Goal: Task Accomplishment & Management: Complete application form

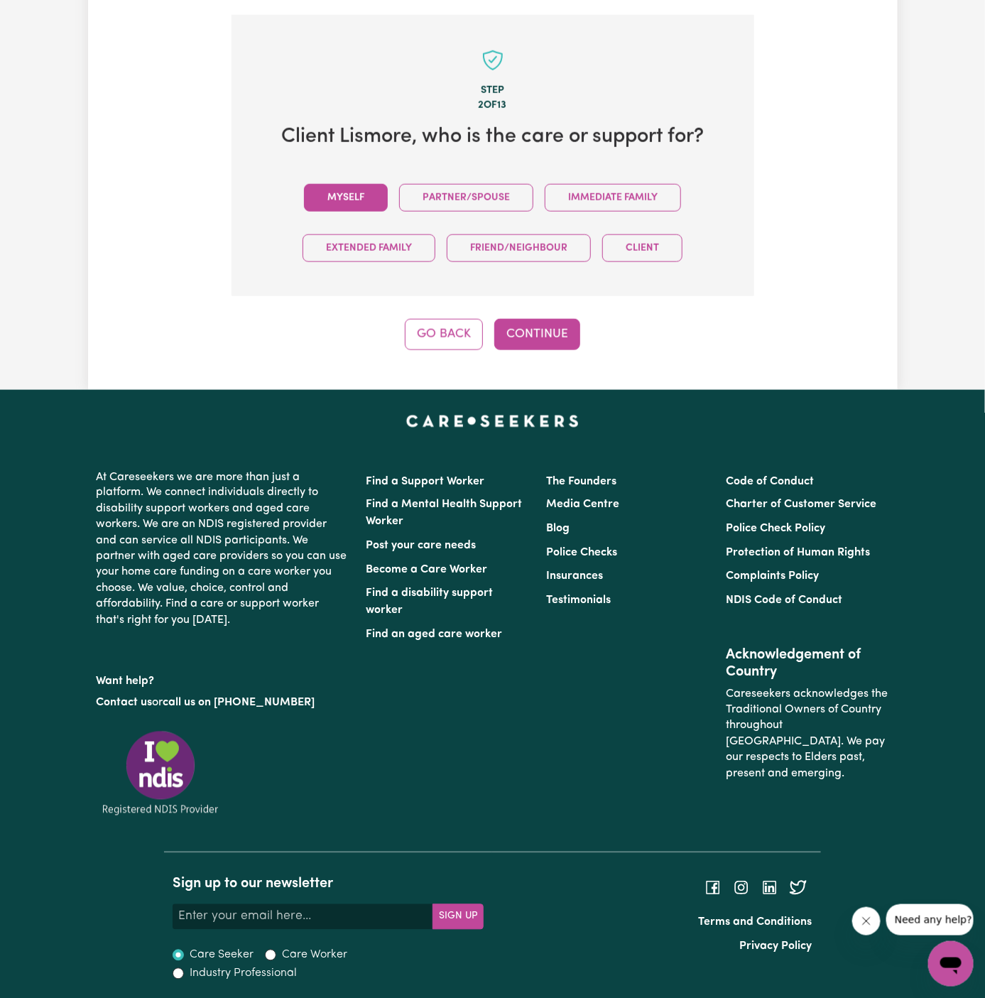
click at [356, 194] on button "Myself" at bounding box center [346, 198] width 84 height 28
click at [545, 341] on button "Continue" at bounding box center [537, 334] width 86 height 31
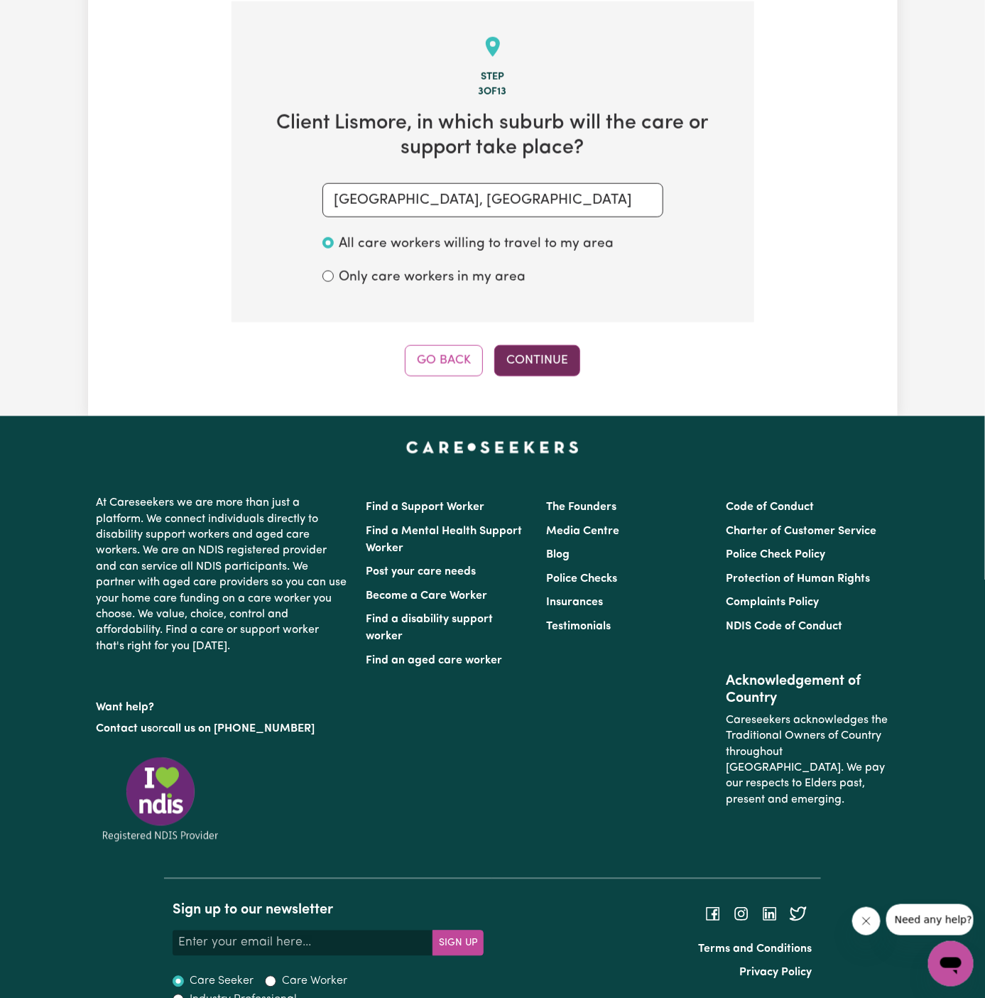
click at [547, 357] on button "Continue" at bounding box center [537, 360] width 86 height 31
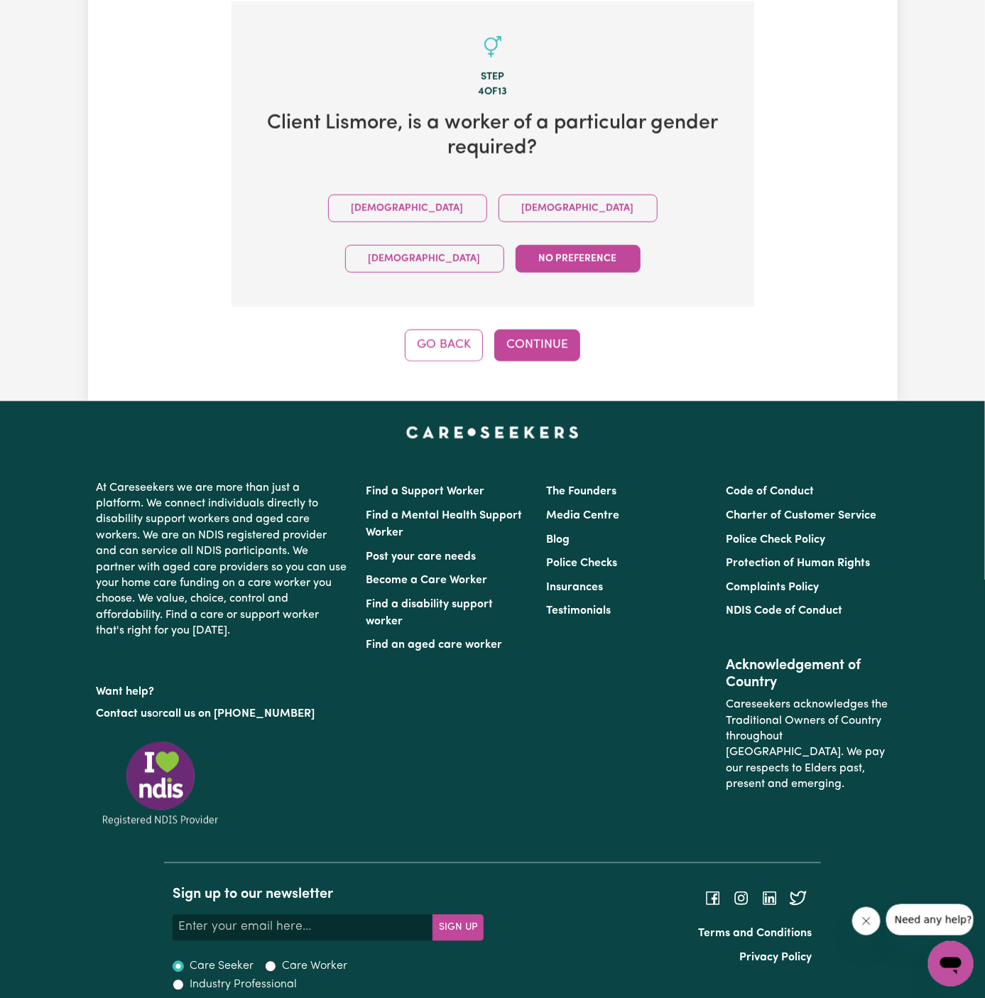
scroll to position [464, 0]
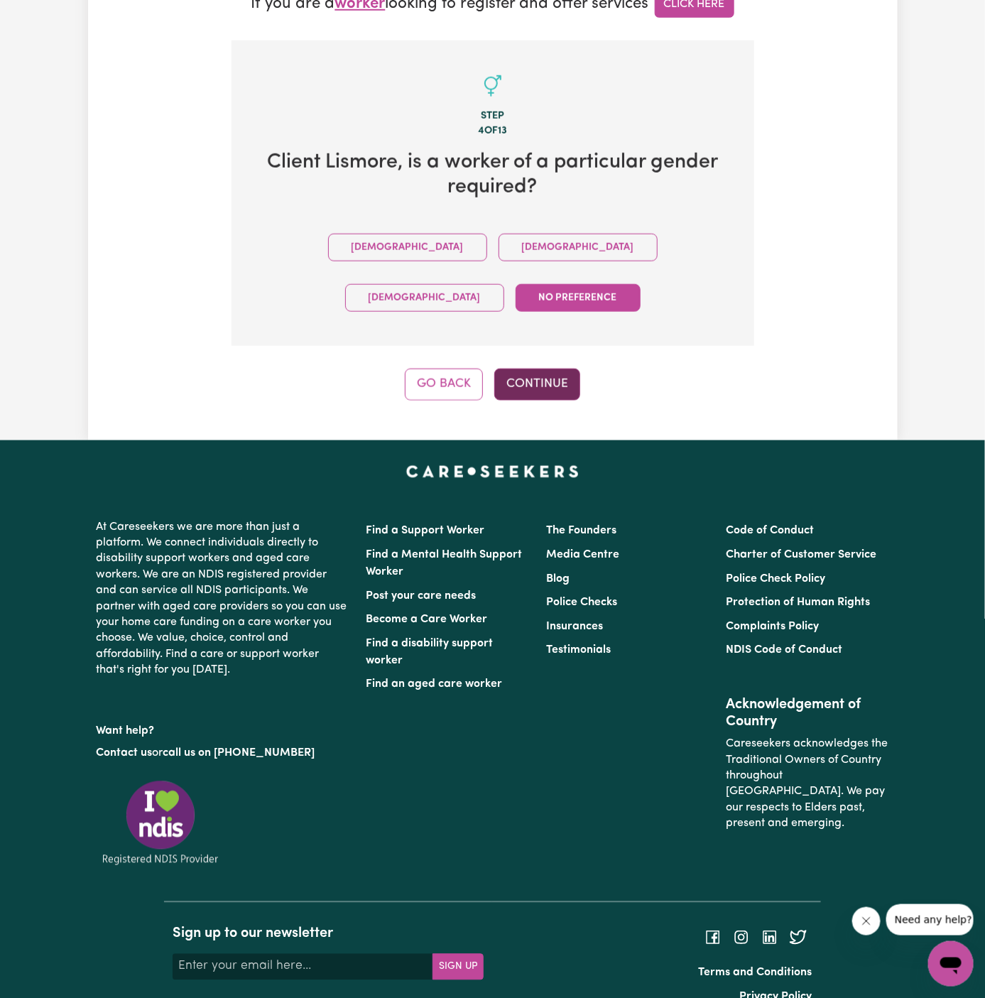
click at [552, 368] on button "Continue" at bounding box center [537, 383] width 86 height 31
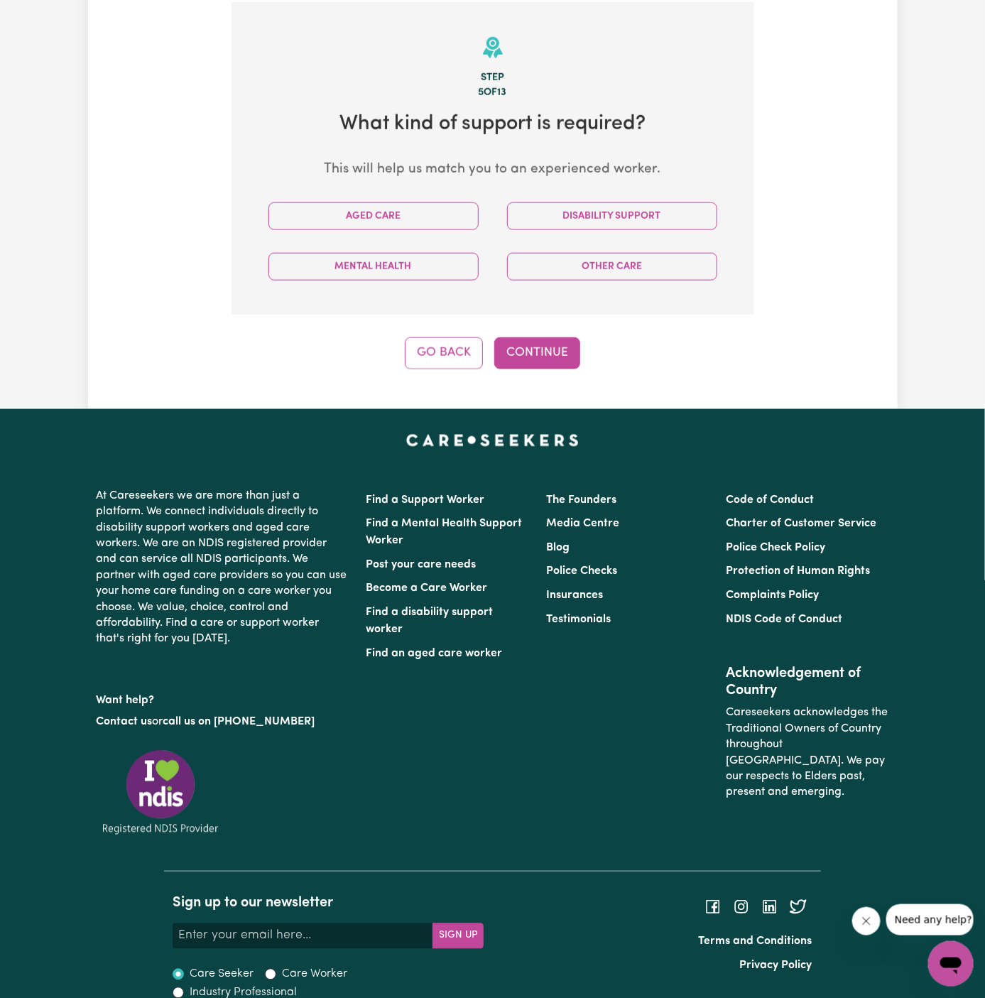
scroll to position [503, 0]
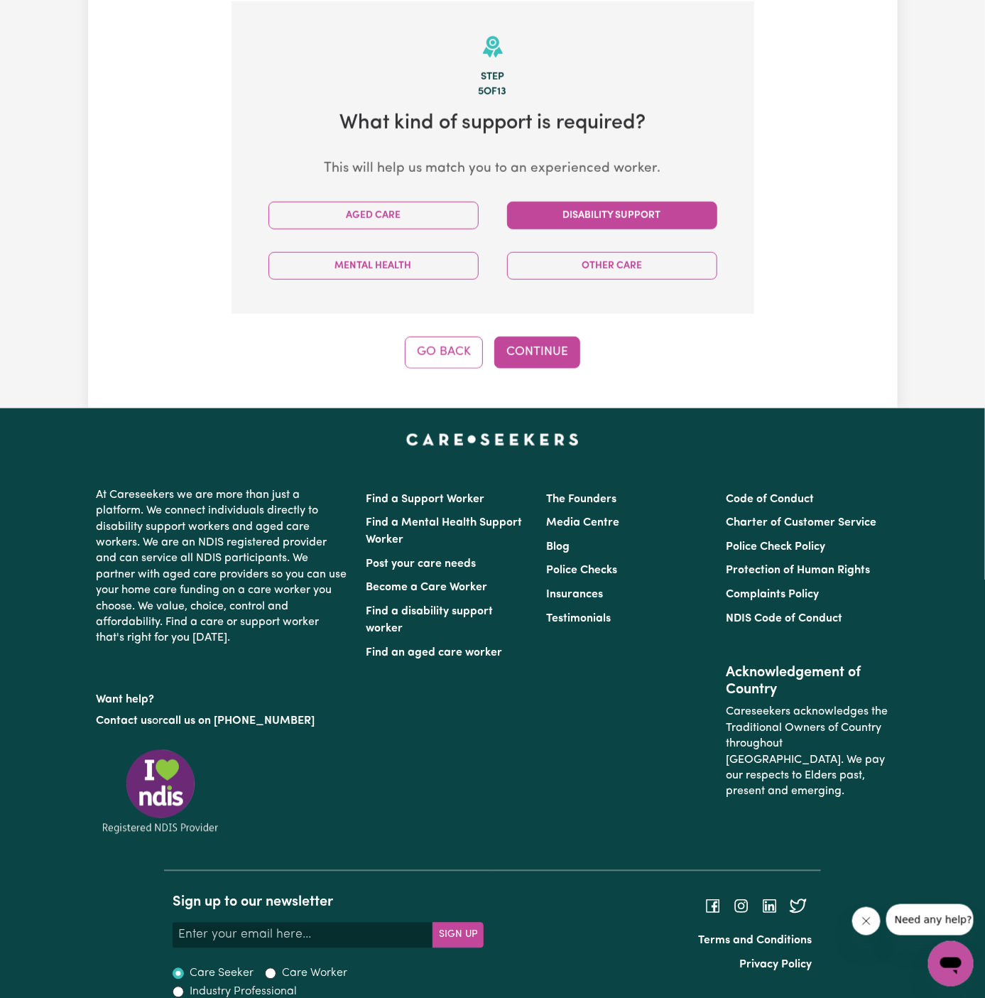
click at [607, 219] on button "Disability Support" at bounding box center [612, 216] width 210 height 28
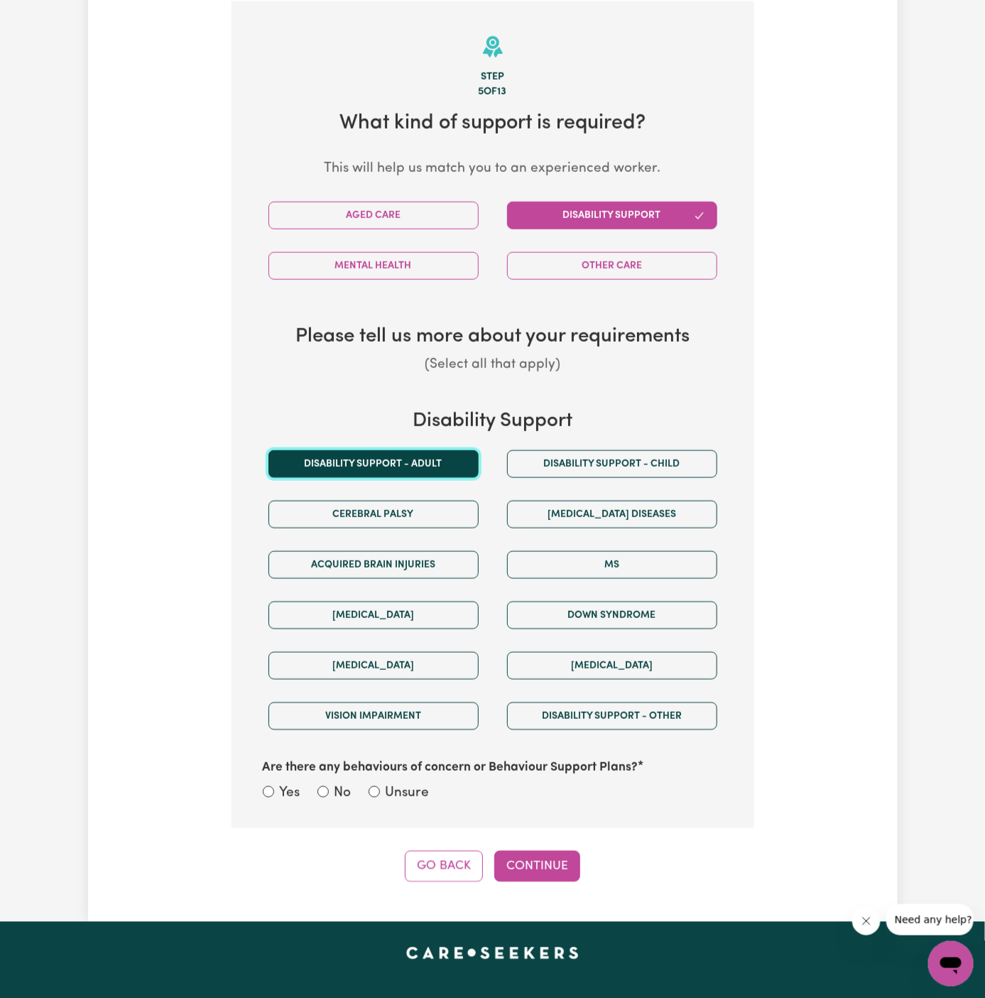
click at [404, 468] on button "Disability support - Adult" at bounding box center [373, 464] width 210 height 28
click at [408, 783] on label "Unsure" at bounding box center [408, 793] width 44 height 21
click at [380, 786] on input "Unsure" at bounding box center [373, 791] width 11 height 11
radio input "true"
click at [528, 858] on button "Continue" at bounding box center [537, 866] width 86 height 31
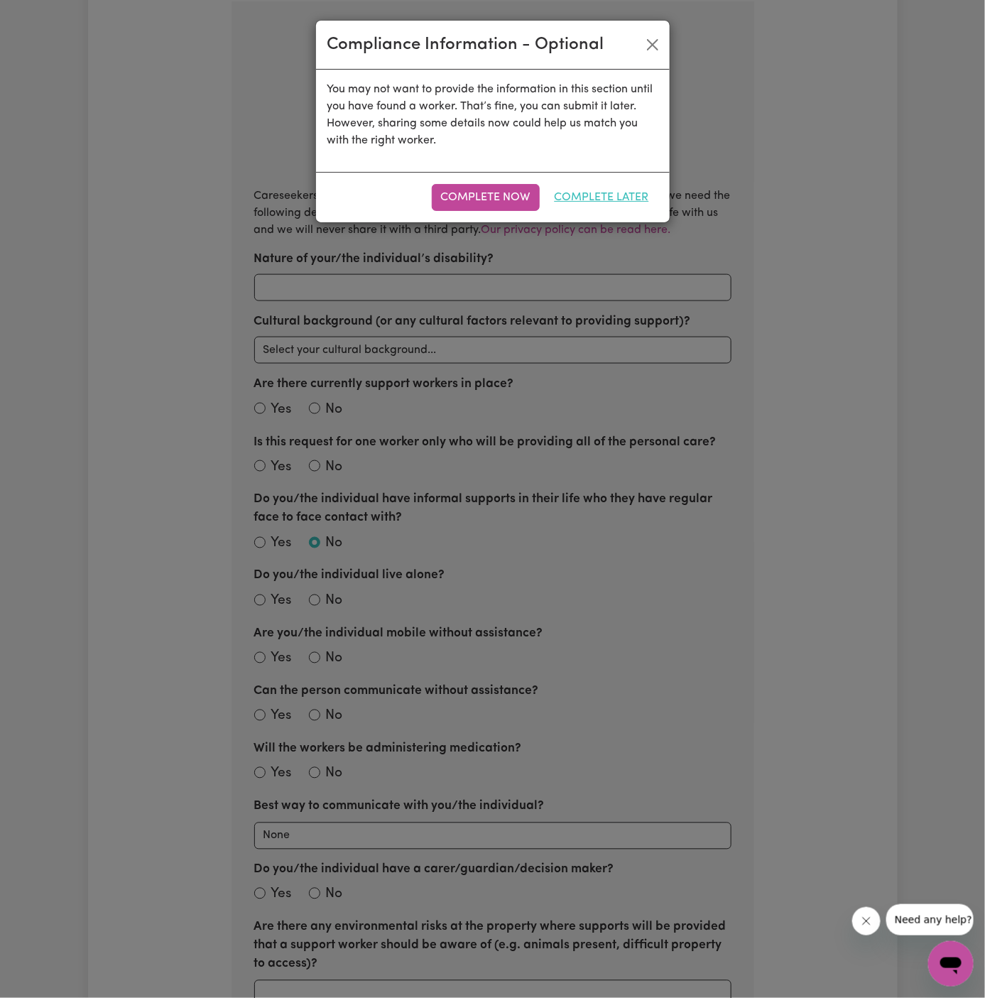
click at [631, 196] on button "Complete Later" at bounding box center [601, 197] width 113 height 27
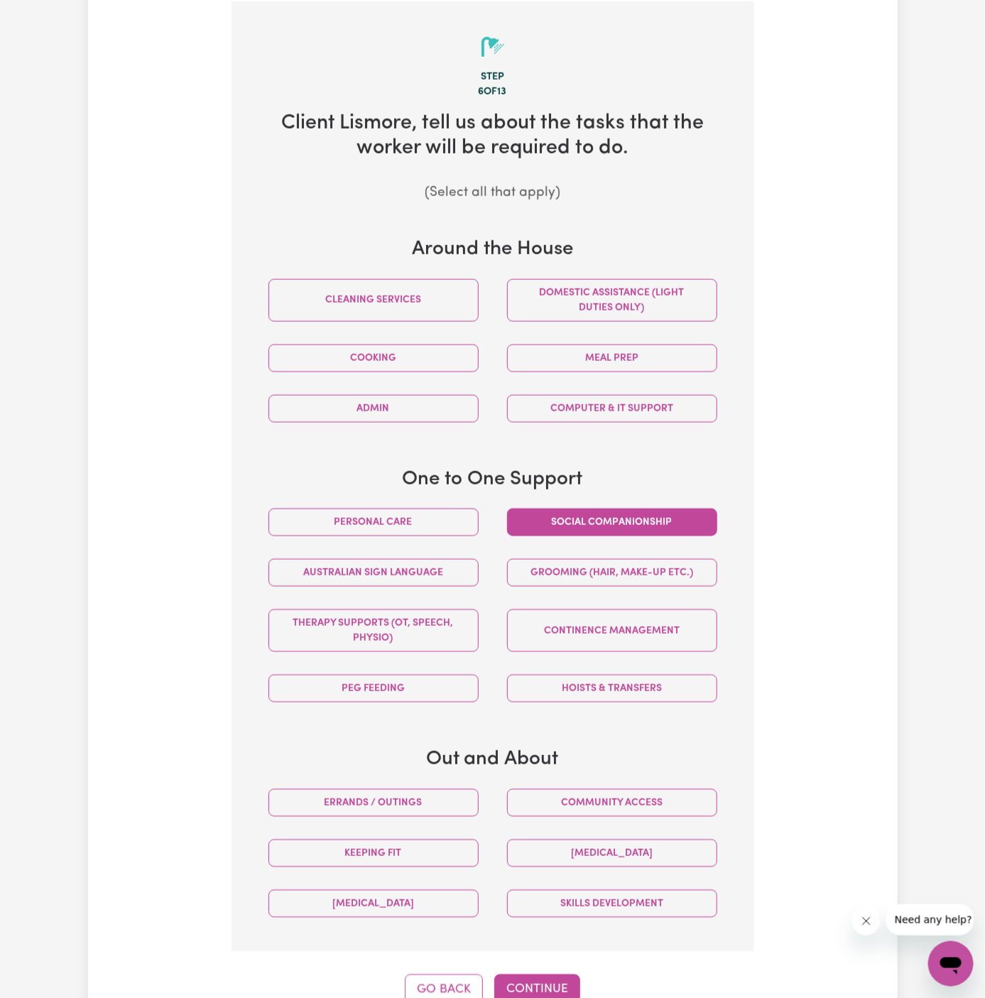
click at [588, 525] on button "Social companionship" at bounding box center [612, 522] width 210 height 28
click at [630, 802] on button "Community access" at bounding box center [612, 803] width 210 height 28
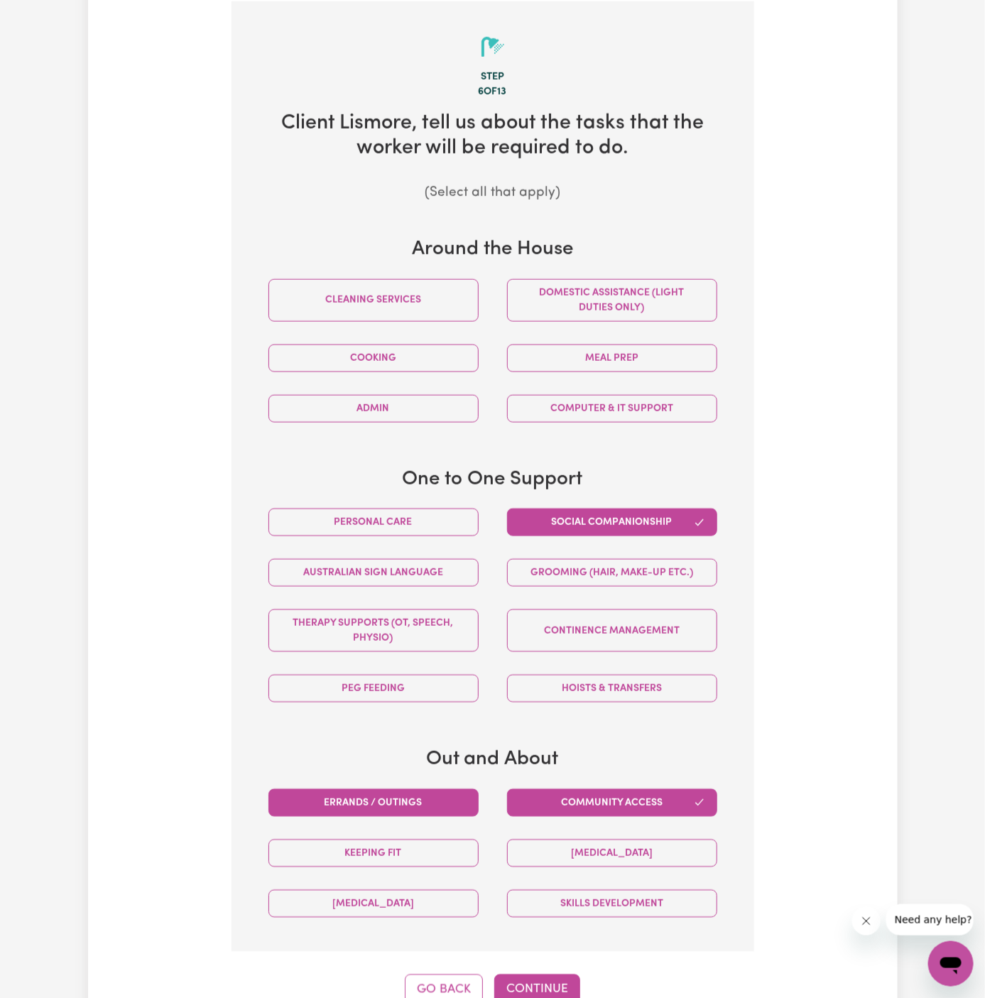
click at [445, 790] on button "Errands / Outings" at bounding box center [373, 803] width 210 height 28
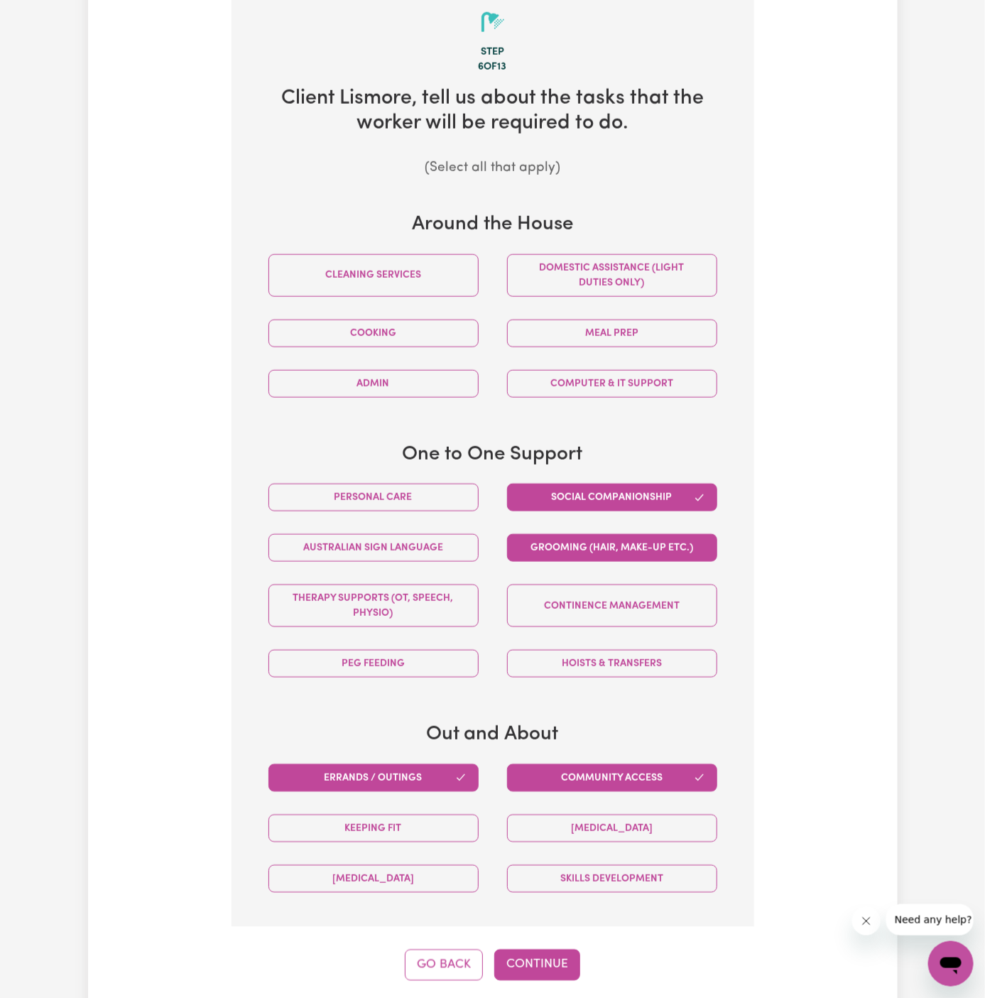
scroll to position [530, 0]
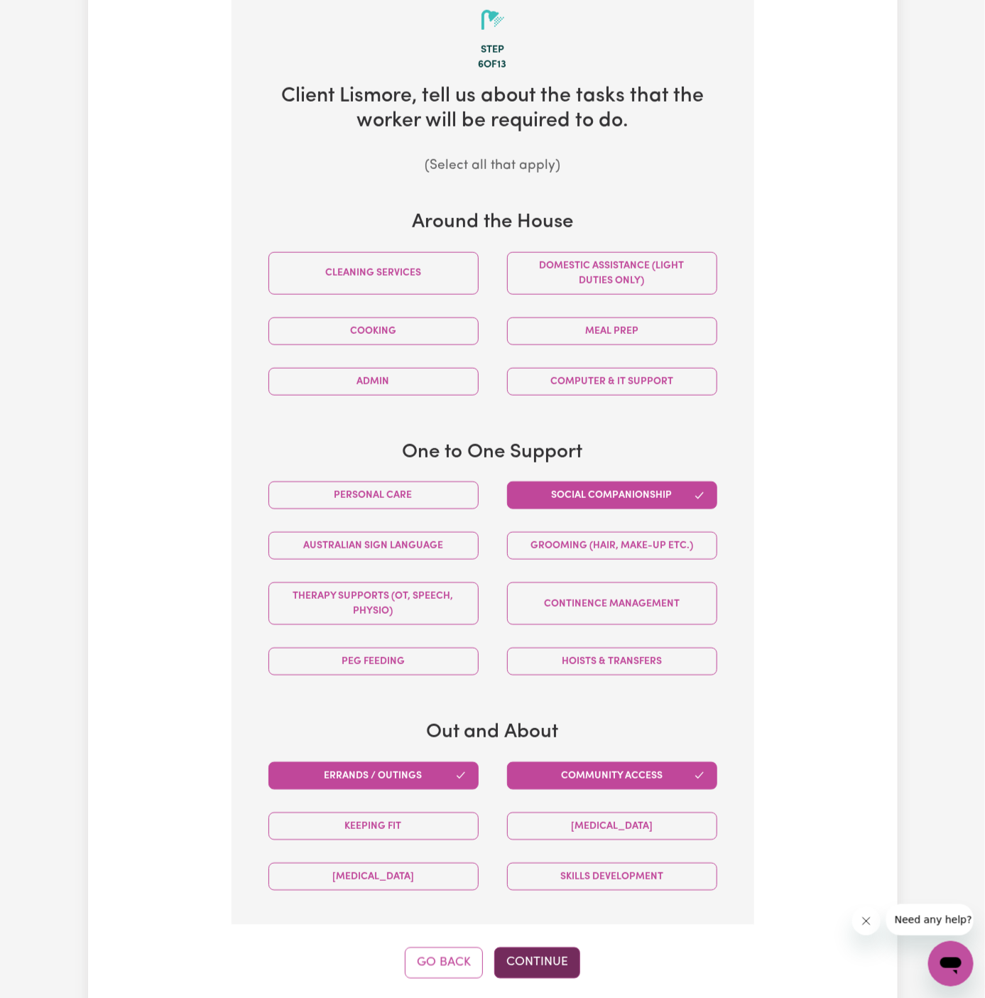
click at [551, 961] on button "Continue" at bounding box center [537, 962] width 86 height 31
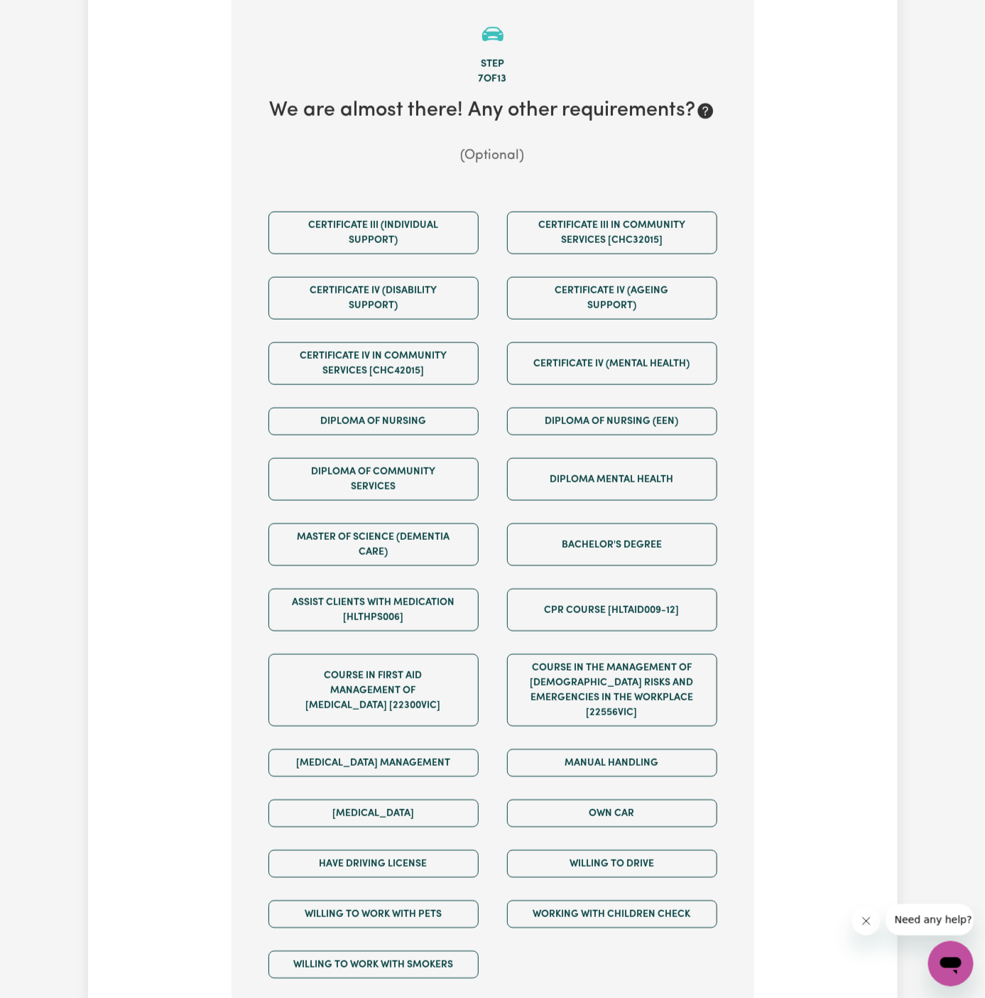
scroll to position [503, 0]
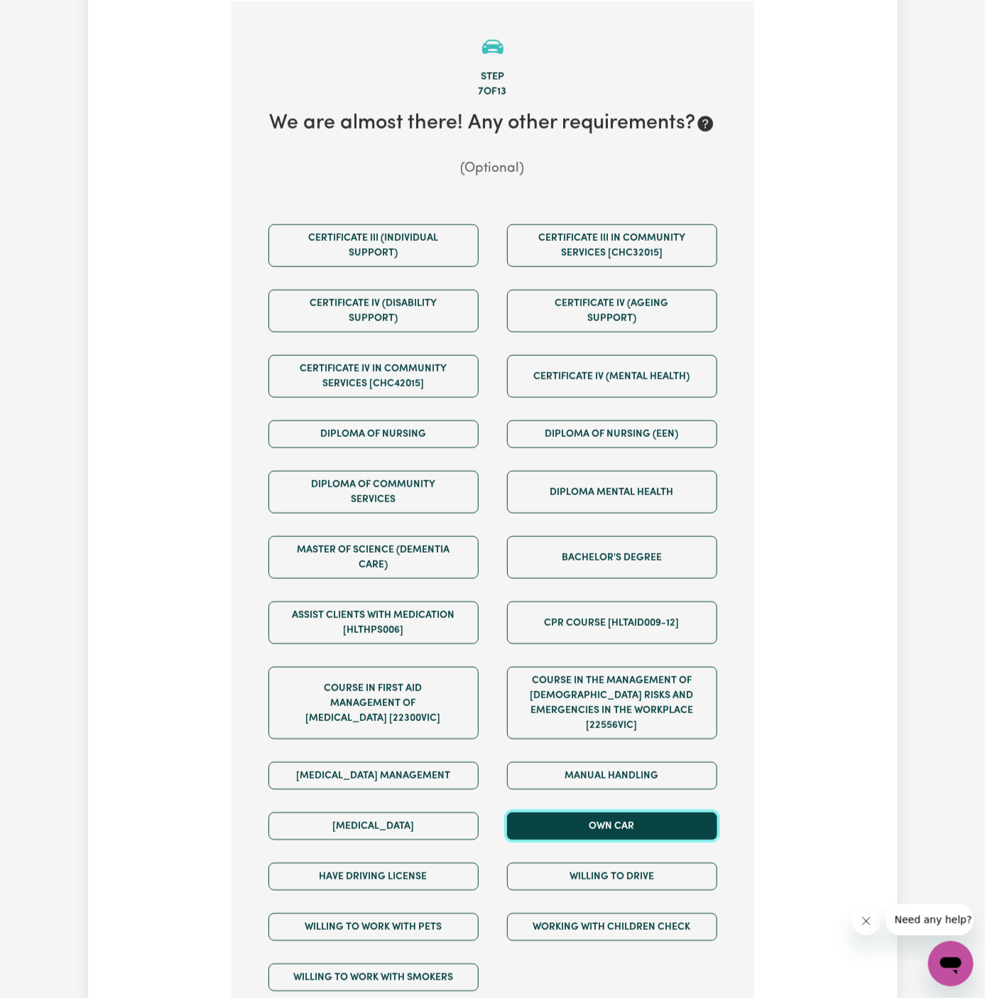
click at [676, 814] on button "Own Car" at bounding box center [612, 826] width 210 height 28
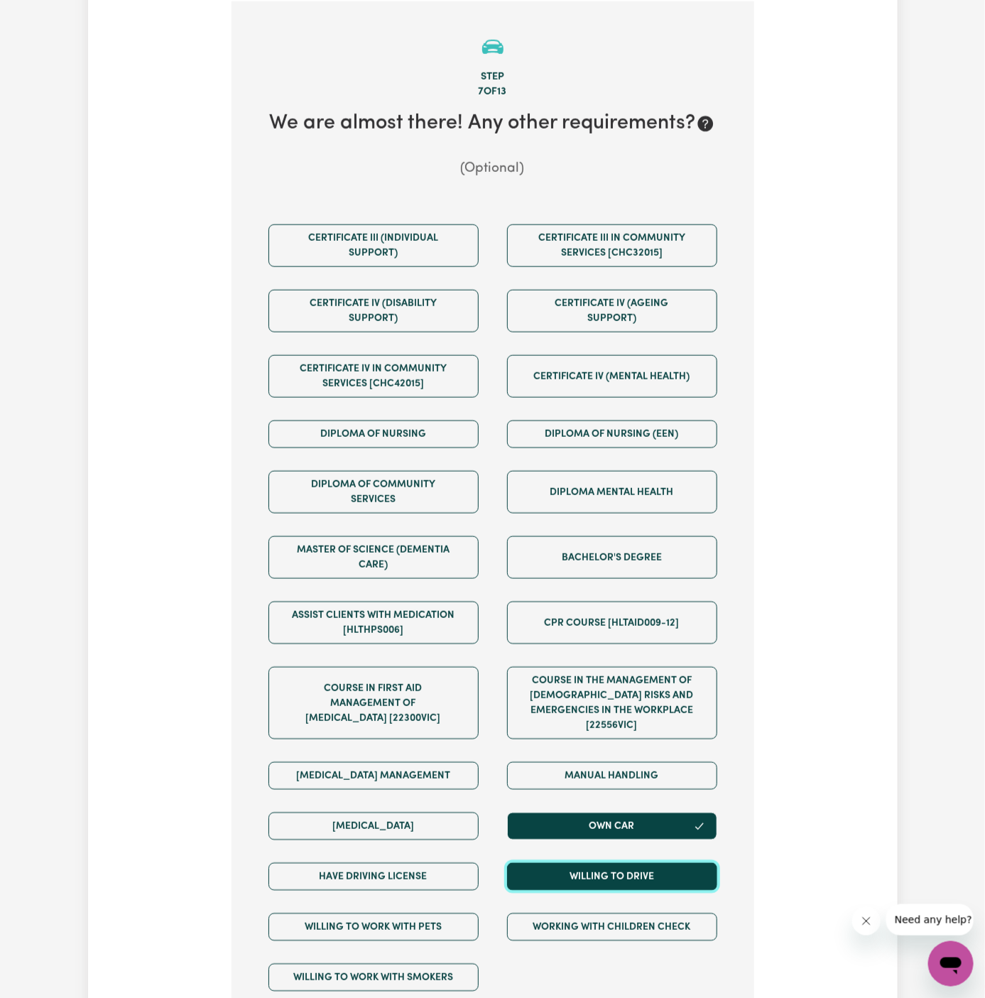
click at [676, 863] on button "Willing to drive" at bounding box center [612, 877] width 210 height 28
click at [487, 863] on div "Have driving license" at bounding box center [373, 876] width 239 height 50
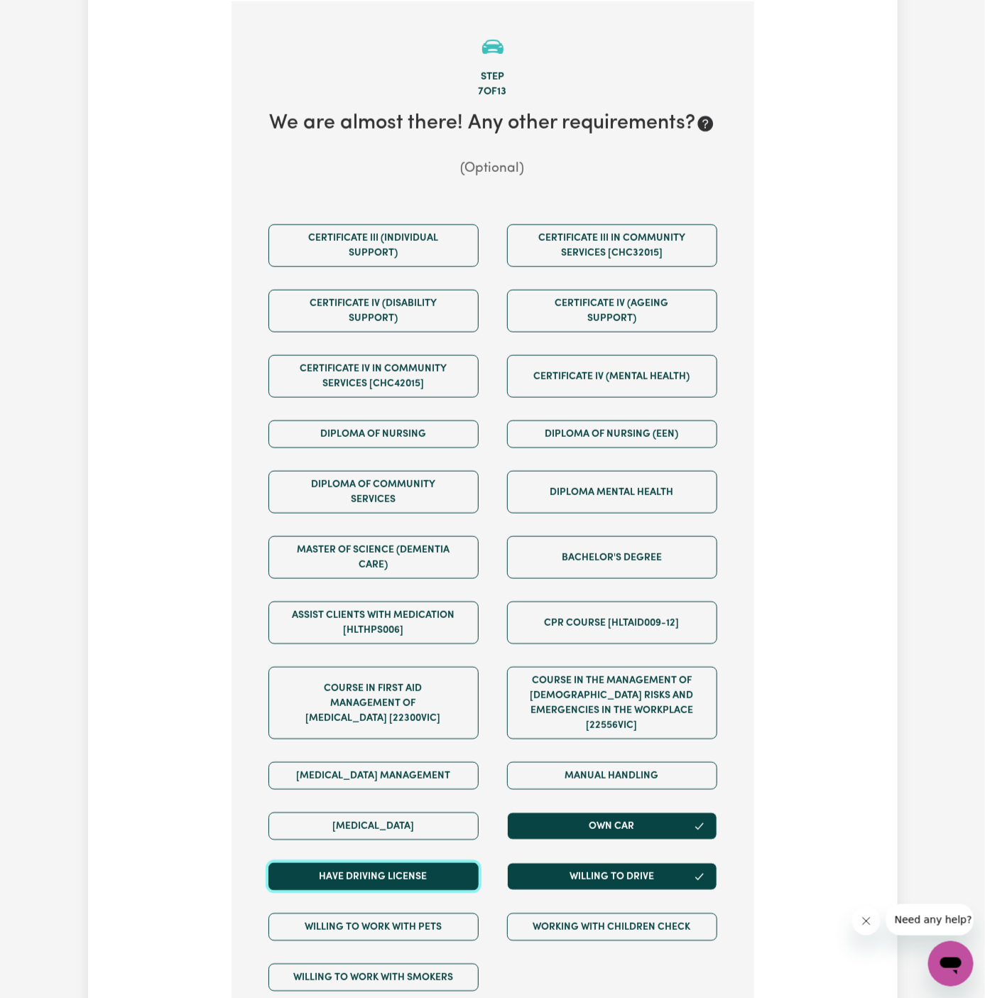
click at [447, 863] on button "Have driving license" at bounding box center [373, 877] width 210 height 28
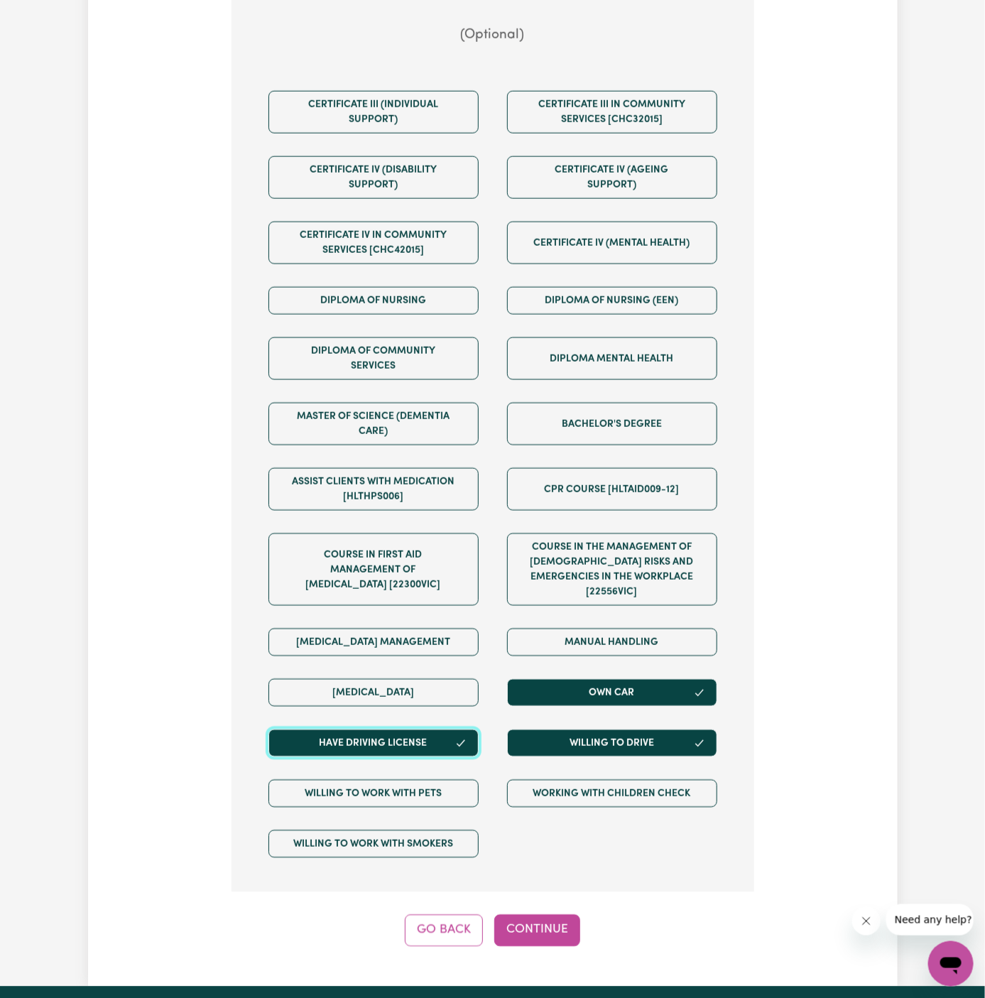
scroll to position [774, 0]
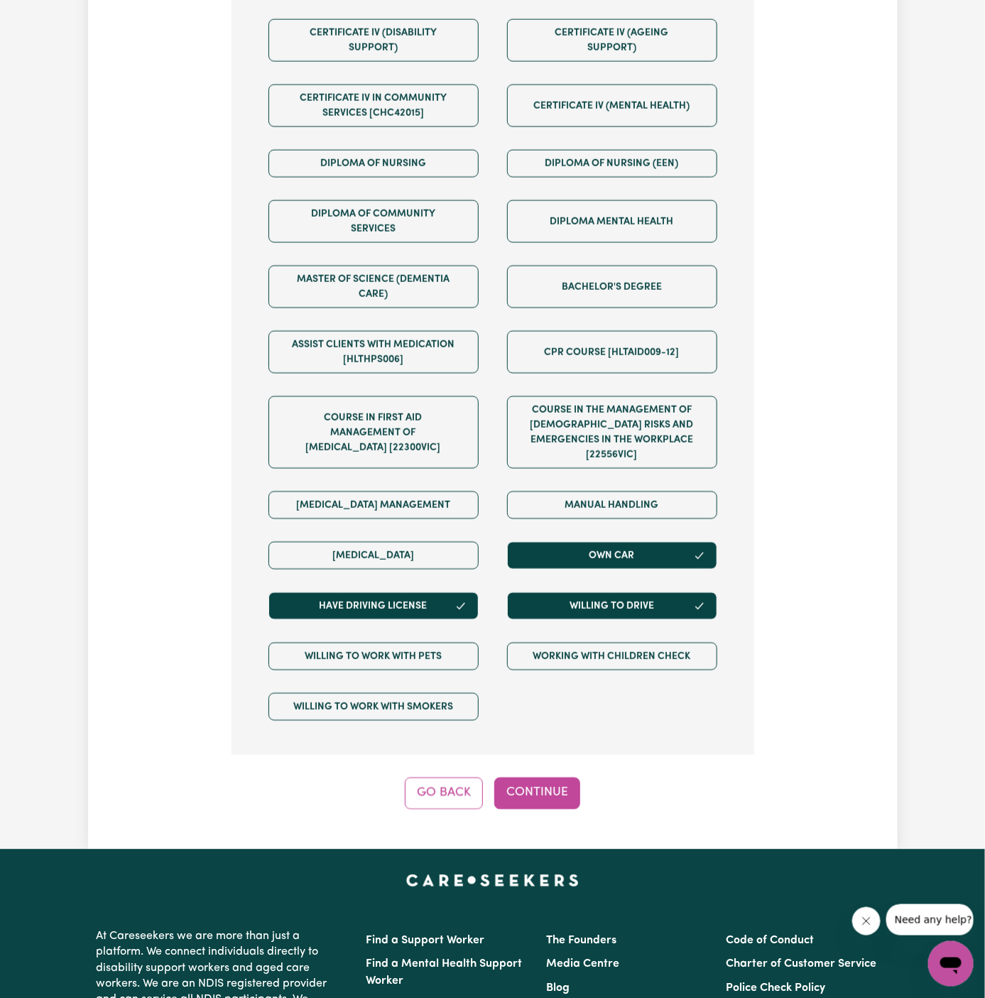
click at [550, 749] on div "Step 7 of 13 We are almost there! Any other requirements? (Optional) Certificat…" at bounding box center [492, 270] width 523 height 1078
click at [550, 777] on button "Continue" at bounding box center [537, 792] width 86 height 31
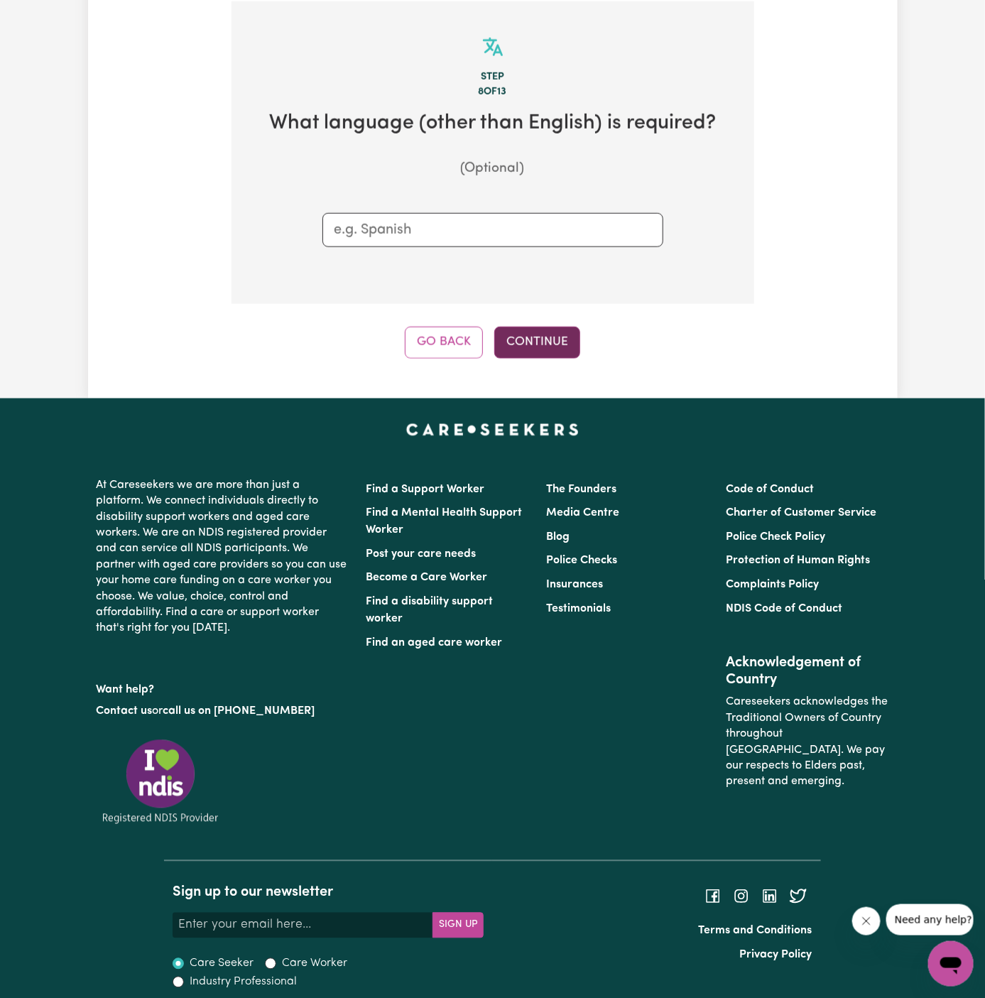
click at [553, 332] on button "Continue" at bounding box center [537, 342] width 86 height 31
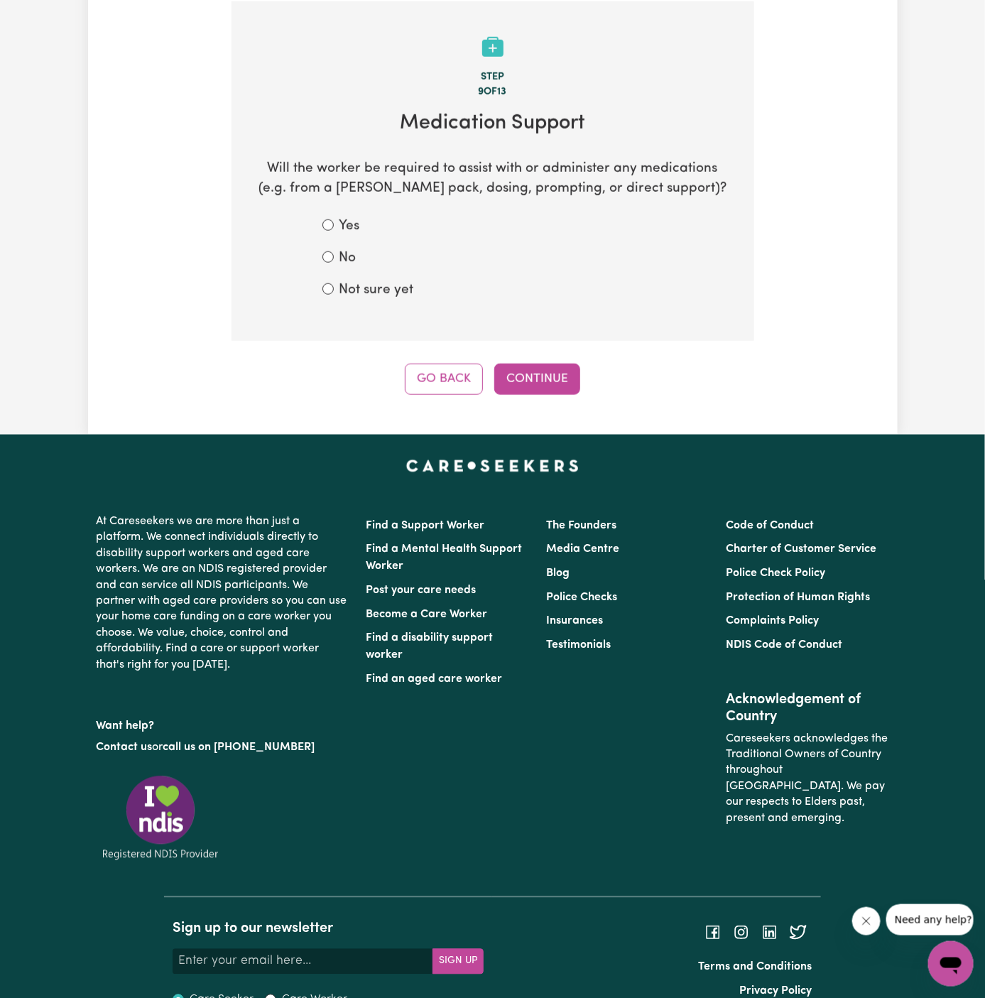
click at [393, 287] on label "Not sure yet" at bounding box center [376, 290] width 75 height 21
click at [334, 287] on input "Not sure yet" at bounding box center [327, 288] width 11 height 11
radio input "true"
drag, startPoint x: 520, startPoint y: 368, endPoint x: 344, endPoint y: 251, distance: 211.1
click at [344, 251] on div "Step 9 of 13 Medication Support Will the worker be required to assist with or a…" at bounding box center [492, 197] width 523 height 393
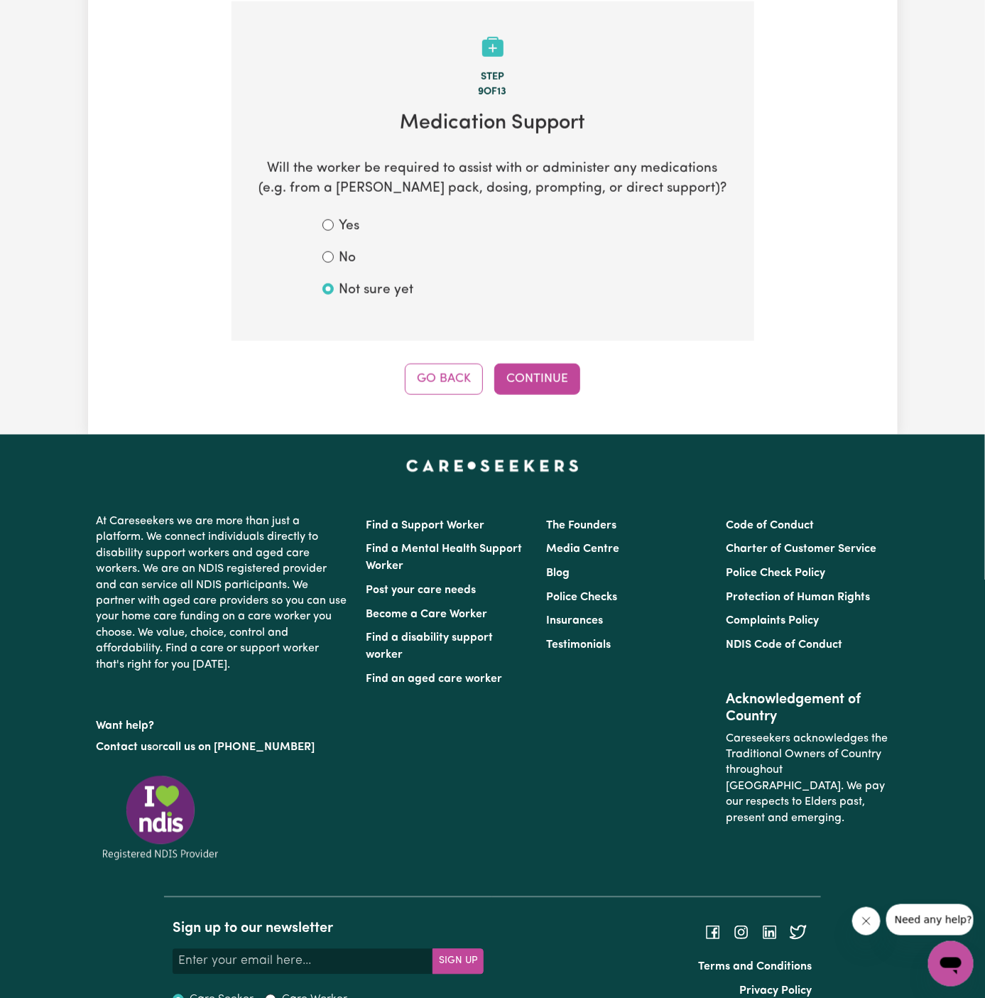
click at [344, 251] on label "No" at bounding box center [347, 258] width 17 height 21
click at [334, 251] on input "No" at bounding box center [327, 256] width 11 height 11
radio input "true"
click at [544, 367] on button "Continue" at bounding box center [537, 379] width 86 height 31
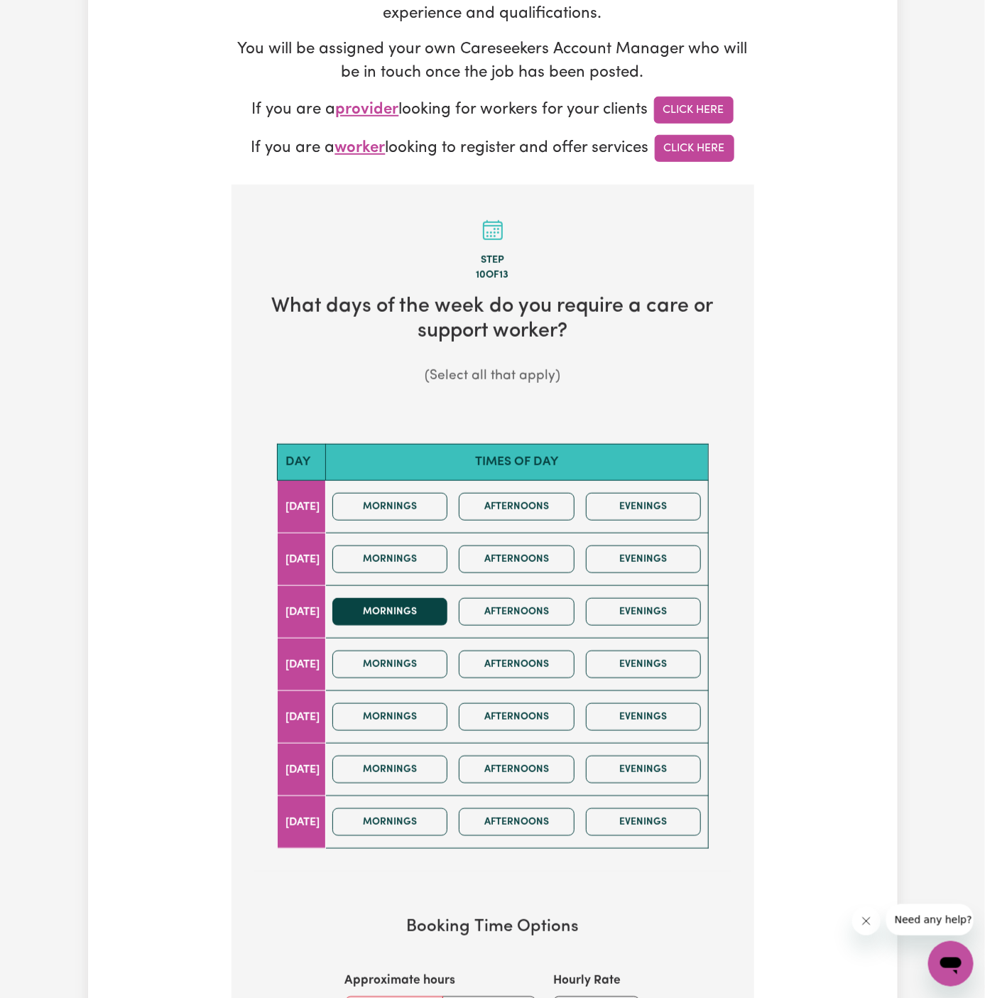
scroll to position [322, 0]
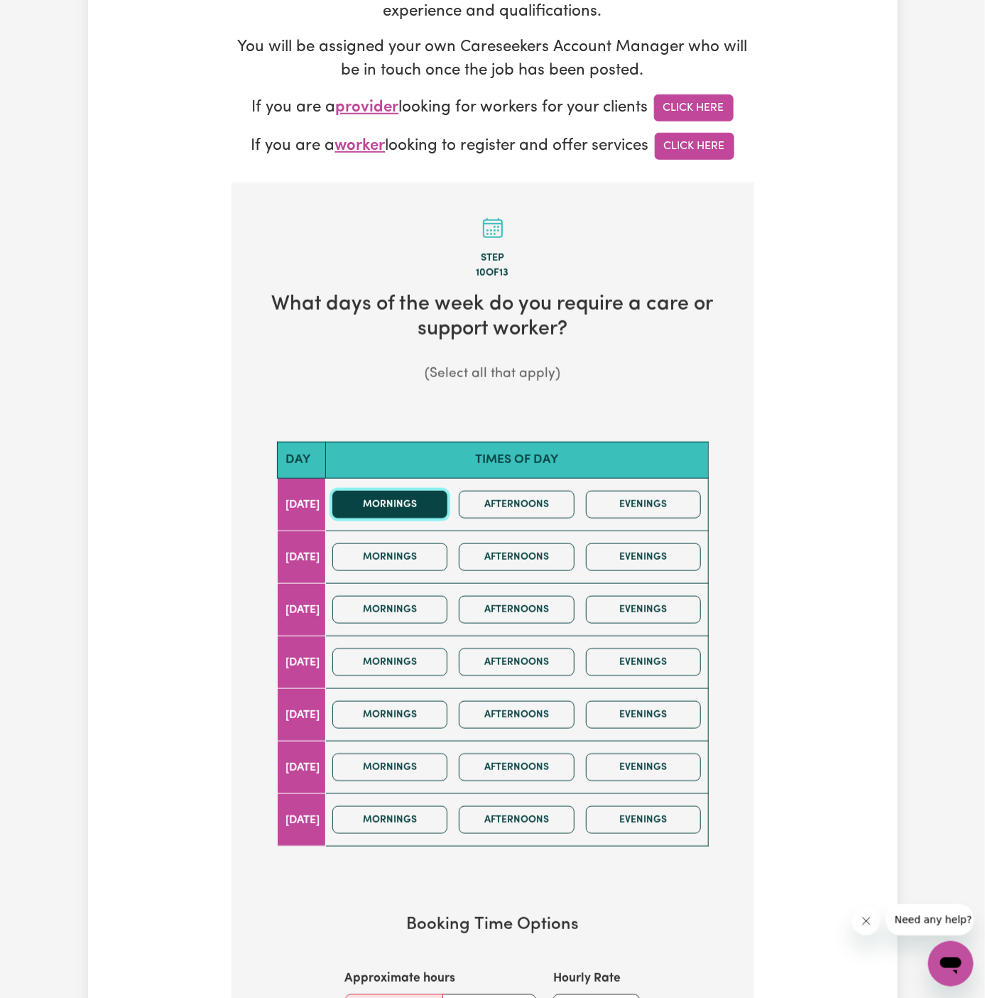
click at [417, 495] on button "Mornings" at bounding box center [390, 505] width 116 height 28
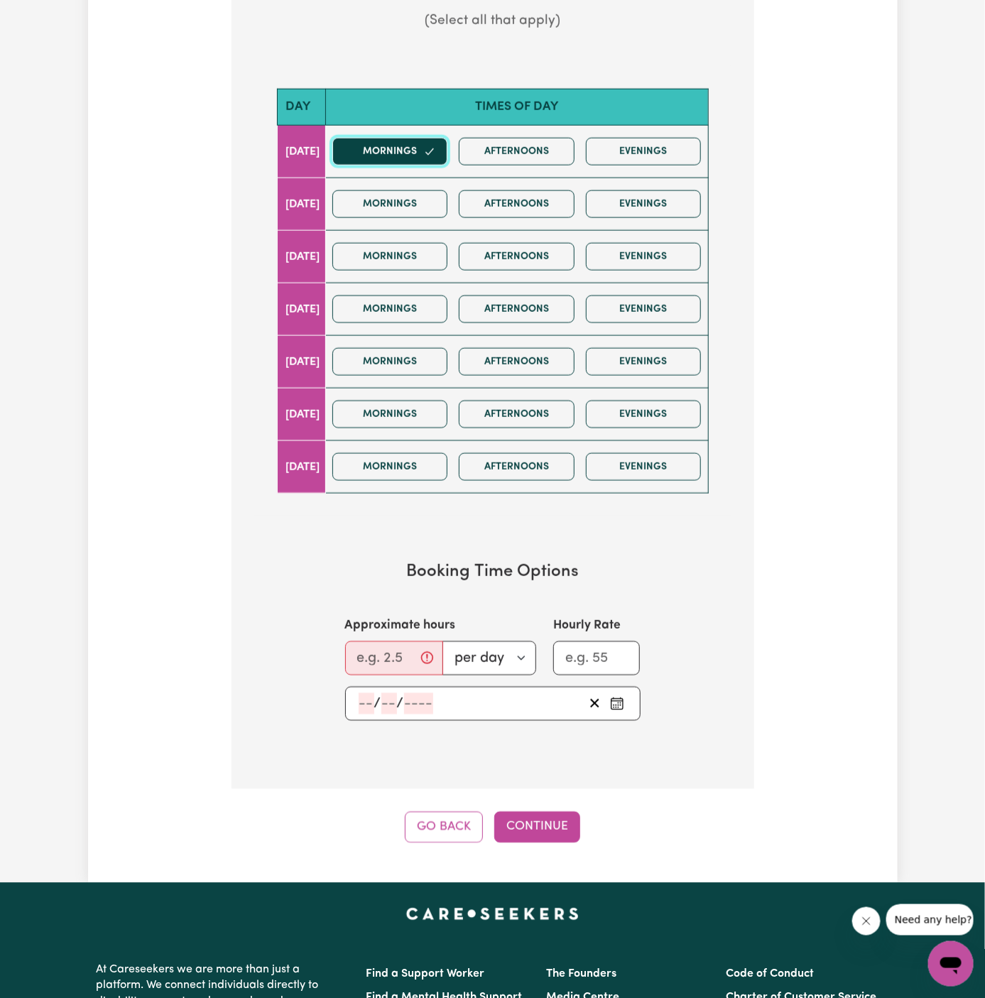
scroll to position [944, 0]
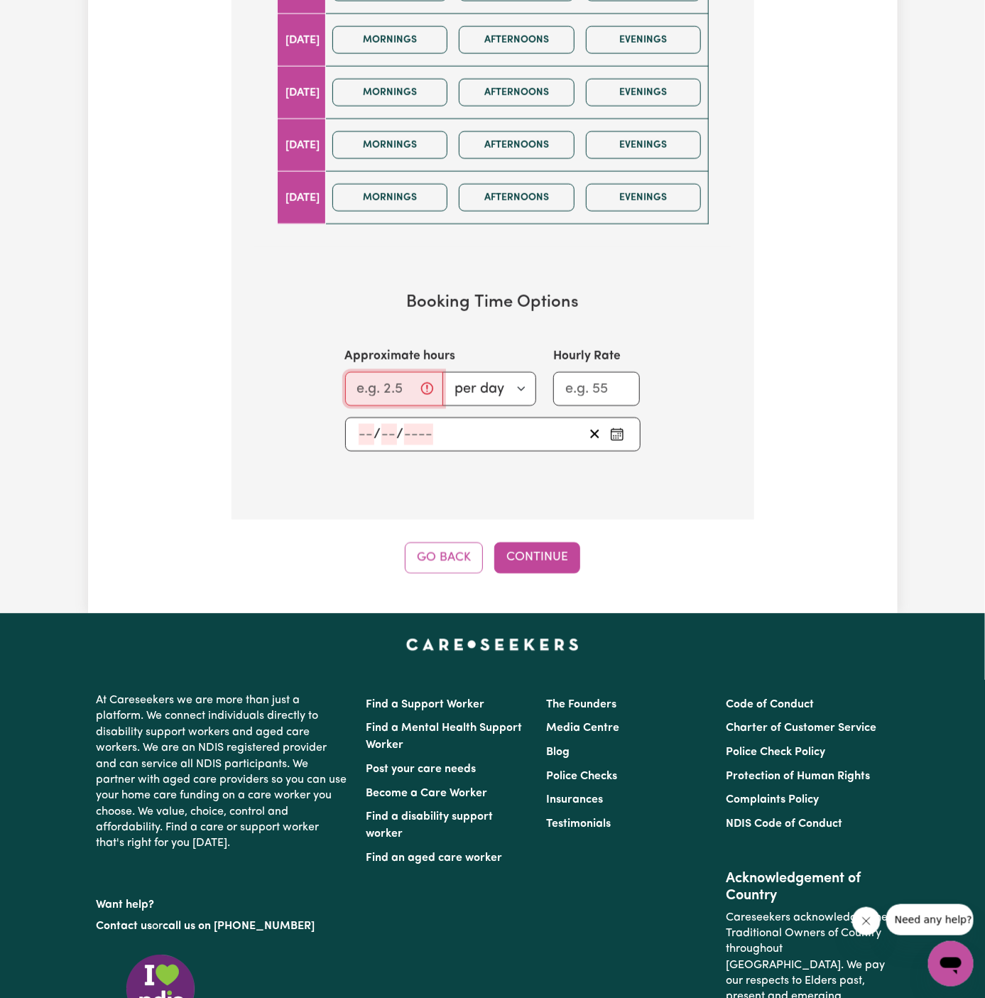
click at [394, 372] on input "Approximate hours" at bounding box center [394, 389] width 98 height 34
drag, startPoint x: 394, startPoint y: 371, endPoint x: 386, endPoint y: 364, distance: 10.6
click at [386, 364] on div "Approximate hours 12 per day per week" at bounding box center [440, 376] width 191 height 58
click at [380, 381] on input "12" at bounding box center [389, 389] width 89 height 34
type input "1"
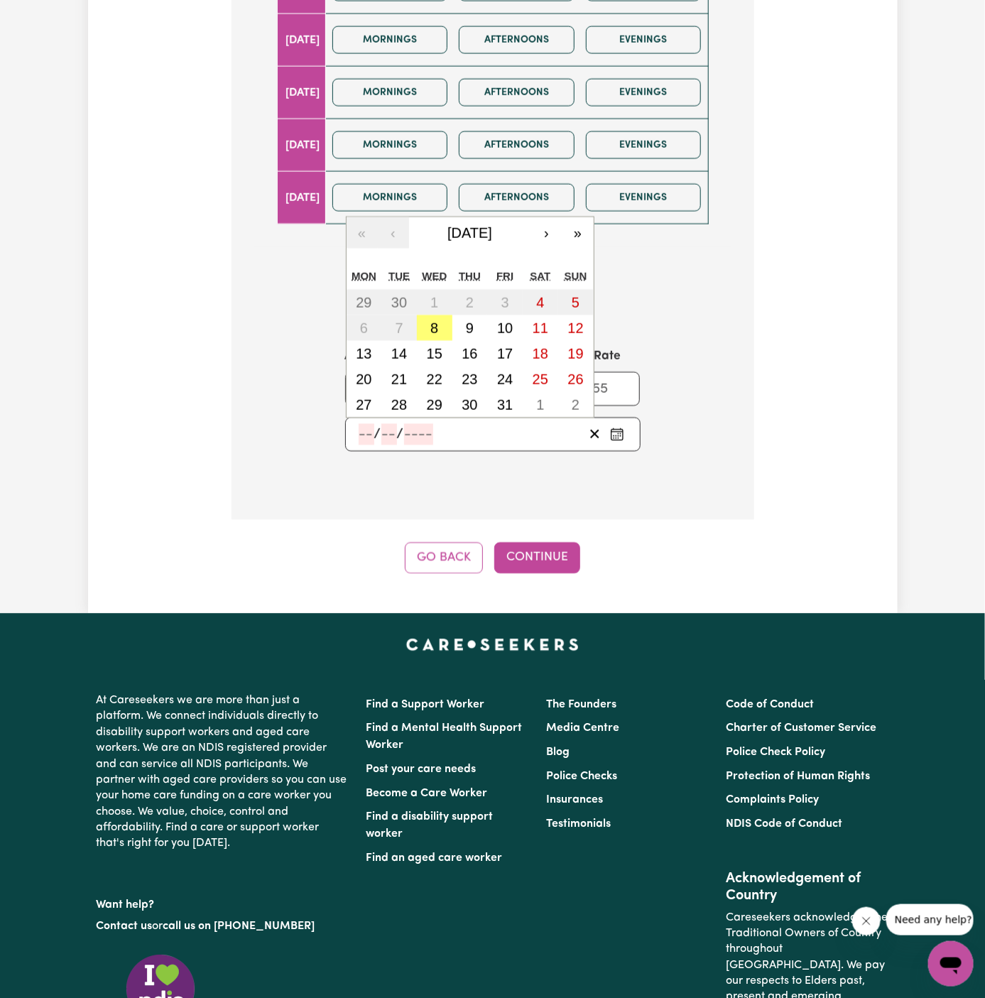
click at [368, 435] on input "number" at bounding box center [367, 434] width 16 height 21
click at [432, 328] on abbr "8" at bounding box center [434, 328] width 8 height 16
type input "[DATE]"
type input "8"
type input "10"
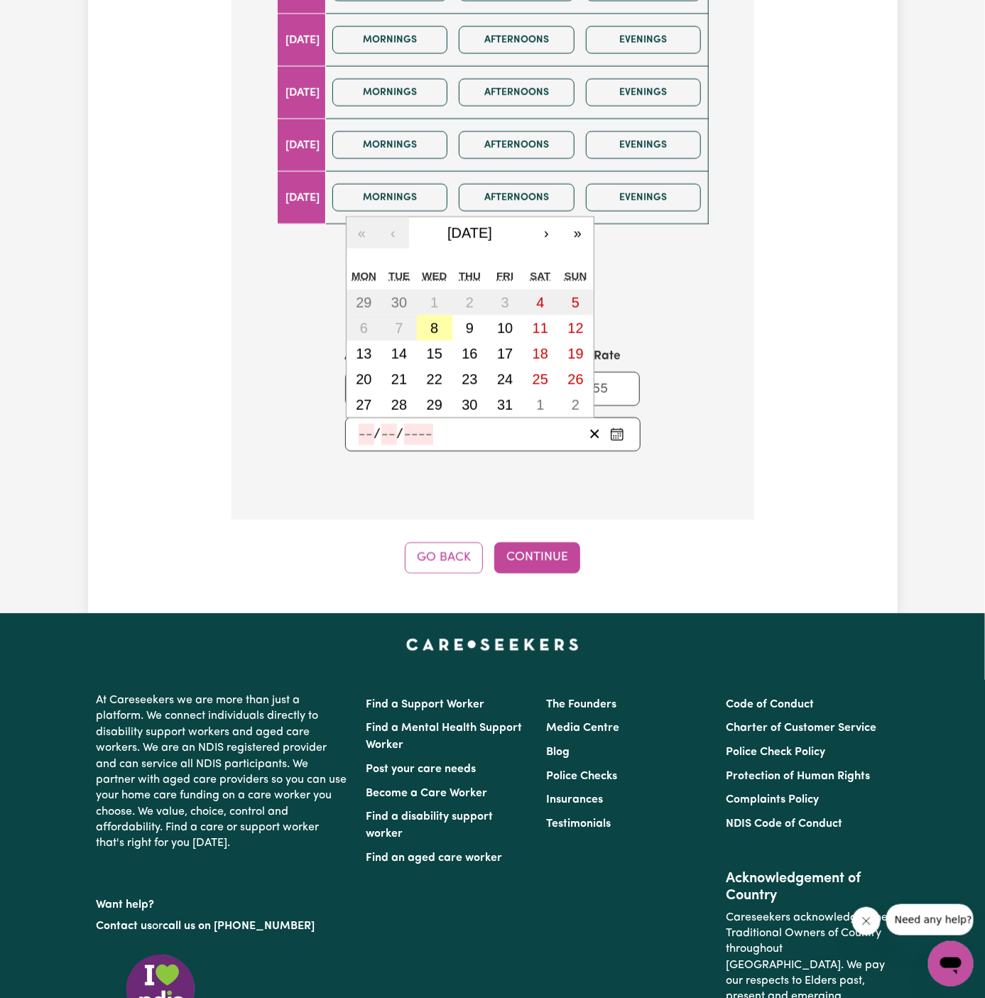
type input "2025"
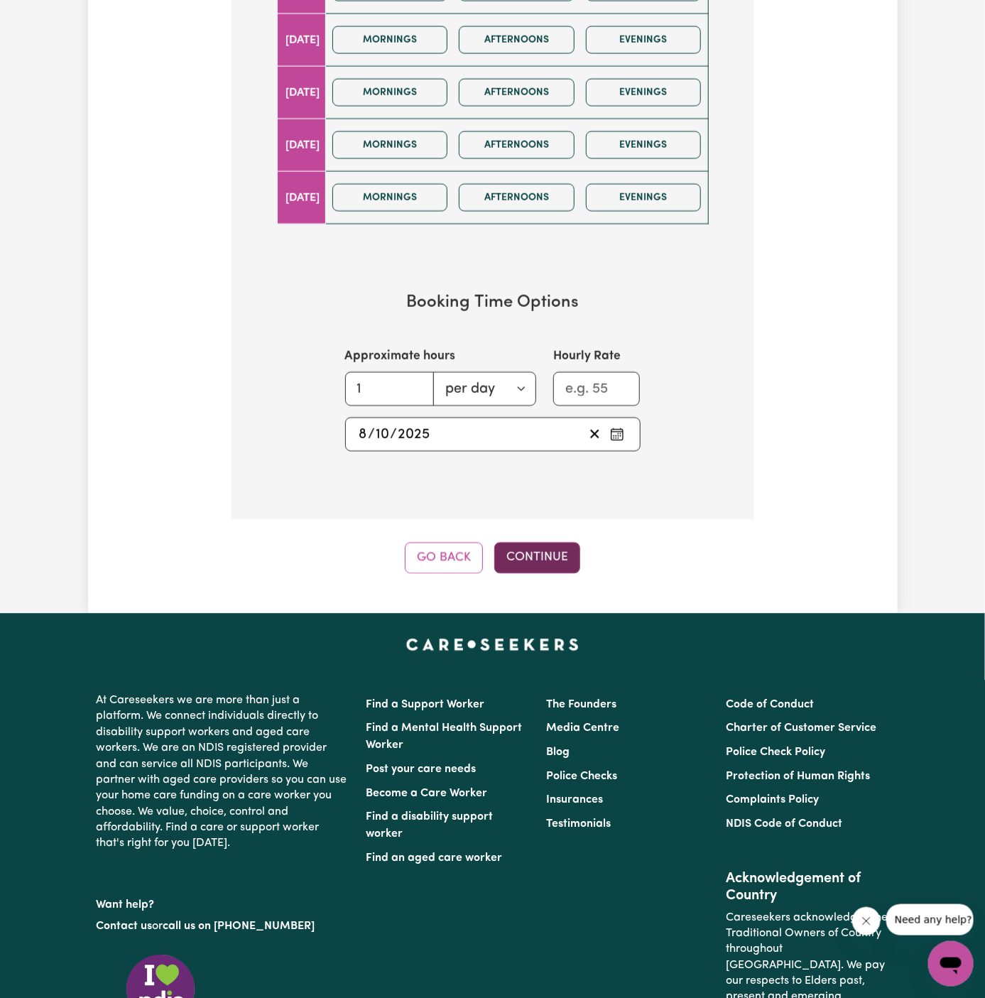
click at [540, 558] on button "Continue" at bounding box center [537, 557] width 86 height 31
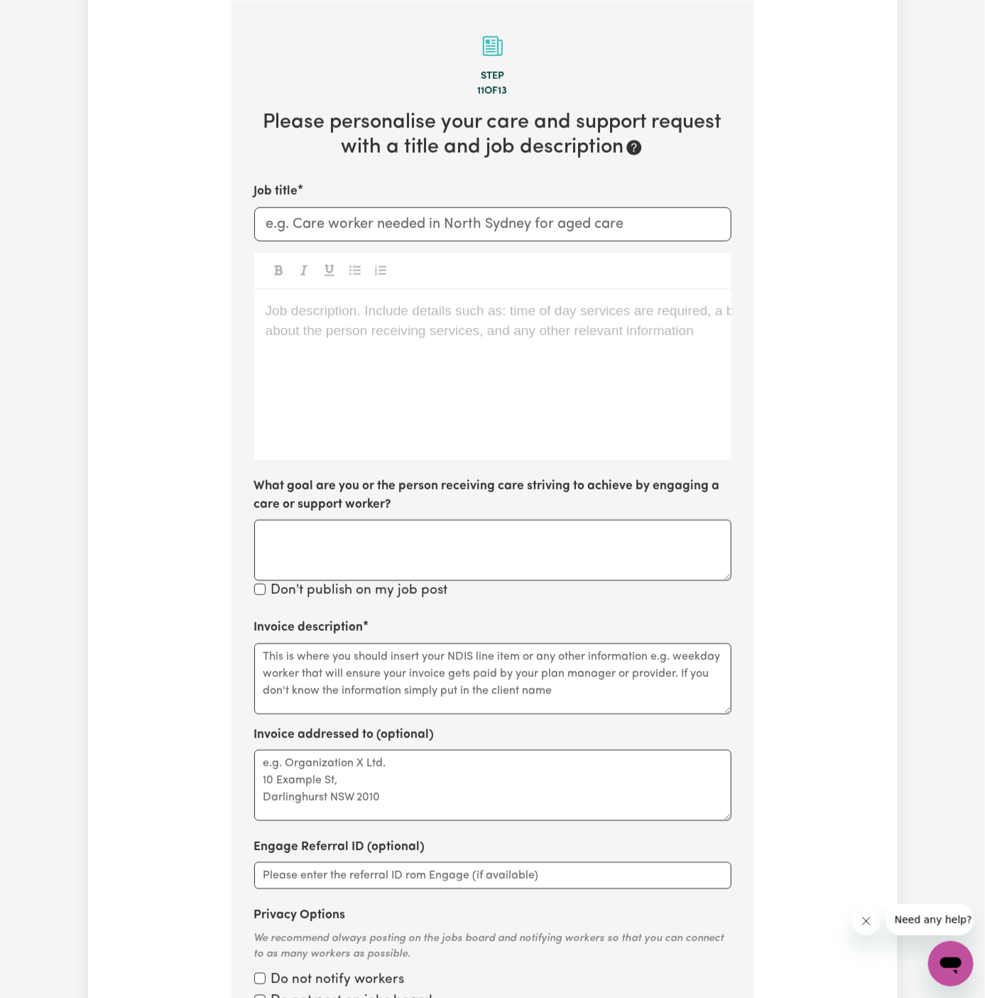
scroll to position [503, 0]
click at [529, 315] on p "Job description. Include details such as: time of day services are required, a …" at bounding box center [493, 312] width 454 height 21
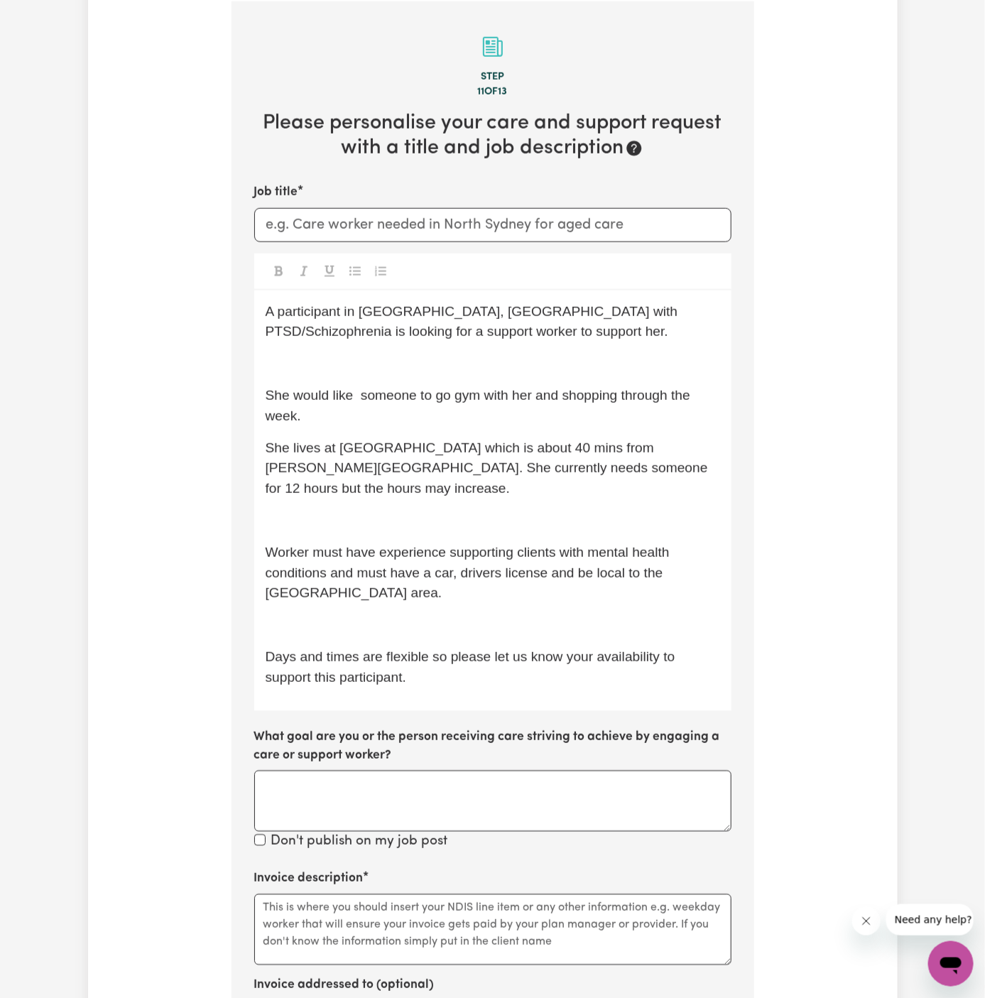
click at [430, 388] on span "She would like someone to go gym with her and shopping through the week." at bounding box center [480, 405] width 429 height 35
click at [430, 366] on p "﻿" at bounding box center [493, 364] width 454 height 21
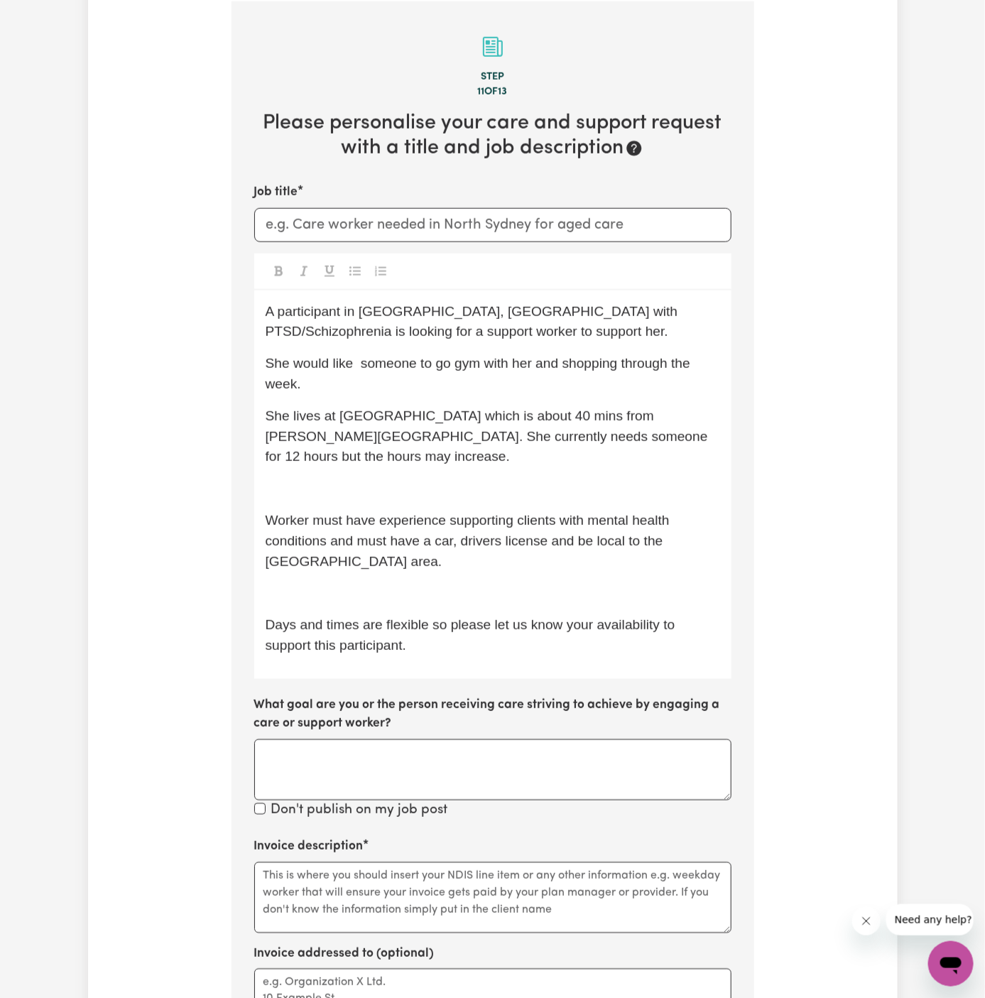
click at [394, 454] on div "A participant in [GEOGRAPHIC_DATA], [GEOGRAPHIC_DATA] with PTSD/Schizophrenia i…" at bounding box center [492, 484] width 477 height 388
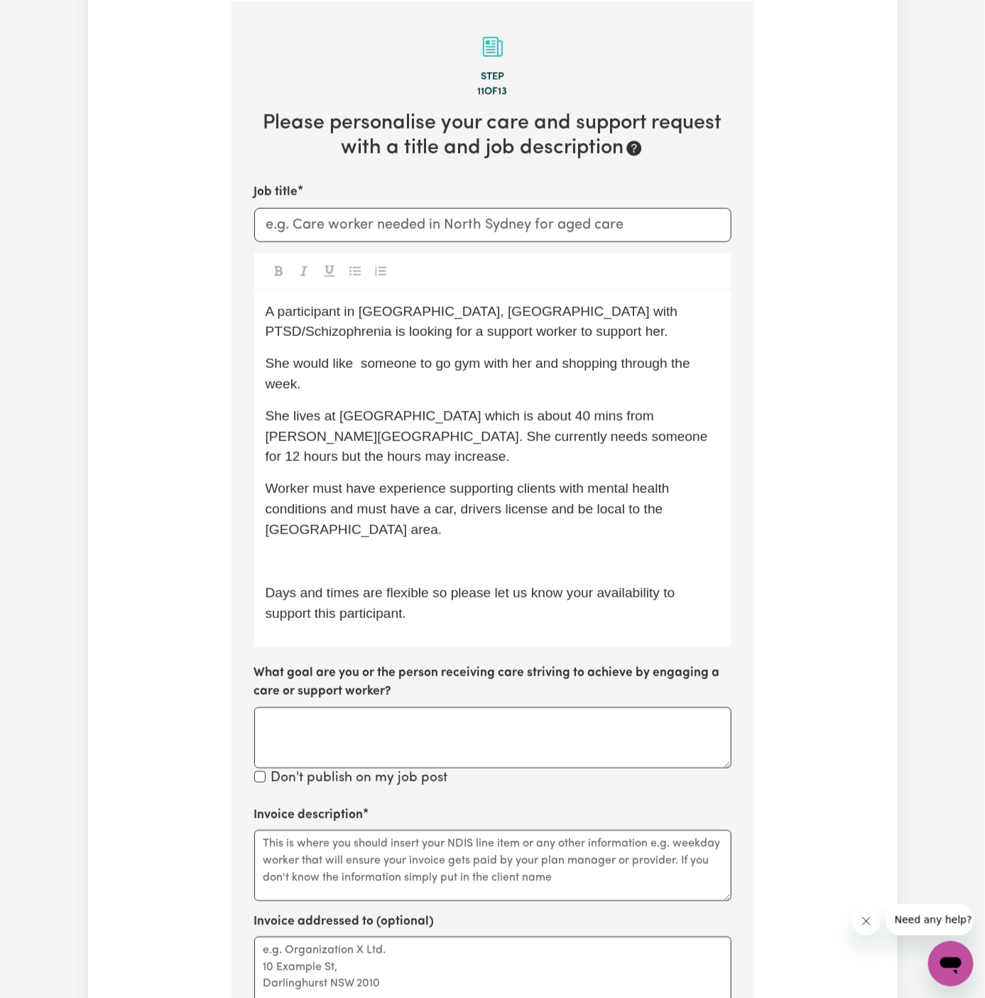
click at [362, 521] on div "A participant in [GEOGRAPHIC_DATA], [GEOGRAPHIC_DATA] with PTSD/Schizophrenia i…" at bounding box center [492, 468] width 477 height 356
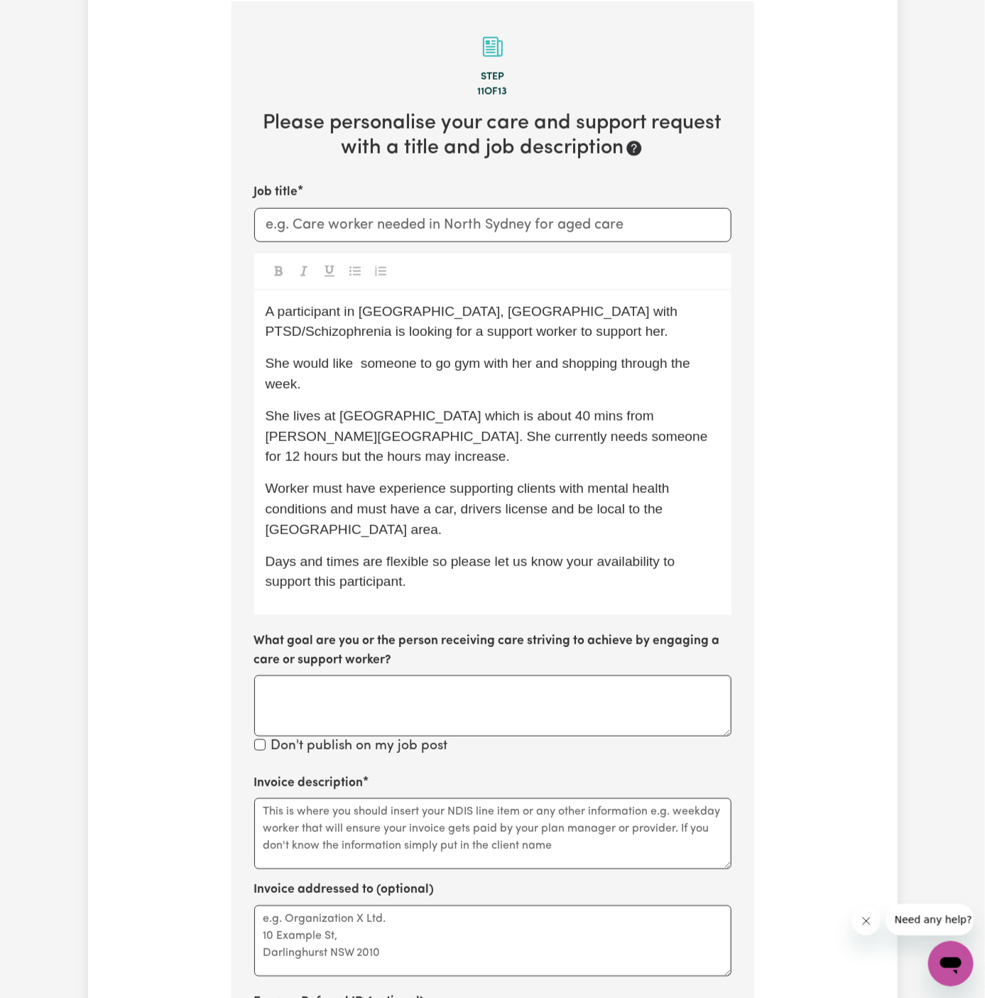
click at [362, 371] on p "She would like someone to go gym with her and shopping through the week." at bounding box center [493, 374] width 454 height 41
click at [462, 307] on span "A participant in [GEOGRAPHIC_DATA], [GEOGRAPHIC_DATA] with PTSD/Schizophrenia i…" at bounding box center [474, 321] width 416 height 35
click at [633, 362] on span "She would like someone to go gym with her and shopping through the week." at bounding box center [478, 373] width 425 height 35
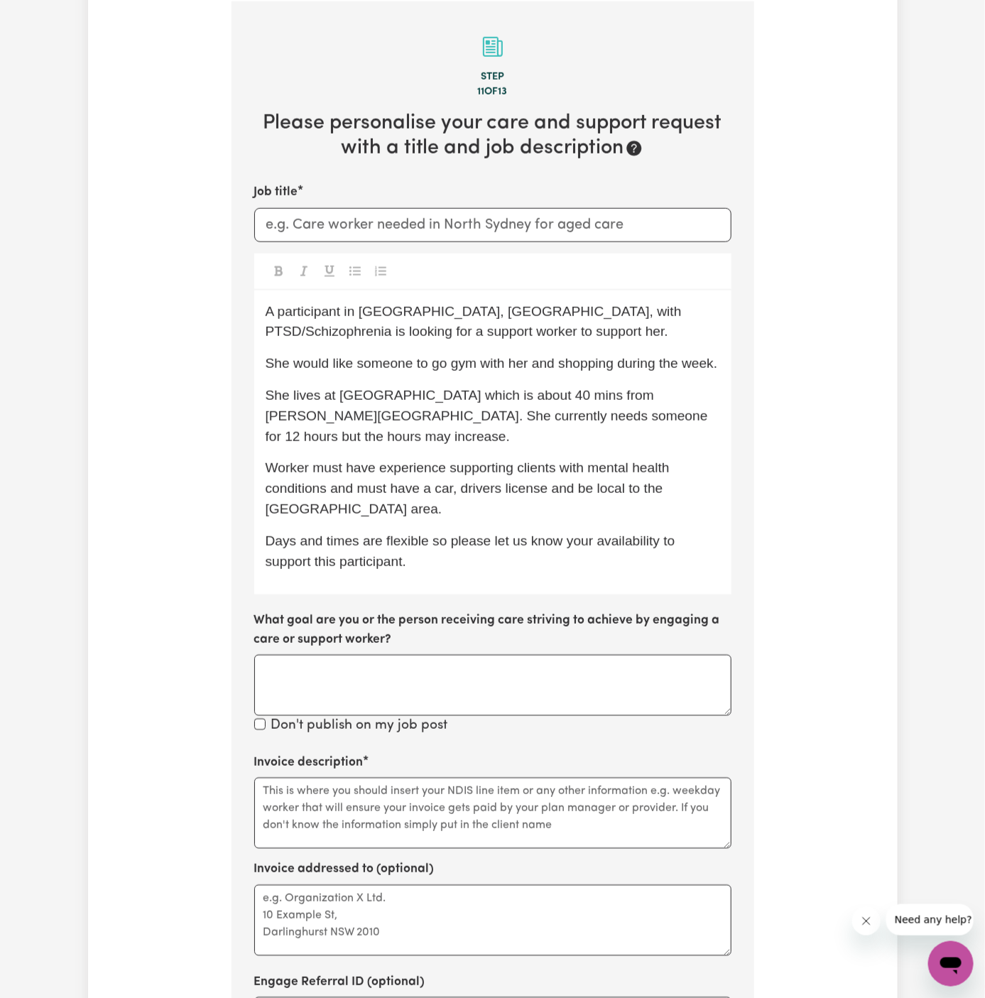
click at [417, 396] on span "She lives at [GEOGRAPHIC_DATA] which is about 40 mins from [PERSON_NAME][GEOGRA…" at bounding box center [489, 416] width 446 height 56
click at [515, 399] on span "She lives at [GEOGRAPHIC_DATA], which is about 40 mins from [PERSON_NAME][GEOGR…" at bounding box center [489, 416] width 446 height 56
click at [477, 410] on span "She lives at [GEOGRAPHIC_DATA], which is about 40 minutes from [PERSON_NAME][GE…" at bounding box center [489, 416] width 446 height 56
click at [495, 410] on span "She lives at [GEOGRAPHIC_DATA], which is about 40 minutes from [PERSON_NAME][GE…" at bounding box center [489, 416] width 446 height 56
click at [510, 416] on span "She lives at [GEOGRAPHIC_DATA], which is about 40 minutes from [PERSON_NAME][GE…" at bounding box center [489, 416] width 446 height 56
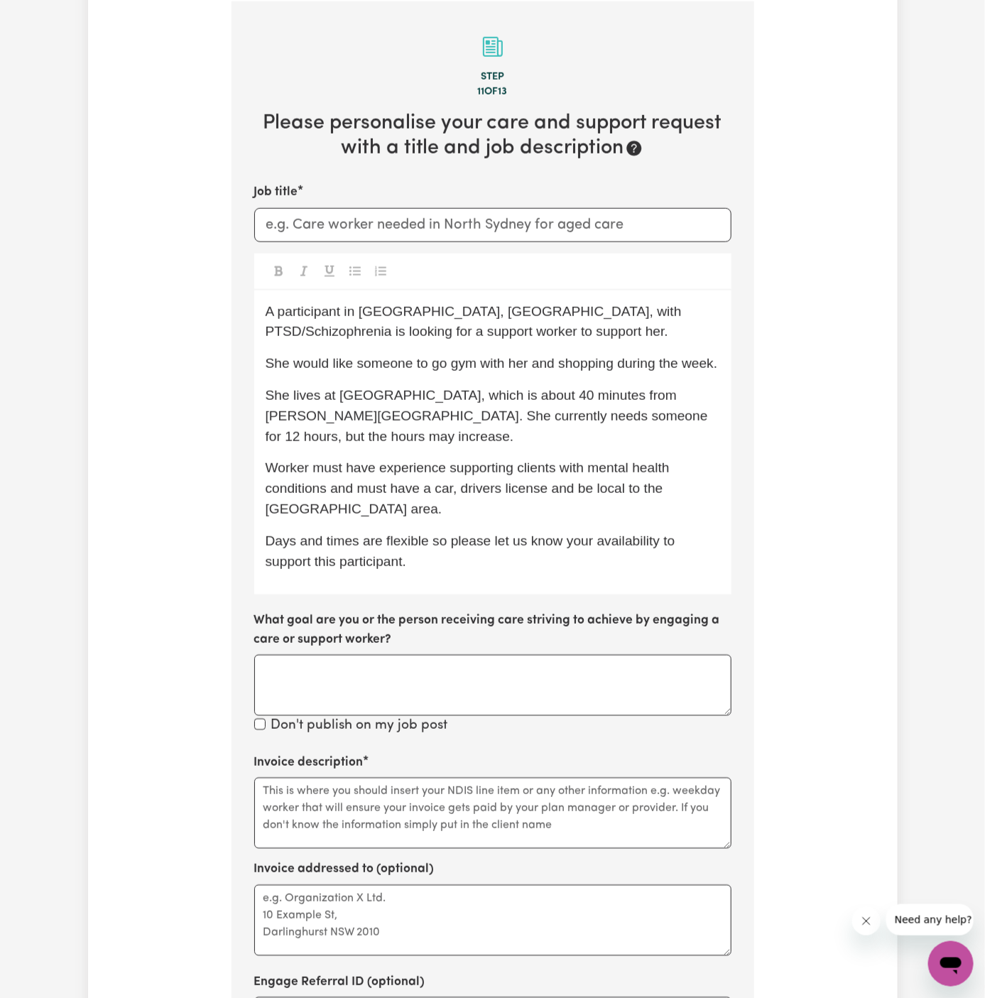
click at [294, 460] on span "Worker must have experience supporting clients with mental health conditions an…" at bounding box center [470, 488] width 408 height 56
click at [483, 474] on span "The worker must have experience supporting clients with mental health condition…" at bounding box center [482, 488] width 432 height 56
click at [559, 458] on p "The worker must have experience supporting clients with mental health condition…" at bounding box center [493, 488] width 454 height 61
click at [443, 533] on span "Days and times are flexible so please let us know your availability to support …" at bounding box center [472, 550] width 413 height 35
click at [468, 548] on p "Days and times are flexible, so please let us know your availability to support…" at bounding box center [493, 551] width 454 height 41
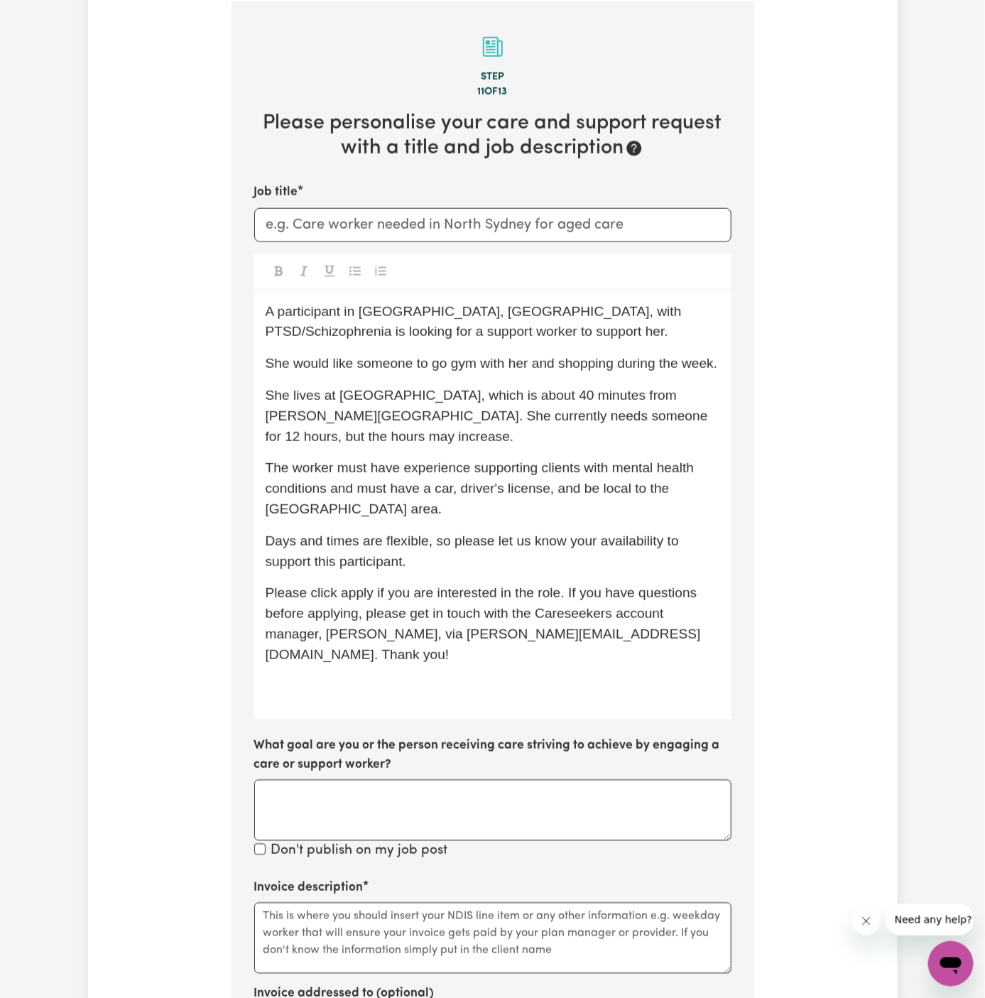
click at [479, 533] on span "Days and times are flexible, so please let us know your availability to support…" at bounding box center [474, 550] width 417 height 35
drag, startPoint x: 459, startPoint y: 543, endPoint x: 429, endPoint y: 523, distance: 35.8
click at [429, 531] on p "Days and times are flexible, so please let us know your availability to support…" at bounding box center [493, 551] width 454 height 41
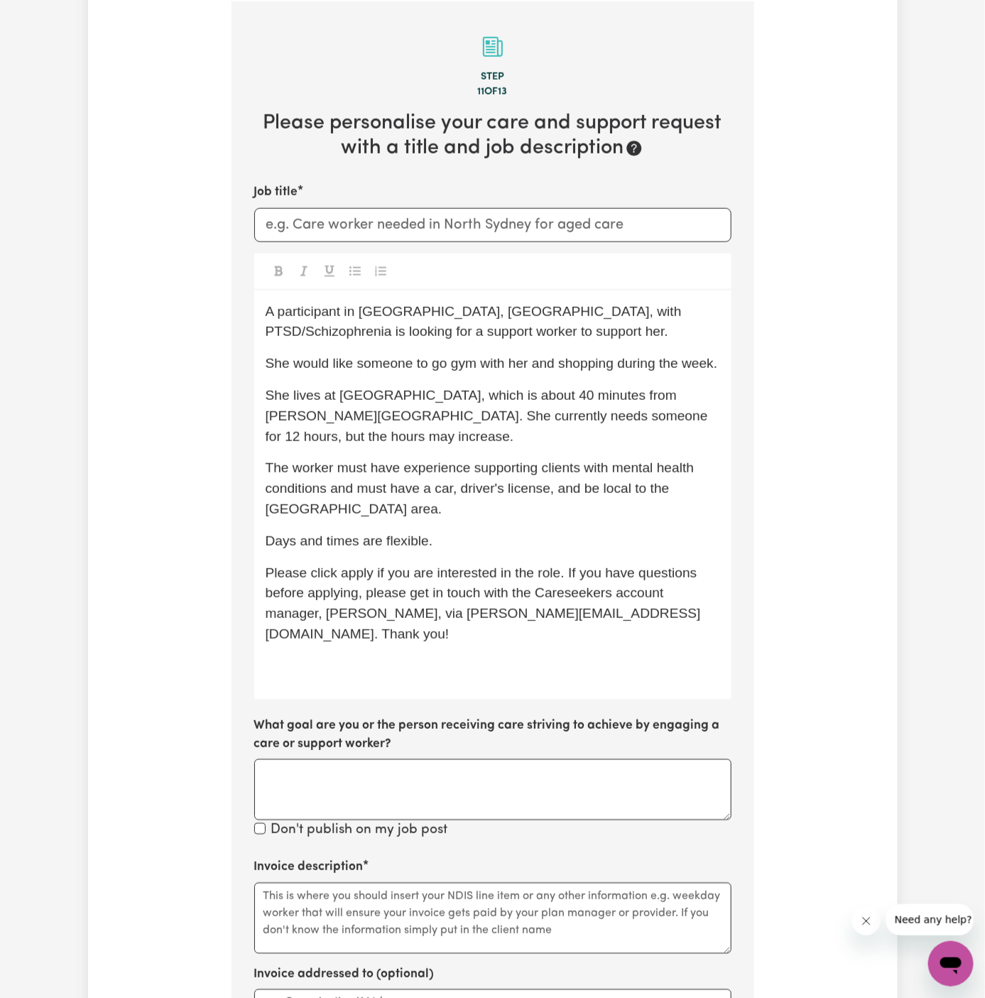
click at [355, 565] on span "Please click apply if you are interested in the role. If you have questions bef…" at bounding box center [483, 603] width 435 height 76
click at [494, 567] on span "Please click Apply if you are interested in the role. If you have questions bef…" at bounding box center [484, 603] width 436 height 76
click at [503, 531] on p "Days and times are flexible." at bounding box center [493, 541] width 454 height 21
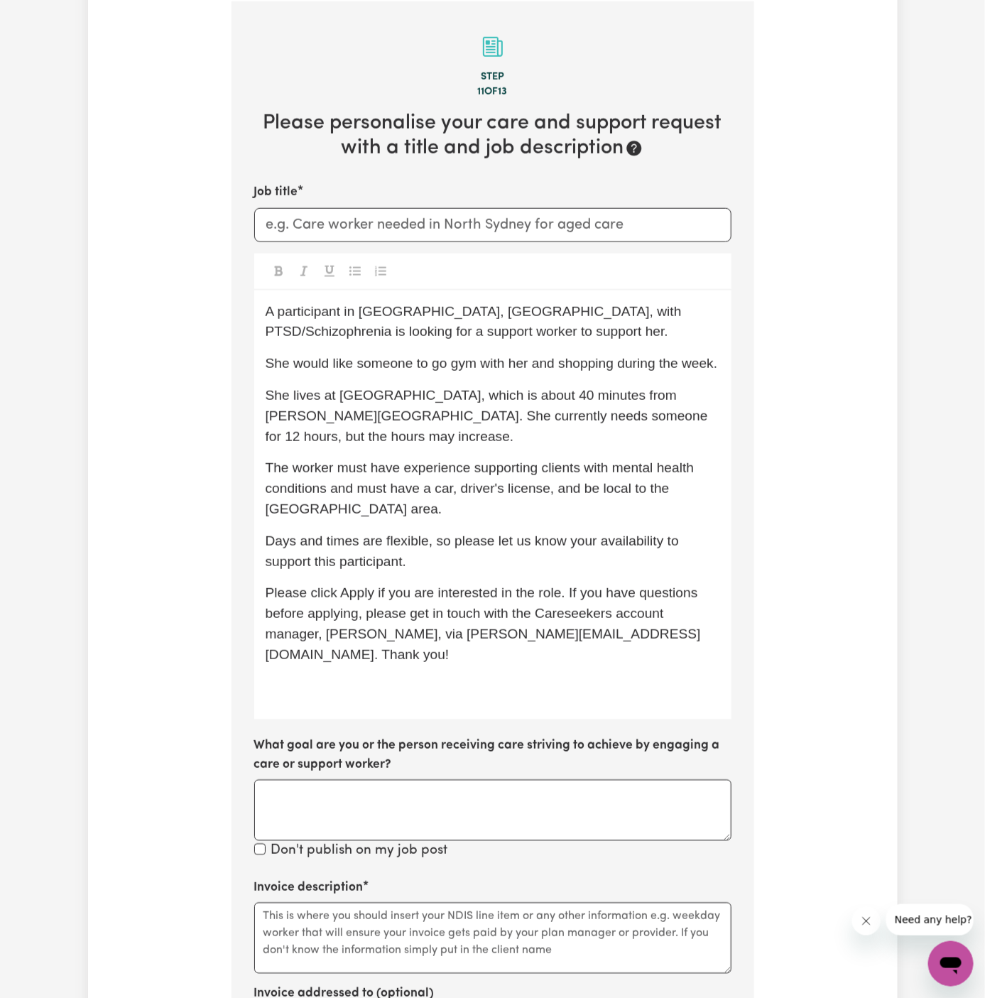
click at [376, 538] on span "Days and times are flexible, so please let us know your availability to support…" at bounding box center [474, 550] width 417 height 35
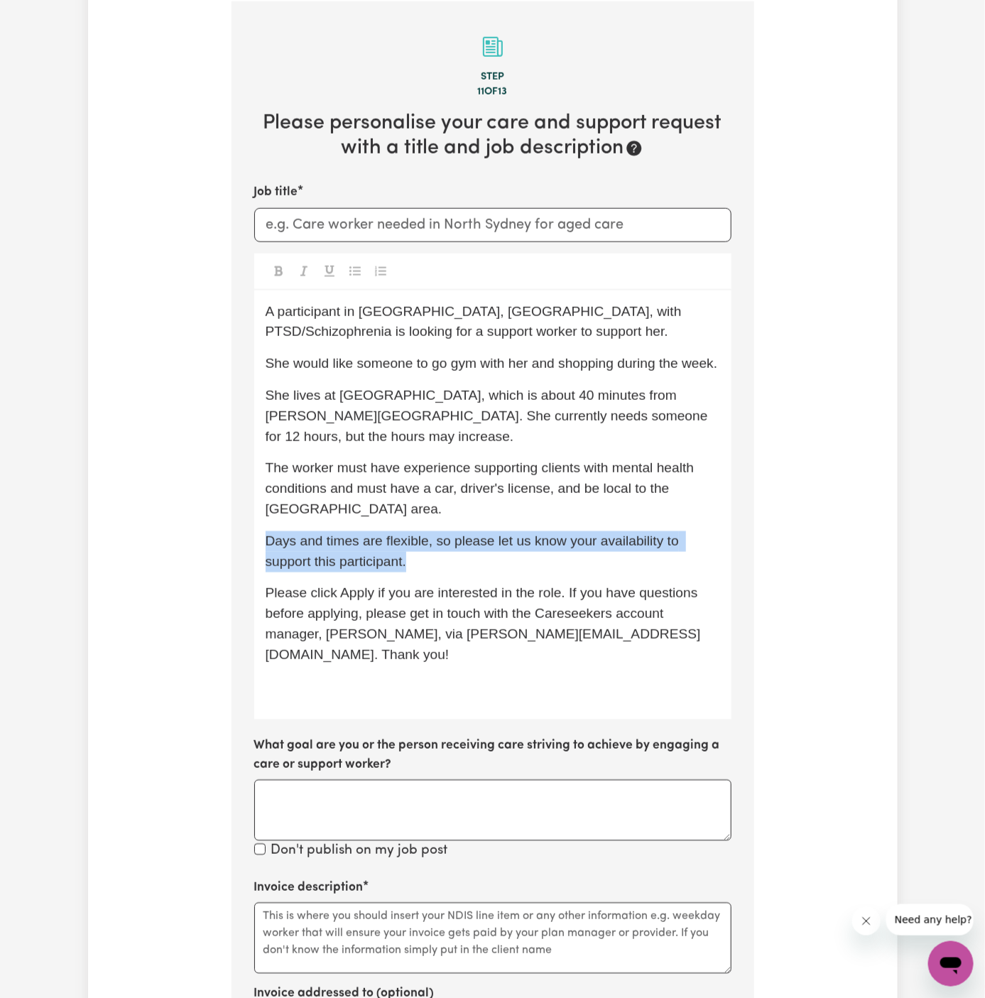
drag, startPoint x: 441, startPoint y: 538, endPoint x: 254, endPoint y: 523, distance: 187.3
click at [254, 523] on div "A participant in [GEOGRAPHIC_DATA], [GEOGRAPHIC_DATA], with PTSD/Schizophrenia …" at bounding box center [492, 505] width 477 height 430
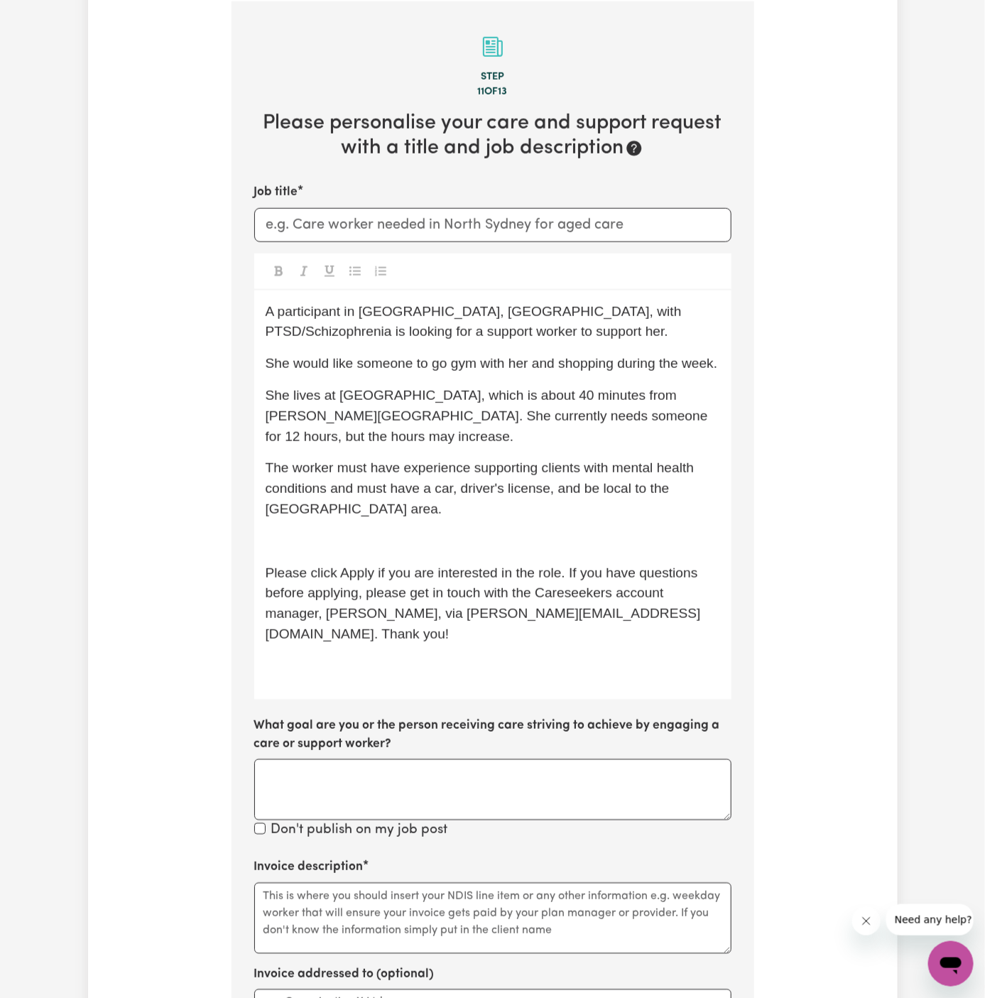
click at [286, 479] on span "The worker must have experience supporting clients with mental health condition…" at bounding box center [482, 488] width 432 height 56
click at [343, 499] on div "A participant in [GEOGRAPHIC_DATA], [GEOGRAPHIC_DATA], with PTSD/Schizophrenia …" at bounding box center [492, 494] width 477 height 409
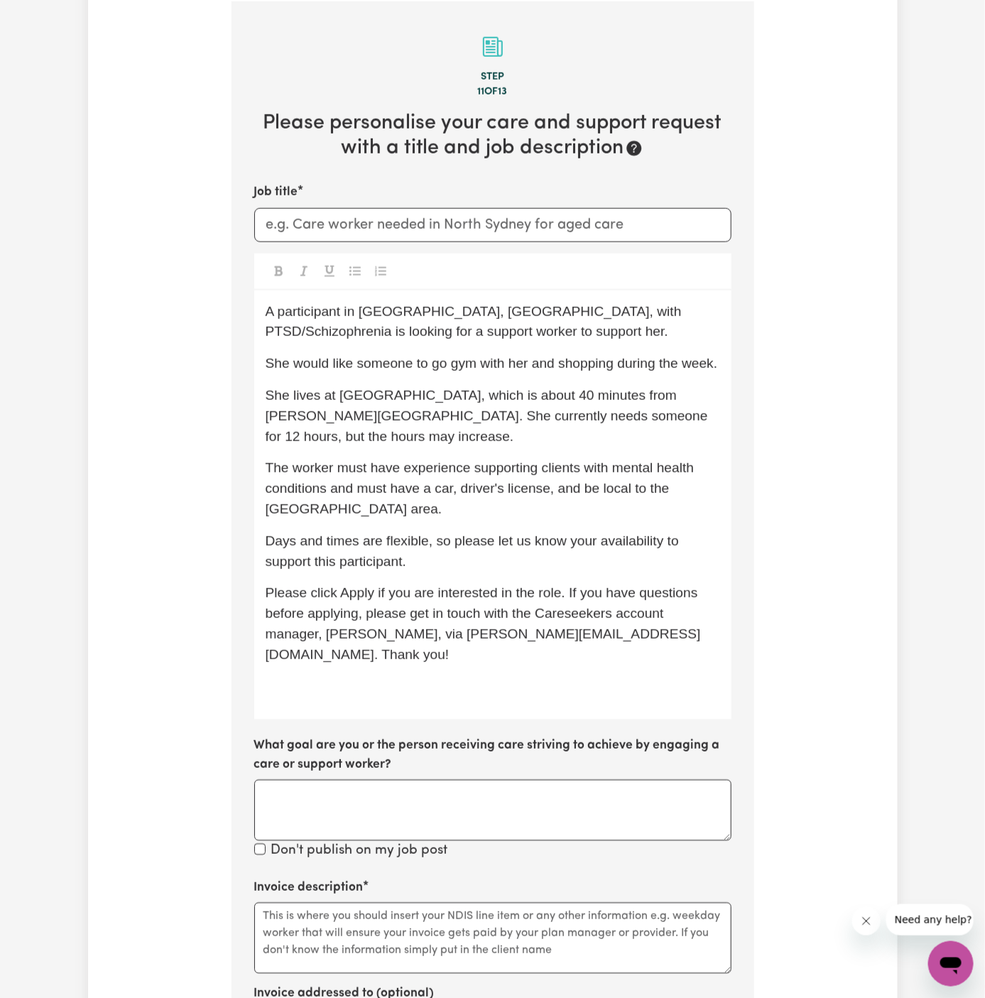
click at [460, 540] on p "Days and times are flexible, so please let us know your availability to support…" at bounding box center [493, 551] width 454 height 41
click at [469, 544] on p "Days and times are flexible, so please let us know your availability to support…" at bounding box center [493, 551] width 454 height 41
click at [439, 677] on p "﻿" at bounding box center [493, 687] width 454 height 21
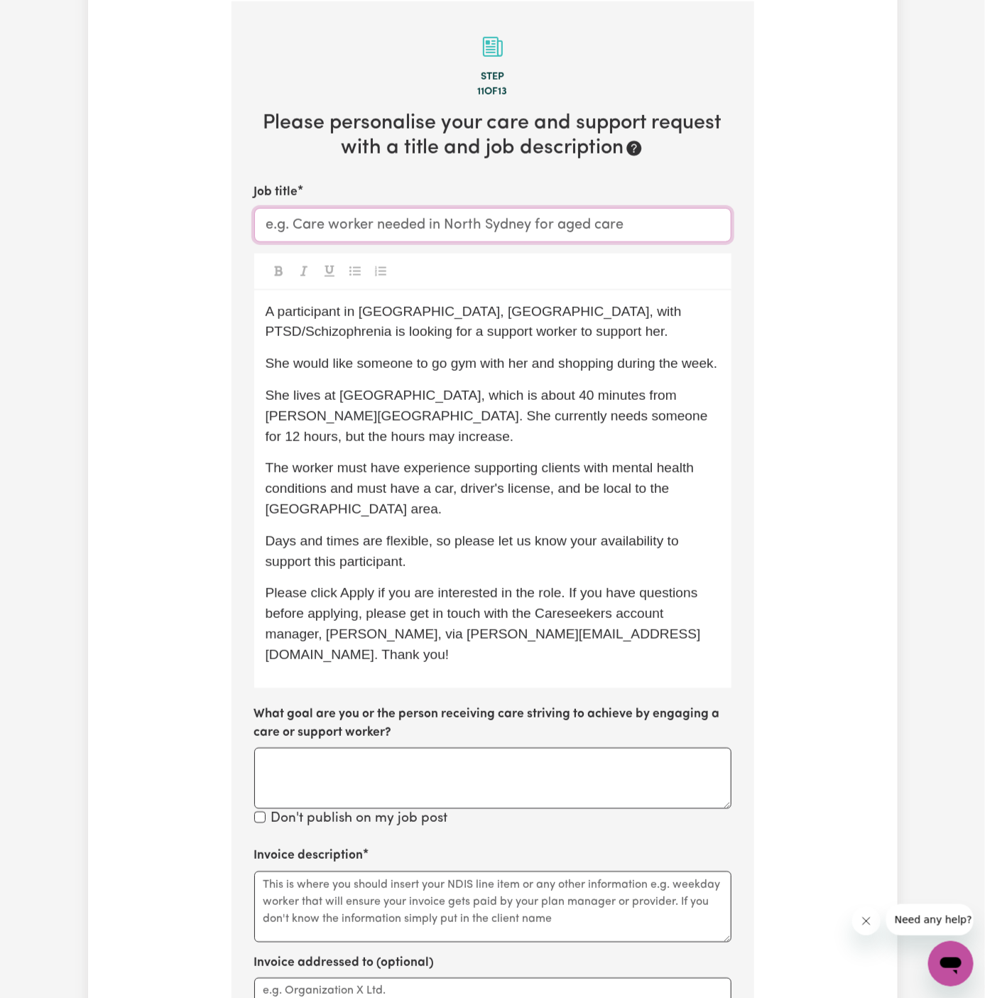
click at [389, 214] on input "Job title" at bounding box center [492, 225] width 477 height 34
click at [490, 336] on p "A participant in [GEOGRAPHIC_DATA], [GEOGRAPHIC_DATA], with PTSD/Schizophrenia …" at bounding box center [493, 322] width 454 height 41
click at [526, 410] on span "She lives at [GEOGRAPHIC_DATA], which is about 40 minutes from [PERSON_NAME][GE…" at bounding box center [489, 416] width 446 height 56
click at [339, 390] on span "She lives at [GEOGRAPHIC_DATA], which is about 40 minutes from [PERSON_NAME][GE…" at bounding box center [489, 416] width 446 height 56
click at [365, 394] on span "She lives at [GEOGRAPHIC_DATA], which is about 40 minutes from [PERSON_NAME][GE…" at bounding box center [489, 416] width 446 height 56
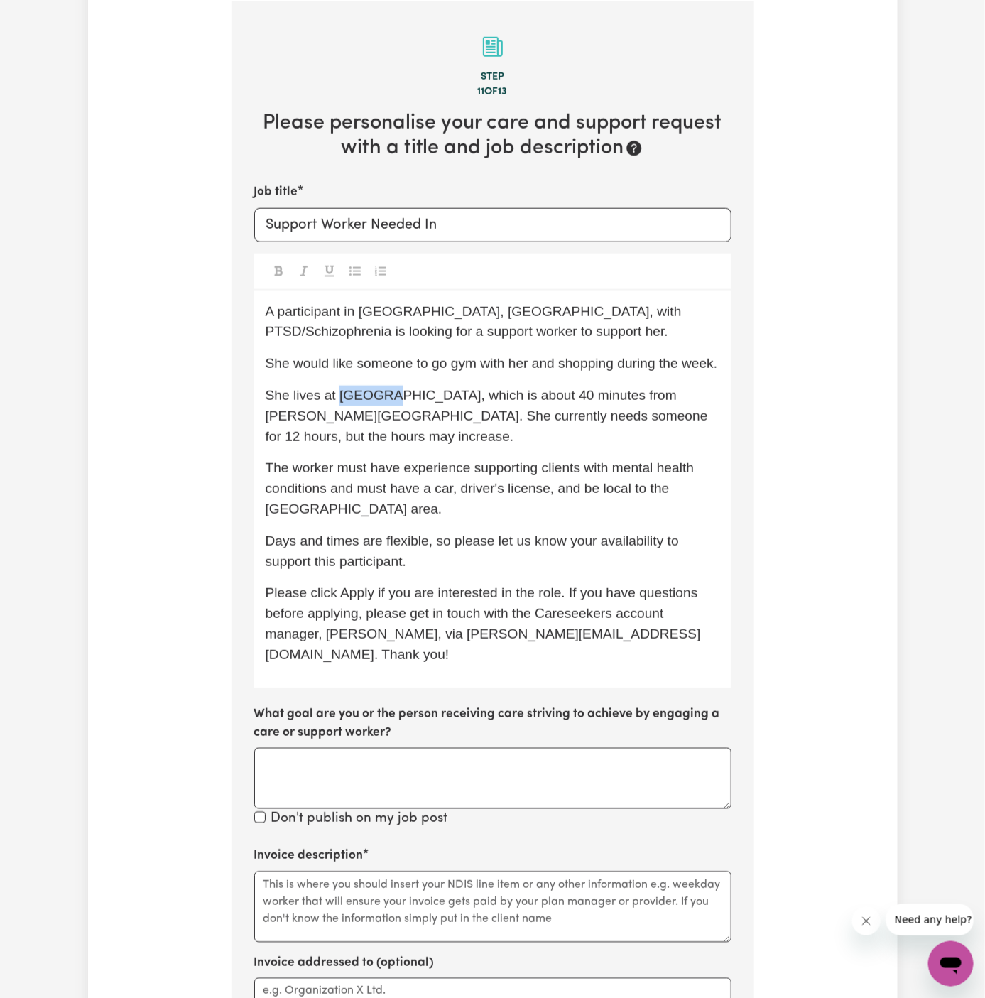
click at [365, 394] on span "She lives at [GEOGRAPHIC_DATA], which is about 40 minutes from [PERSON_NAME][GE…" at bounding box center [489, 416] width 446 height 56
copy span "Lismore"
click at [503, 216] on input "Support Worker Needed In" at bounding box center [492, 225] width 477 height 34
paste input "Lismore"
type input "Support Worker Needed In [GEOGRAPHIC_DATA], [GEOGRAPHIC_DATA]"
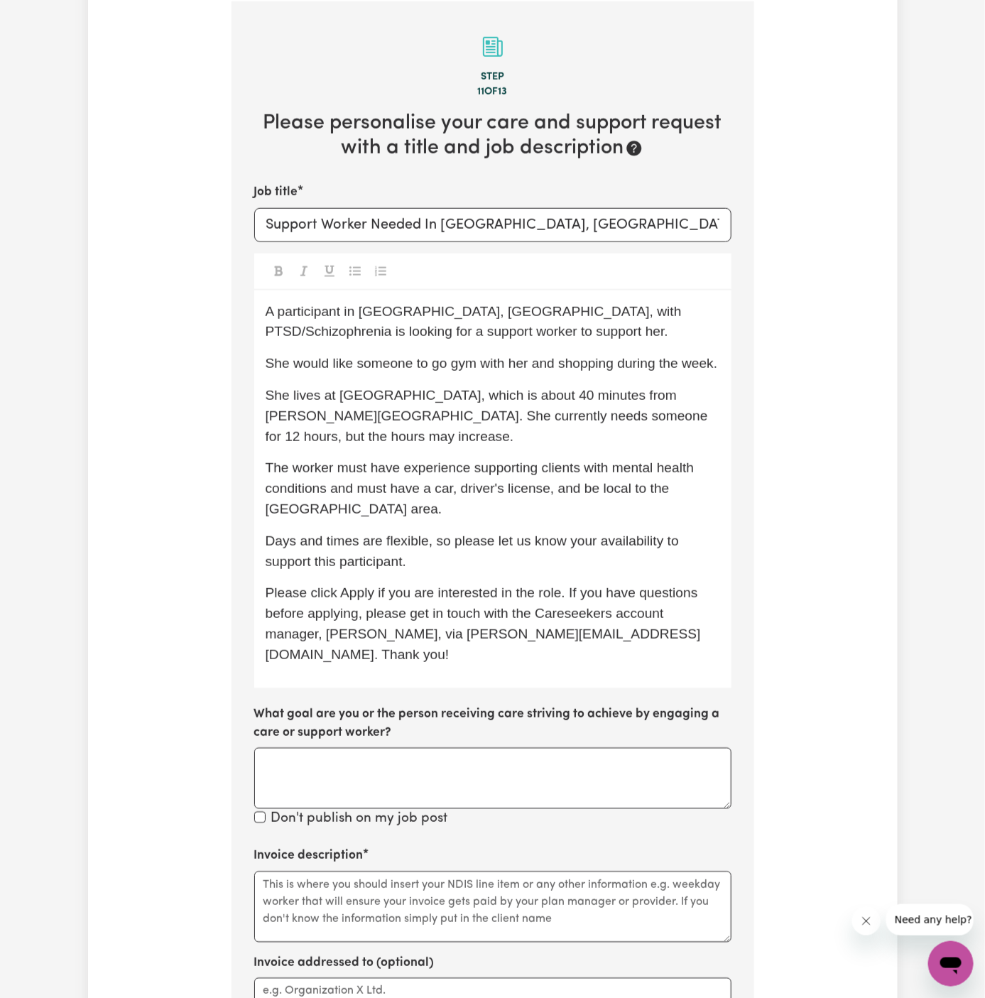
click at [519, 349] on div "A participant in [GEOGRAPHIC_DATA], [GEOGRAPHIC_DATA], with PTSD/Schizophrenia …" at bounding box center [492, 489] width 477 height 398
click at [266, 397] on span "She lives at [GEOGRAPHIC_DATA], which is about 40 minutes from [PERSON_NAME][GE…" at bounding box center [489, 416] width 446 height 56
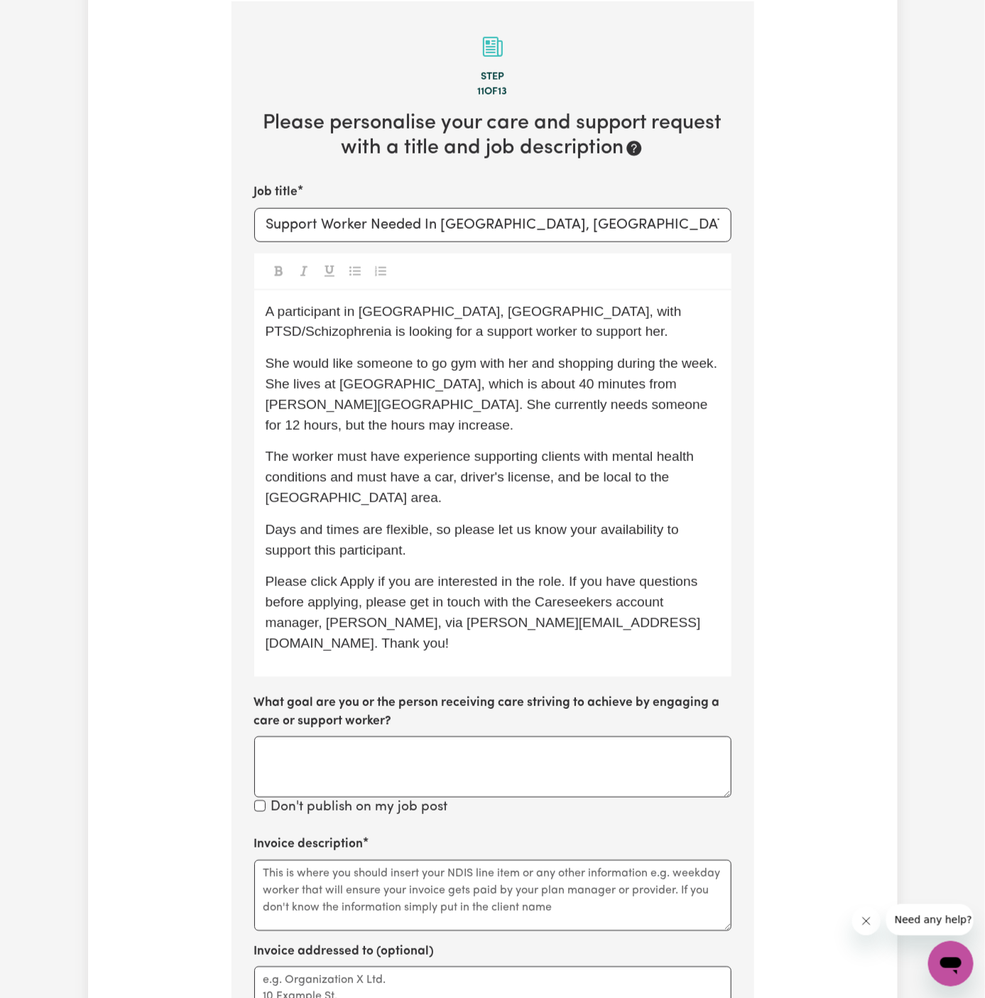
click at [404, 465] on p "The worker must have experience supporting clients with mental health condition…" at bounding box center [493, 477] width 454 height 61
click at [407, 465] on p "The worker must have experience supporting clients with mental health condition…" at bounding box center [493, 477] width 454 height 61
click at [463, 449] on span "The worker must have experience supporting clients with mental health condition…" at bounding box center [482, 477] width 432 height 56
click at [407, 477] on p "The worker must have experience supporting clients with mental health condition…" at bounding box center [493, 477] width 454 height 61
click at [452, 966] on textarea "Invoice addressed to (optional)" at bounding box center [492, 1001] width 477 height 71
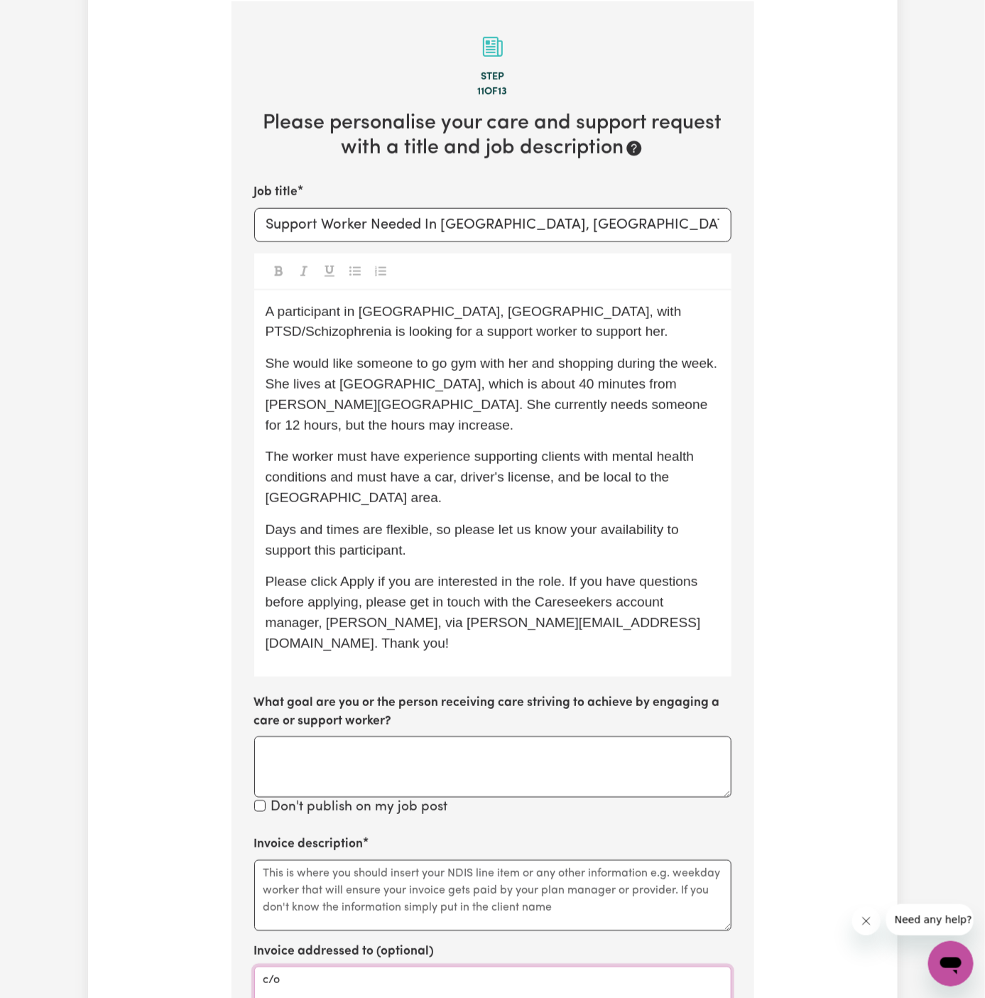
paste textarea "Morpheus Care"
type textarea "c/o Morpheus Care"
click at [365, 860] on textarea "Invoice description" at bounding box center [492, 895] width 477 height 71
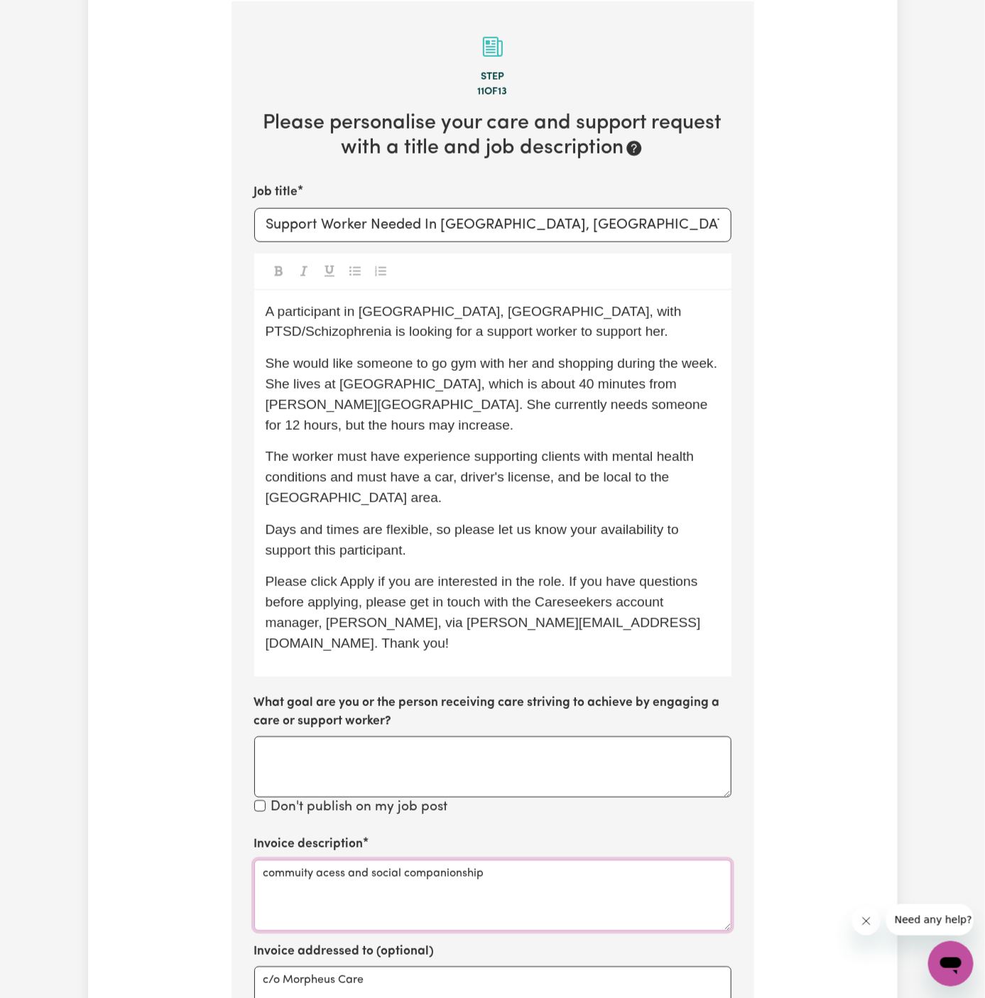
click at [336, 867] on textarea "commuity acess and social companionship" at bounding box center [492, 895] width 477 height 71
click at [290, 860] on textarea "commuity acess and social companionship" at bounding box center [492, 895] width 477 height 71
drag, startPoint x: 302, startPoint y: 830, endPoint x: 330, endPoint y: 914, distance: 88.5
click at [302, 860] on textarea "commuity acess and social companionship" at bounding box center [492, 895] width 477 height 71
click at [338, 942] on label "Invoice addressed to (optional)" at bounding box center [344, 951] width 180 height 18
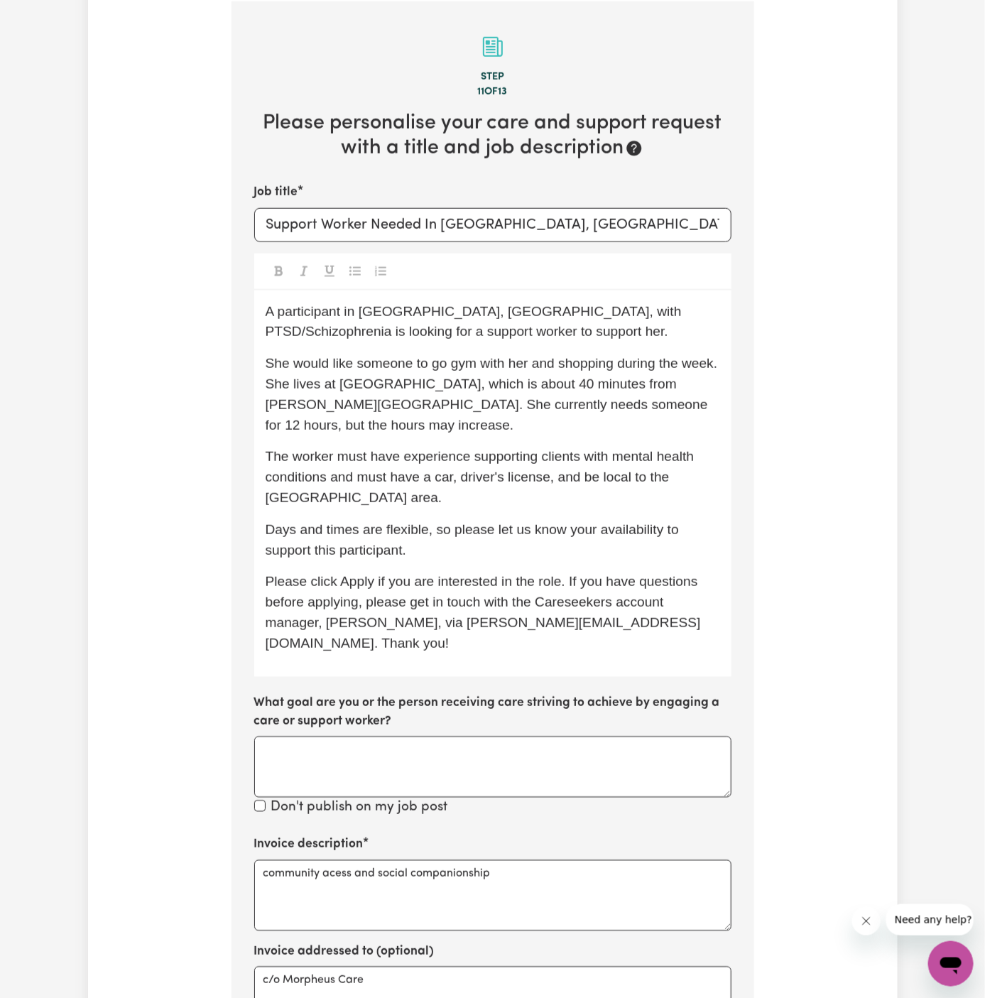
click at [338, 966] on textarea "c/o Morpheus Care" at bounding box center [492, 1001] width 477 height 71
click at [335, 860] on textarea "community acess and social companionship" at bounding box center [492, 895] width 477 height 71
click at [435, 860] on textarea "community access and social companionship" at bounding box center [492, 895] width 477 height 71
click at [499, 860] on textarea "community access and social companionship" at bounding box center [492, 895] width 477 height 71
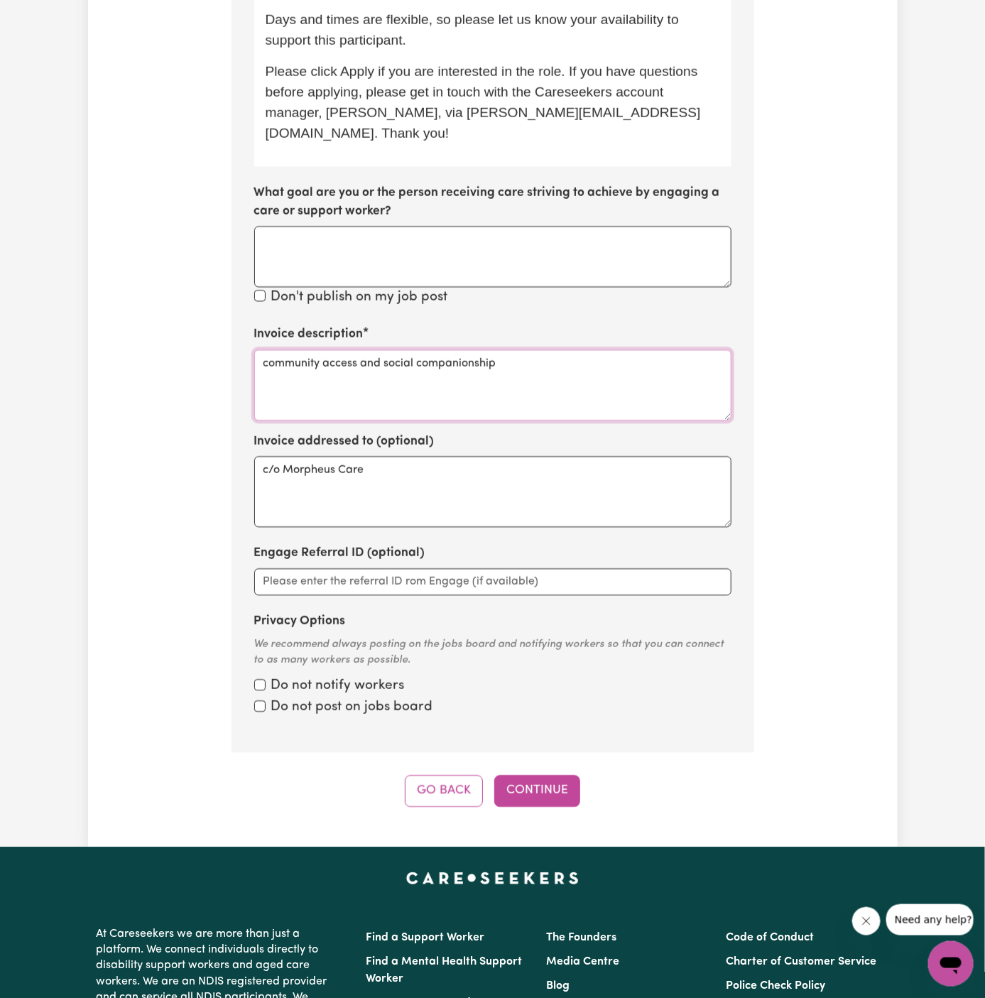
scroll to position [1122, 0]
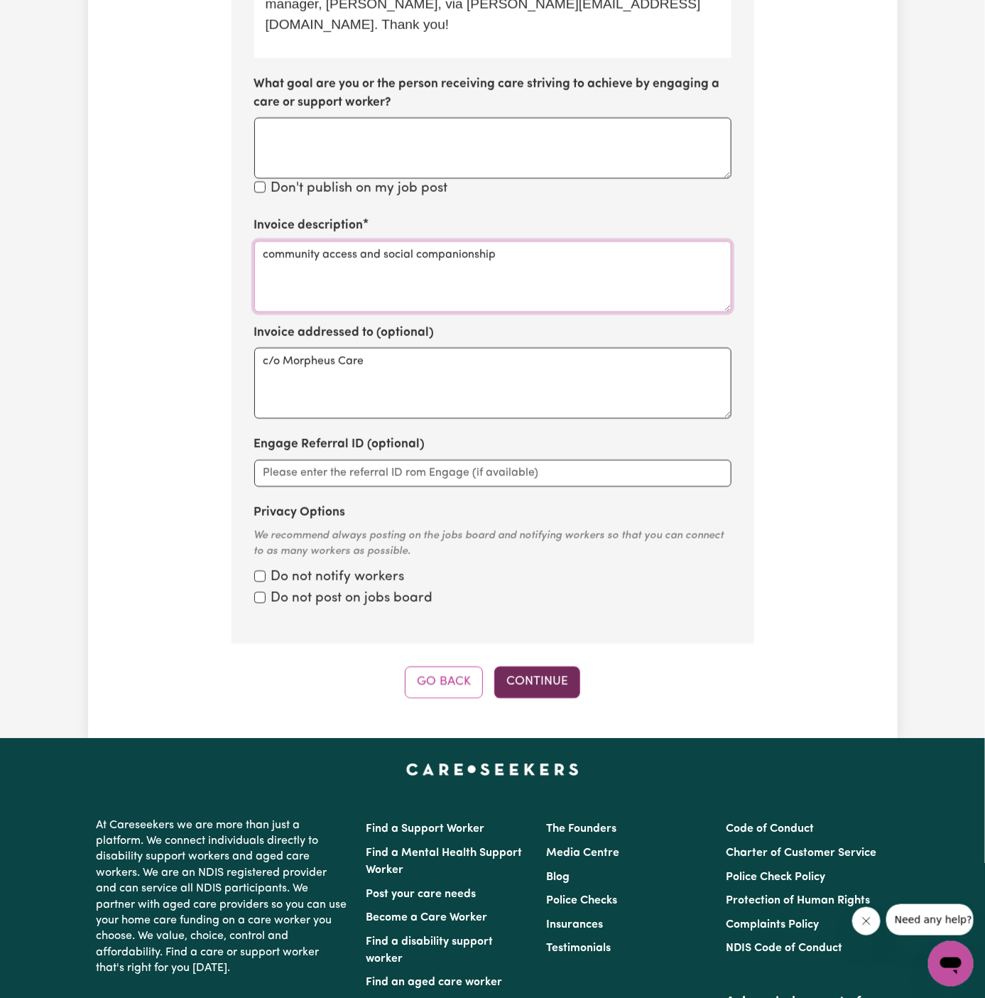
type textarea "community access and social companionship"
click at [550, 666] on button "Continue" at bounding box center [537, 681] width 86 height 31
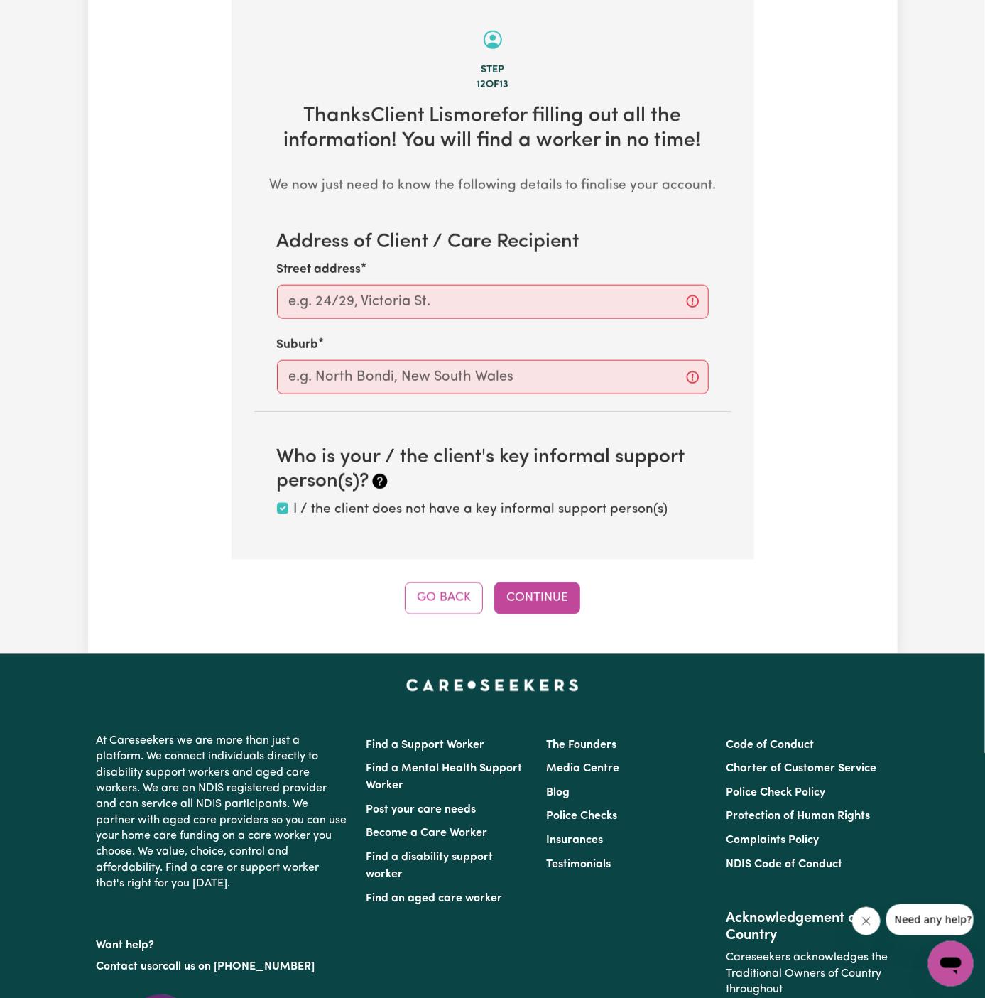
scroll to position [503, 0]
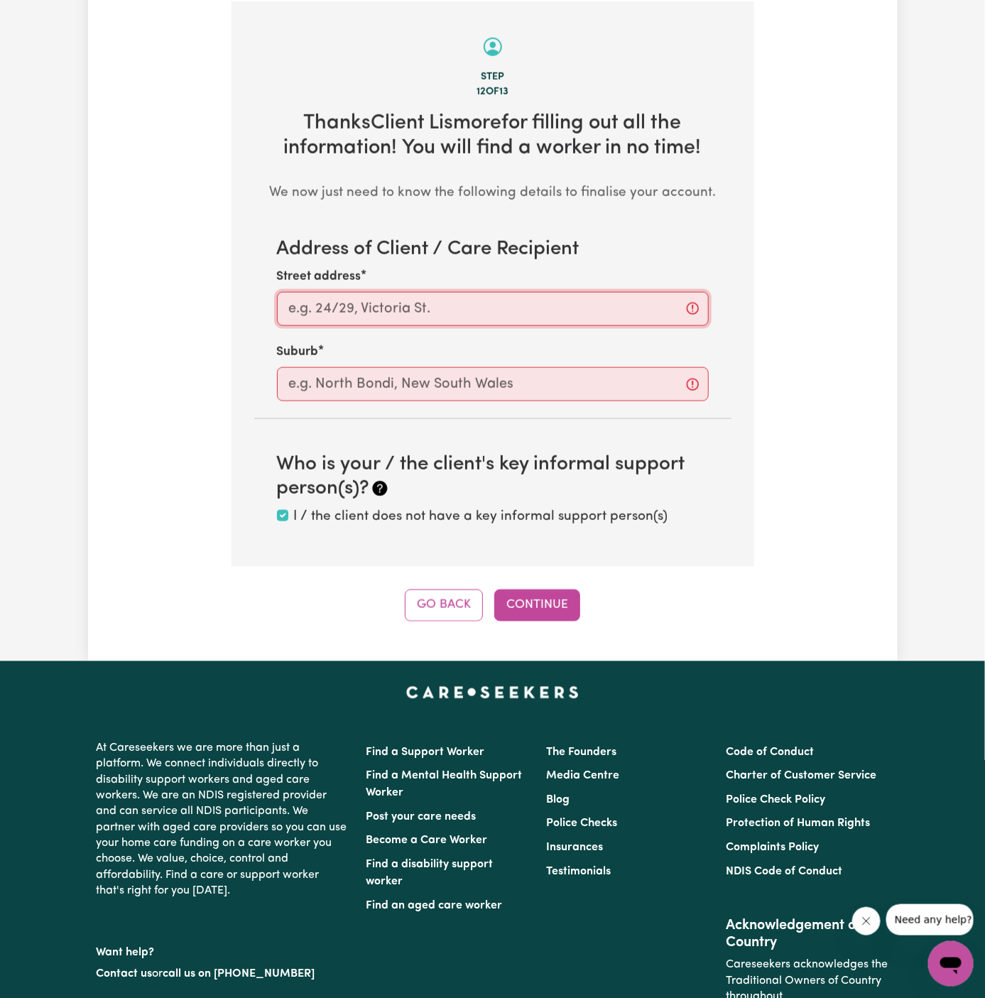
click at [490, 305] on input "Street address" at bounding box center [493, 309] width 432 height 34
paste input "Lismore"
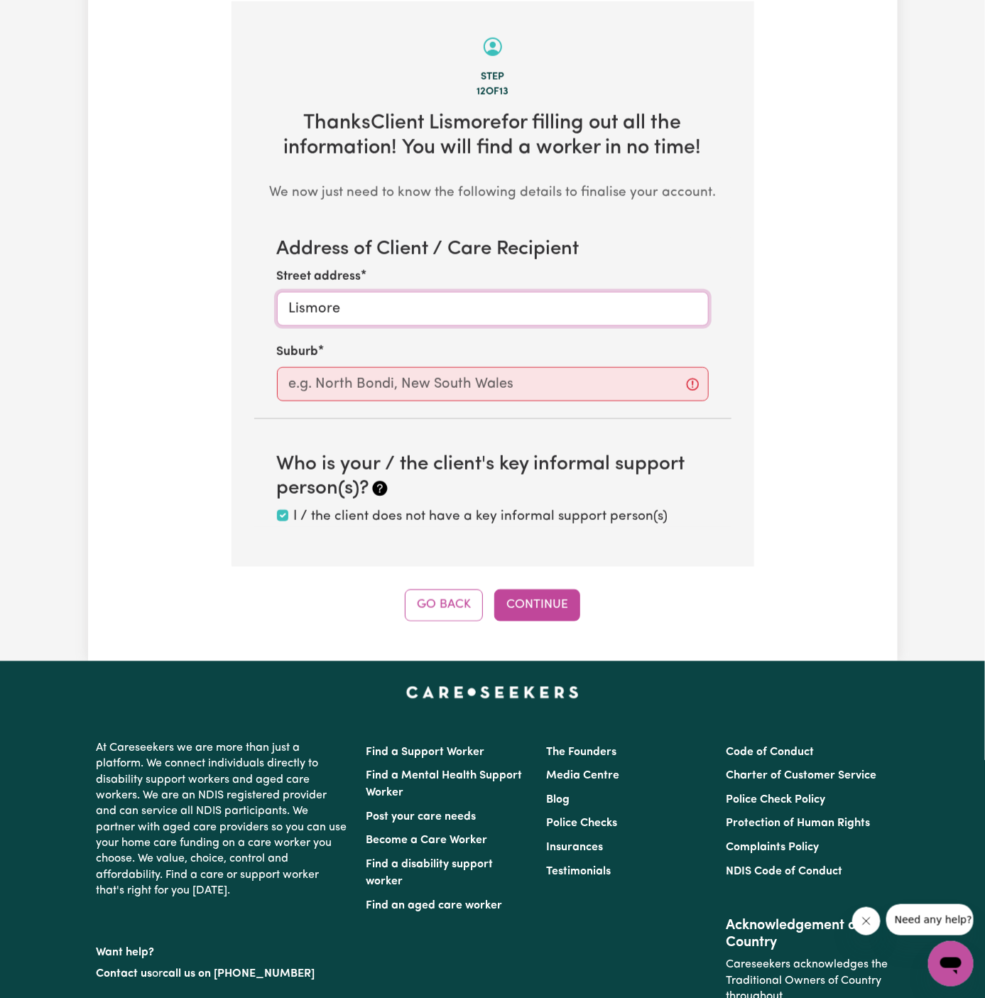
type input "Lismore"
click at [464, 384] on input "text" at bounding box center [493, 384] width 432 height 34
paste input "Lismore"
type input "Lismore"
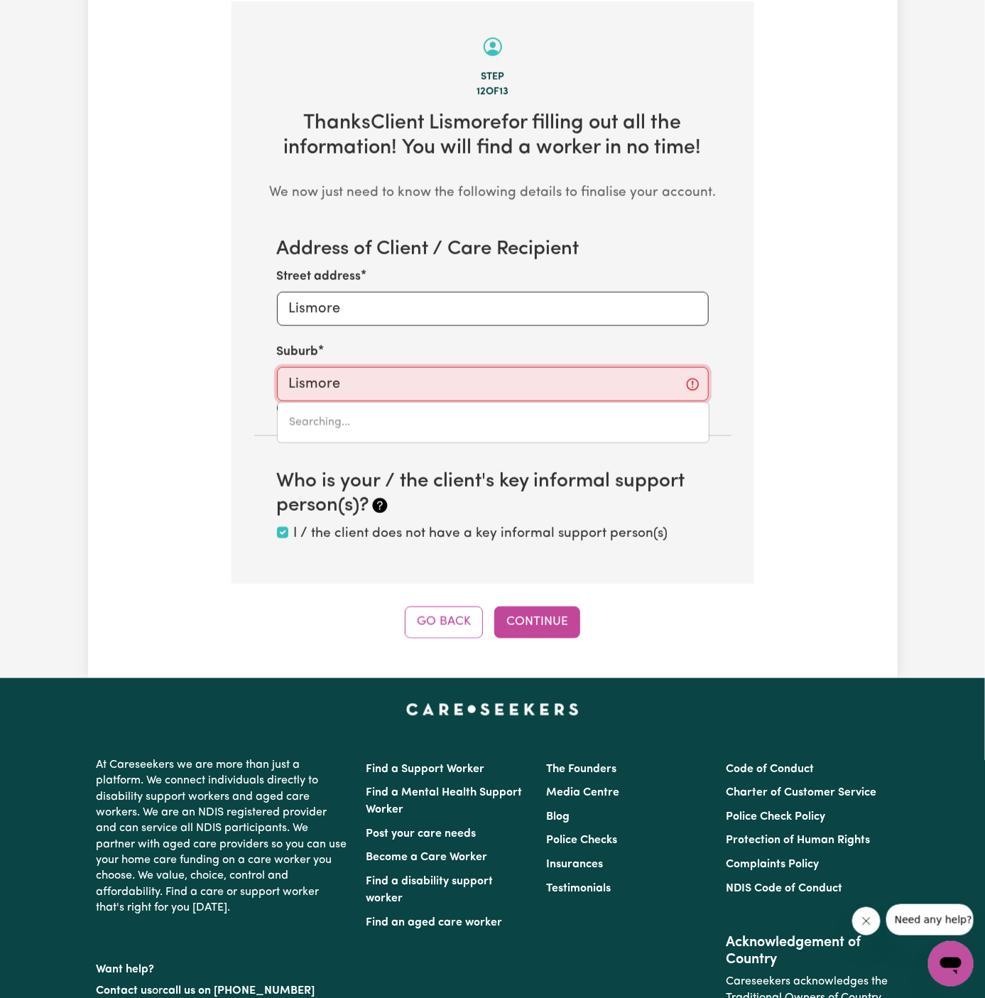
type input "Lismore, [GEOGRAPHIC_DATA], 2480"
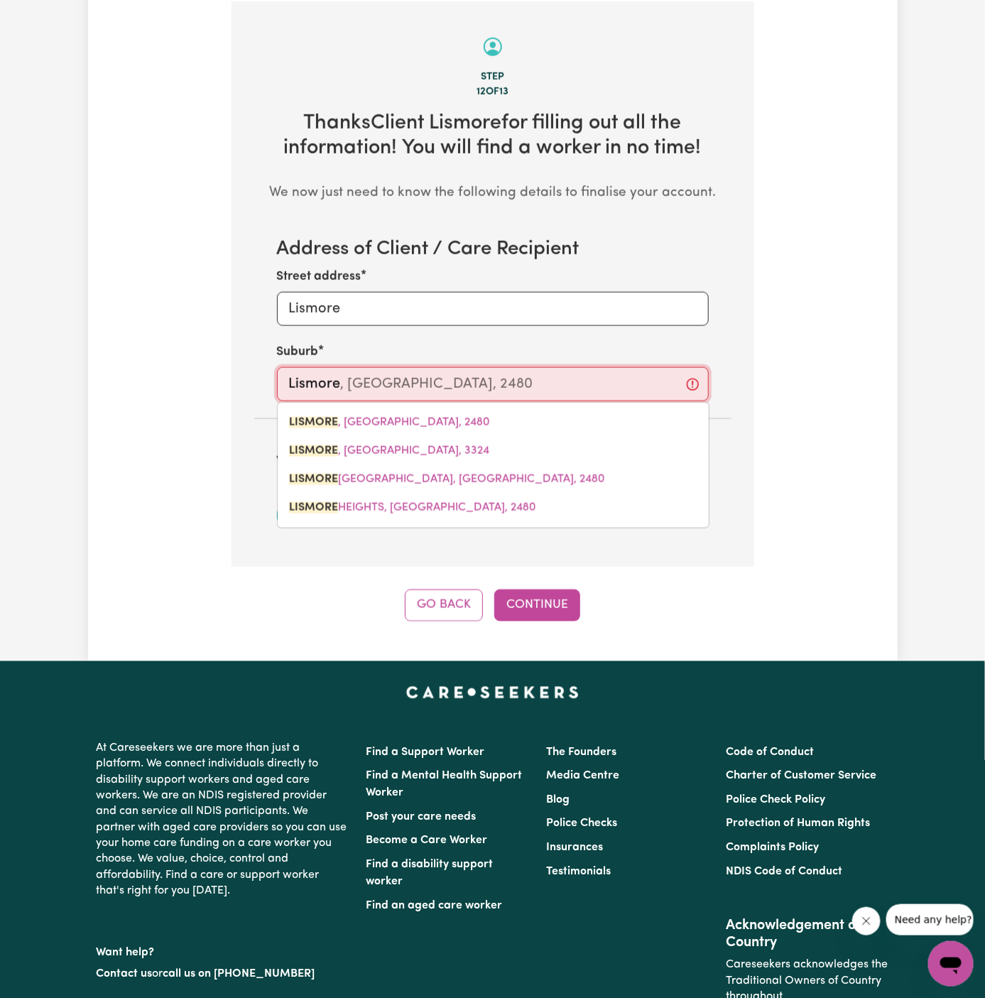
click at [454, 430] on link "[GEOGRAPHIC_DATA] , [GEOGRAPHIC_DATA], 2480" at bounding box center [493, 422] width 431 height 28
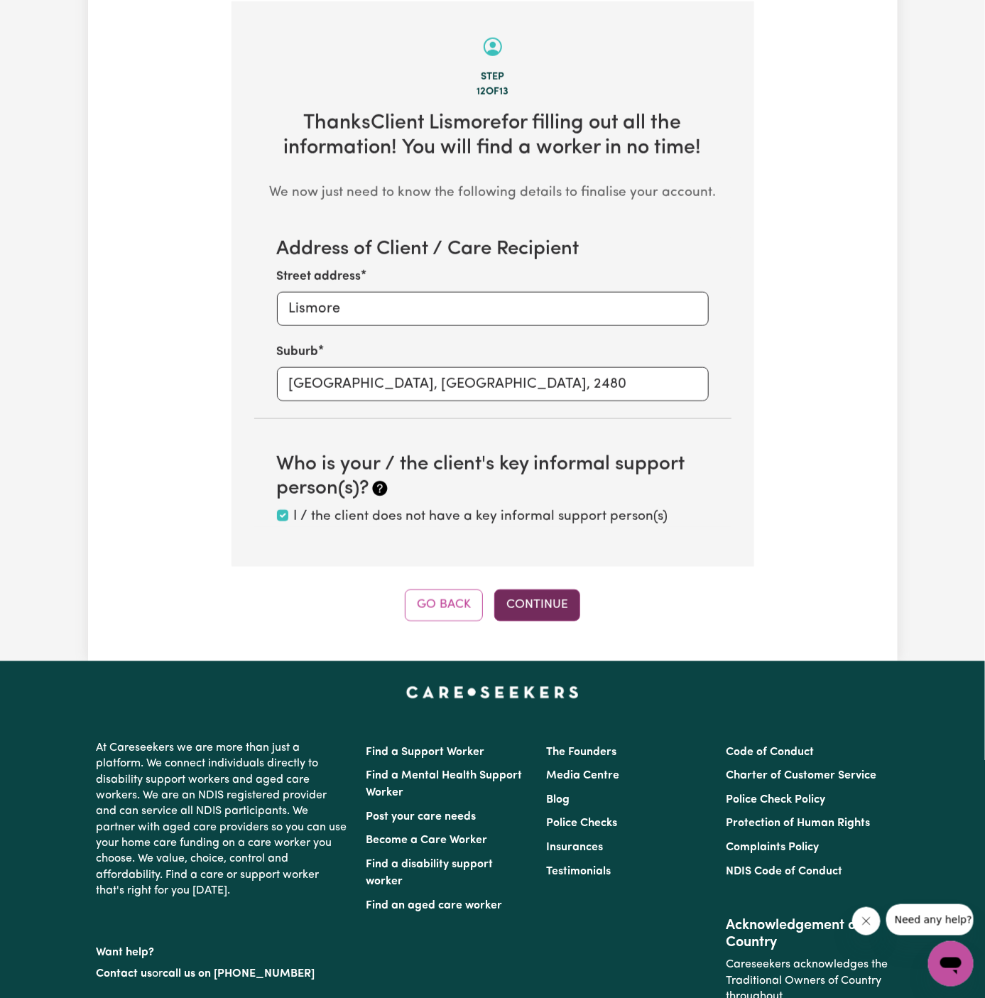
click at [539, 601] on button "Continue" at bounding box center [537, 604] width 86 height 31
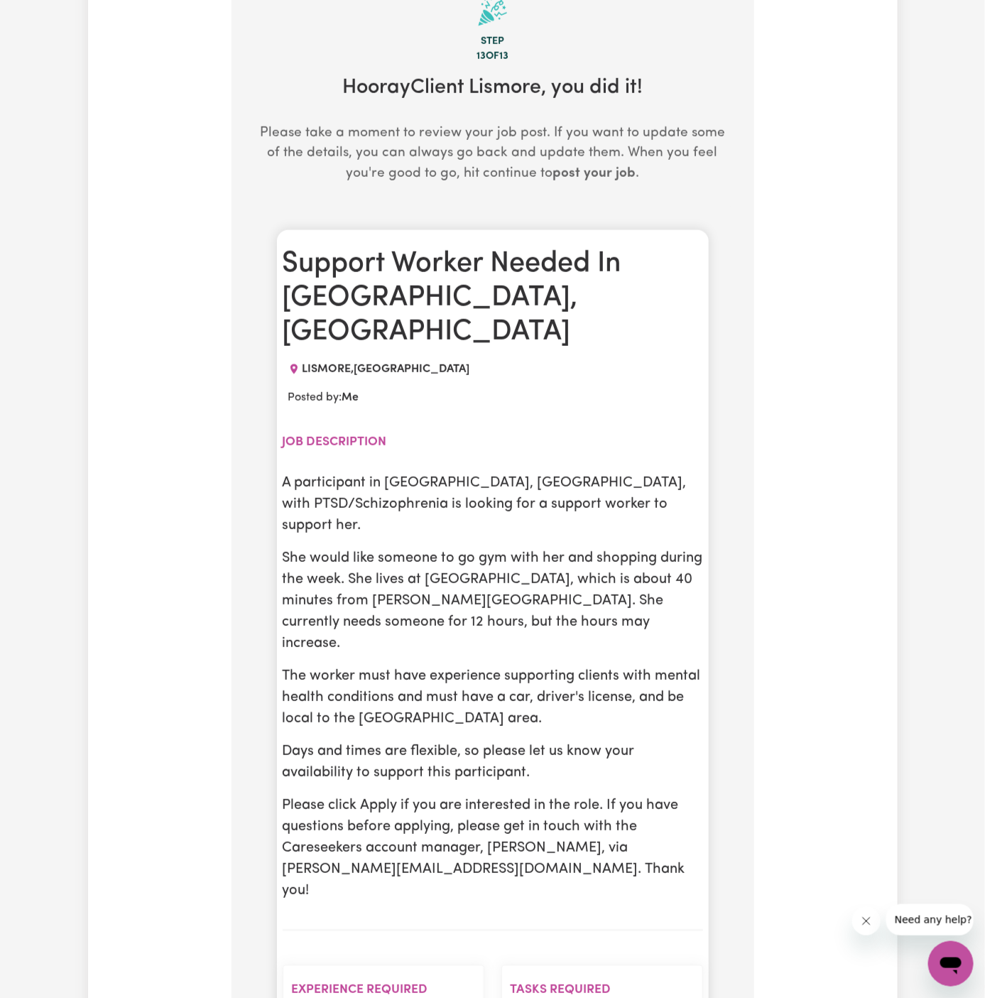
scroll to position [581, 0]
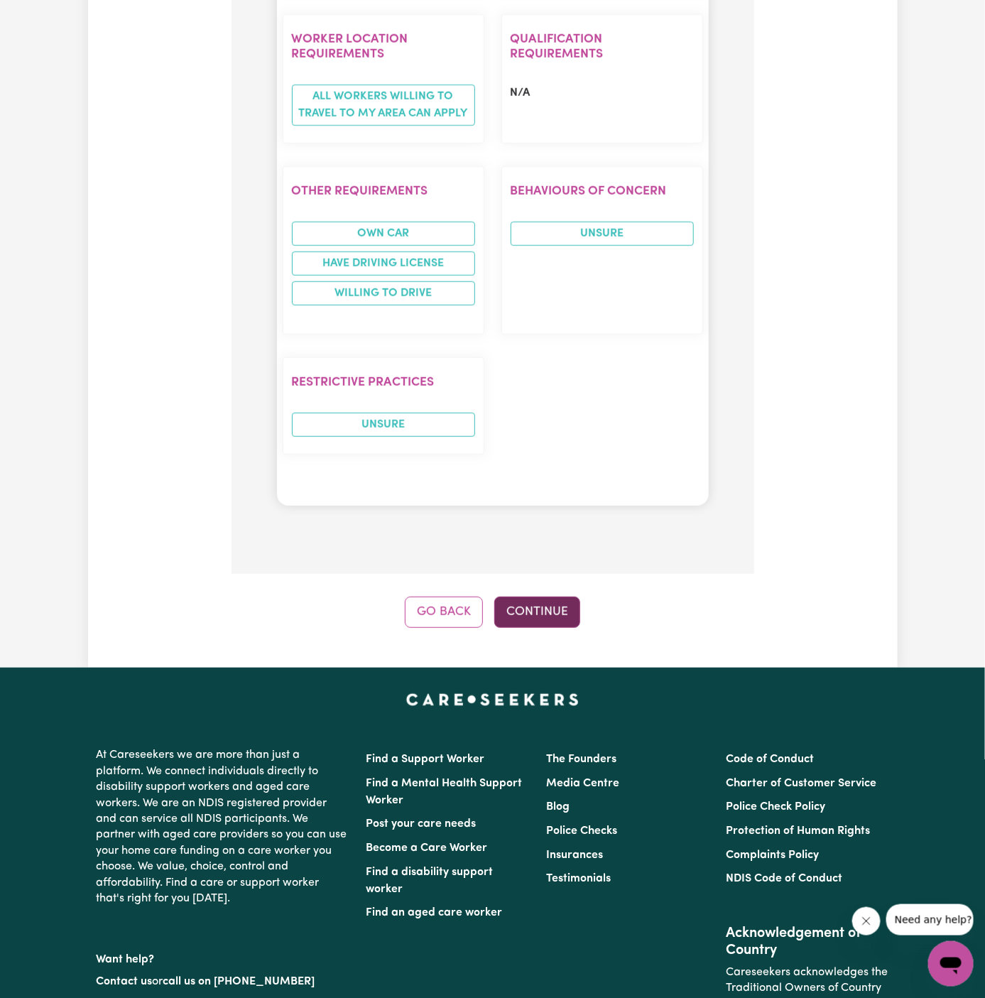
click at [550, 596] on button "Continue" at bounding box center [537, 611] width 86 height 31
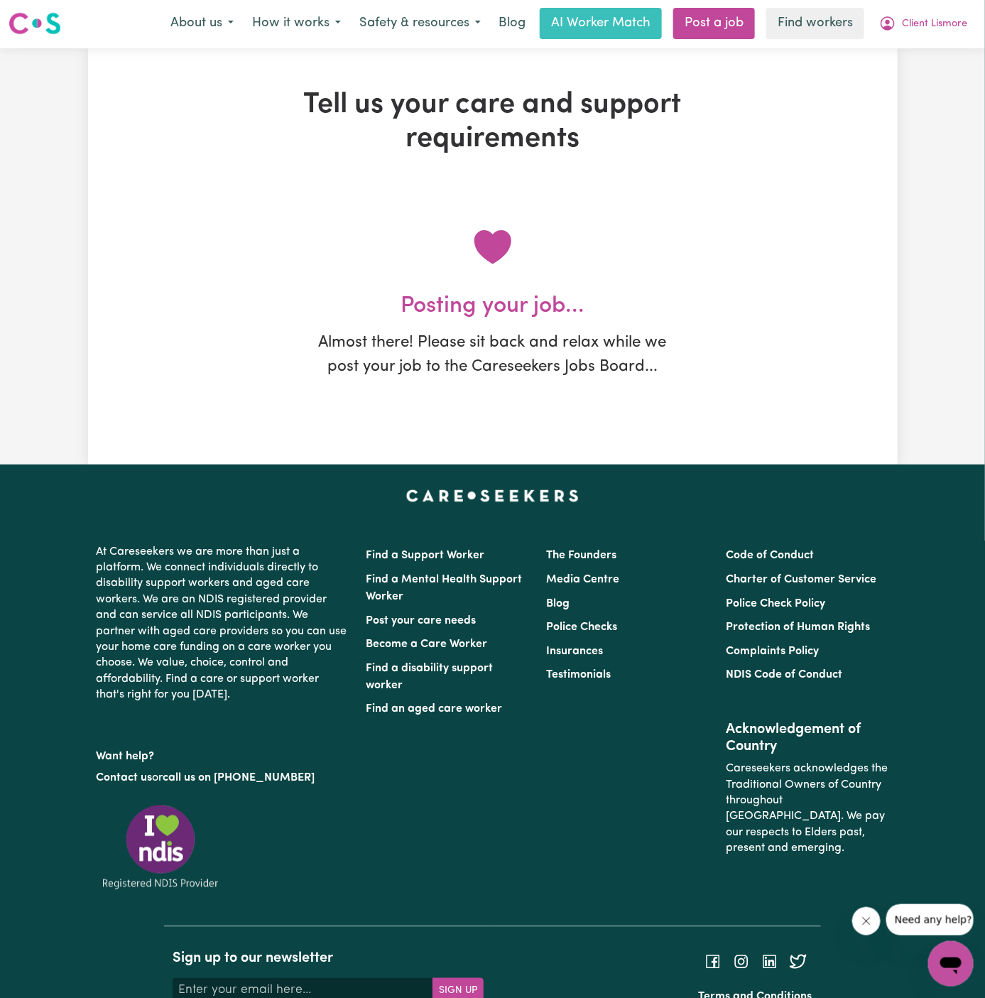
scroll to position [0, 0]
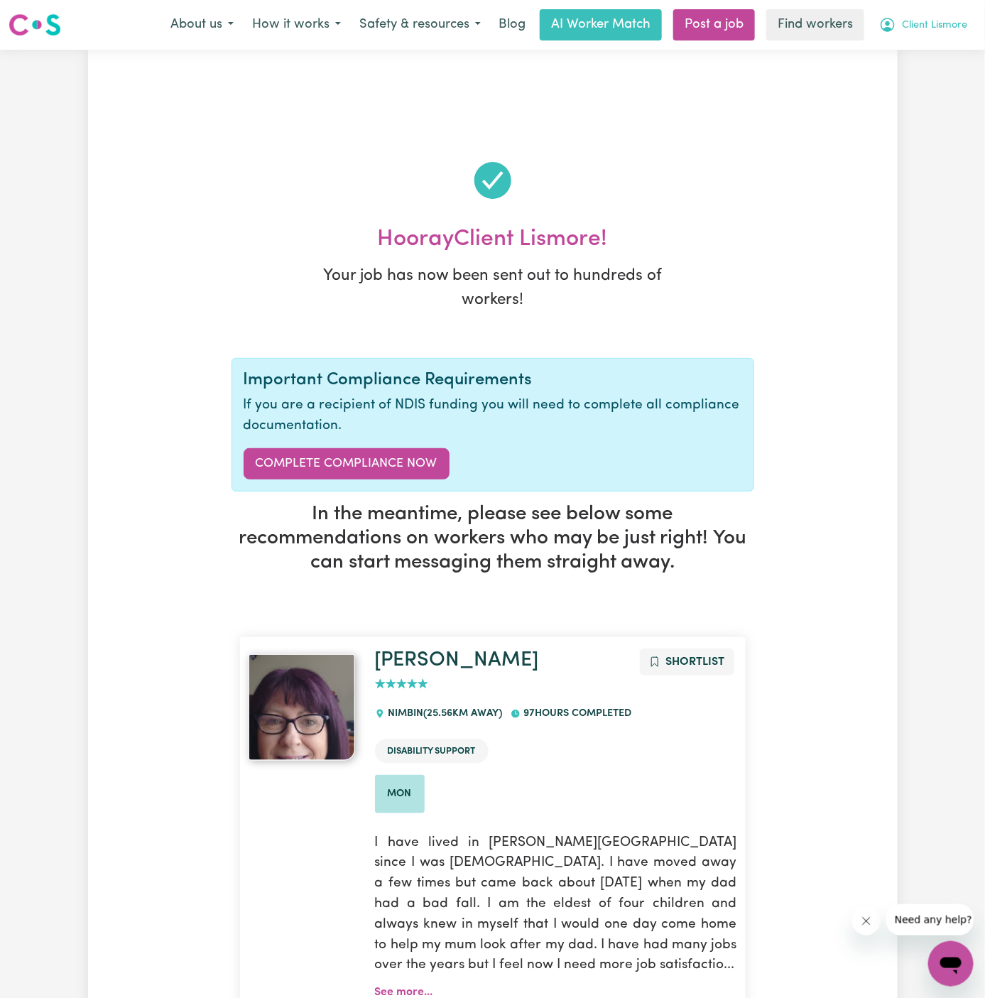
click at [931, 27] on span "Client Lismore" at bounding box center [934, 26] width 65 height 16
click at [946, 37] on button "Client Lismore" at bounding box center [923, 25] width 106 height 30
click at [936, 30] on span "Client Lismore" at bounding box center [934, 26] width 65 height 16
click at [936, 56] on link "My Dashboard" at bounding box center [919, 55] width 112 height 27
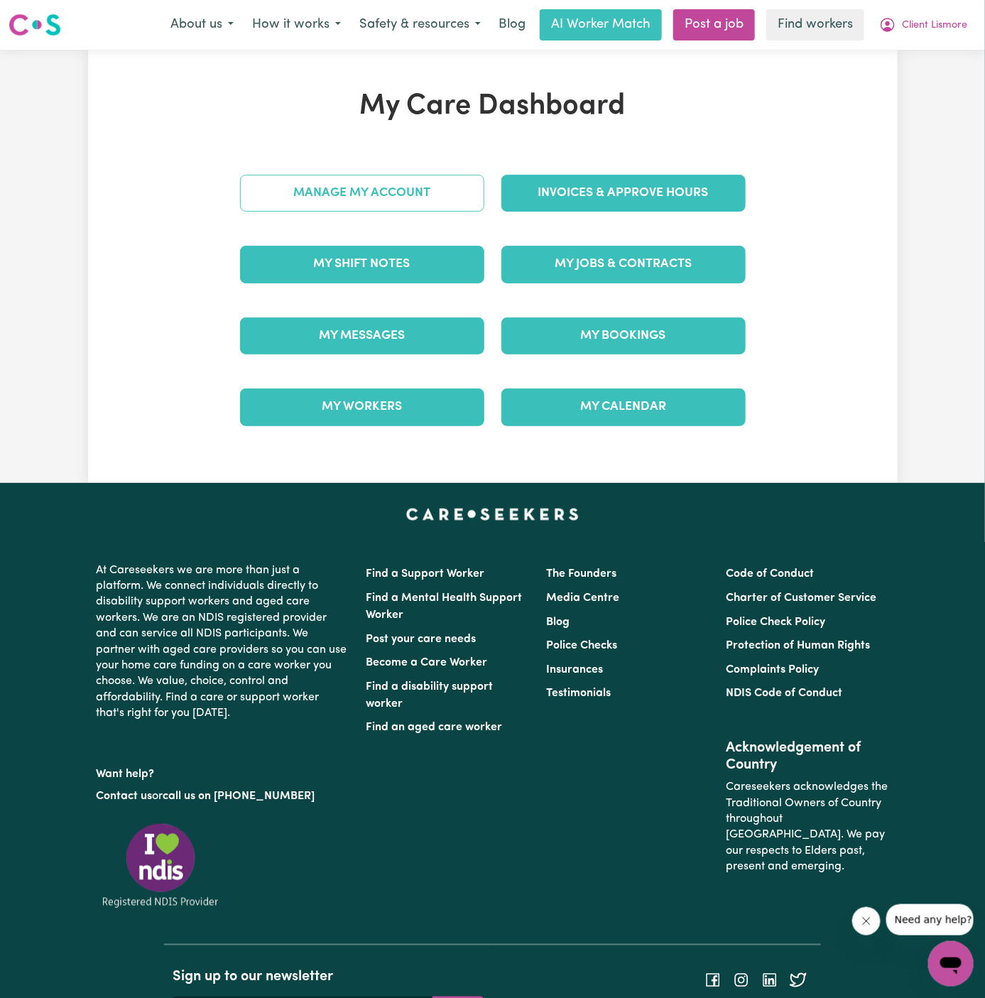
click at [389, 198] on link "Manage My Account" at bounding box center [362, 193] width 244 height 37
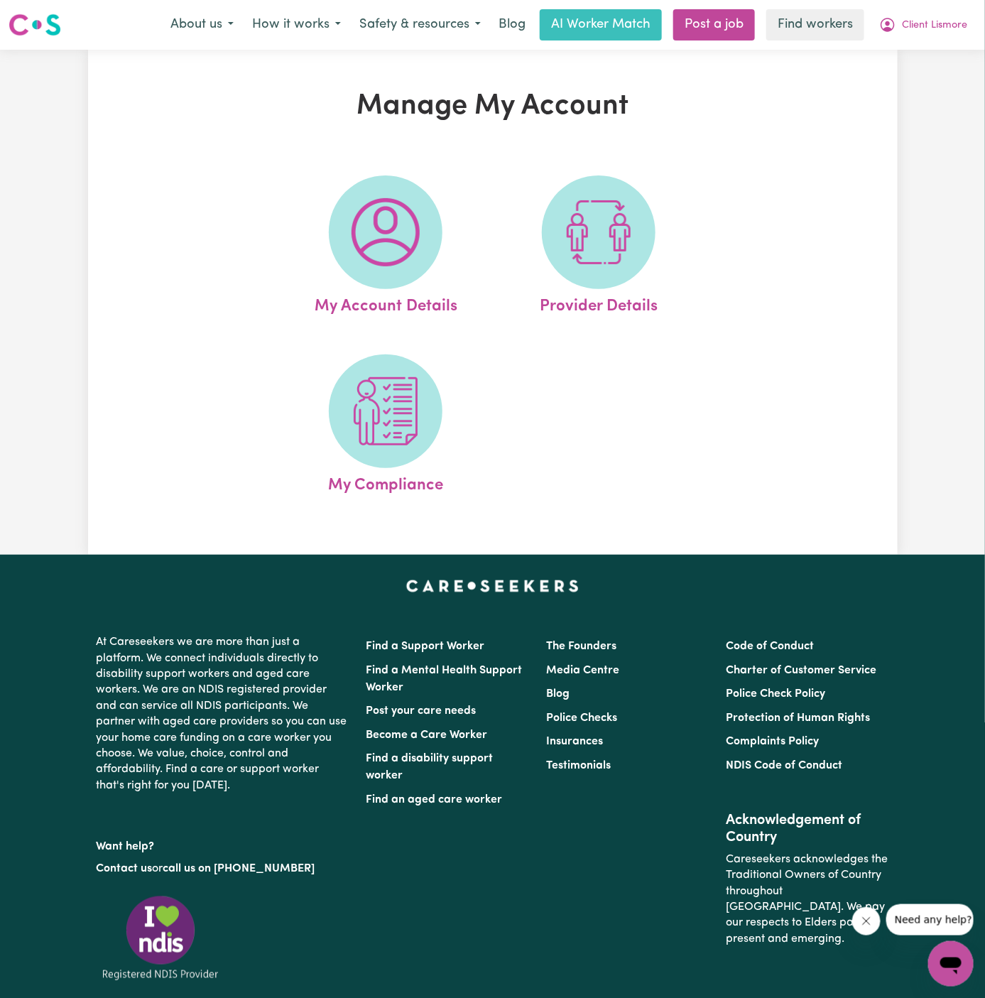
click at [390, 202] on img at bounding box center [385, 232] width 68 height 68
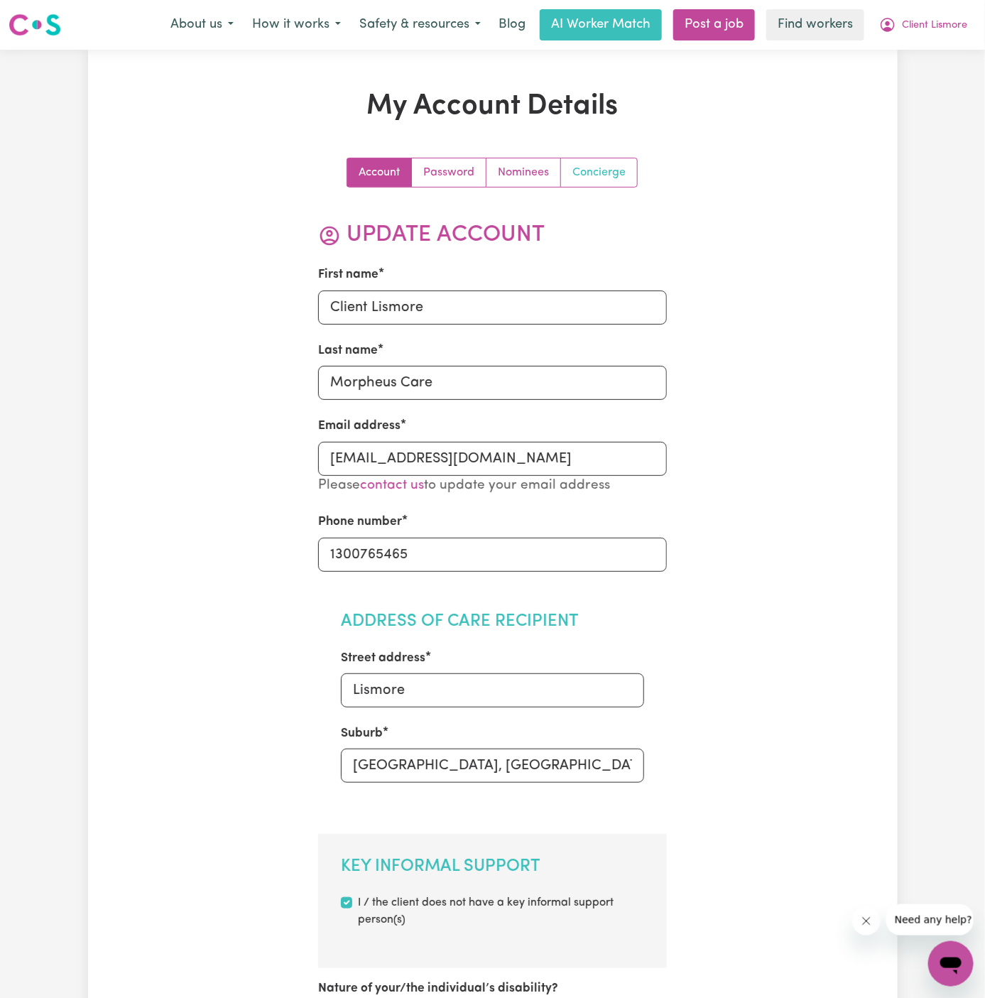
click at [634, 159] on link "Concierge" at bounding box center [599, 172] width 76 height 28
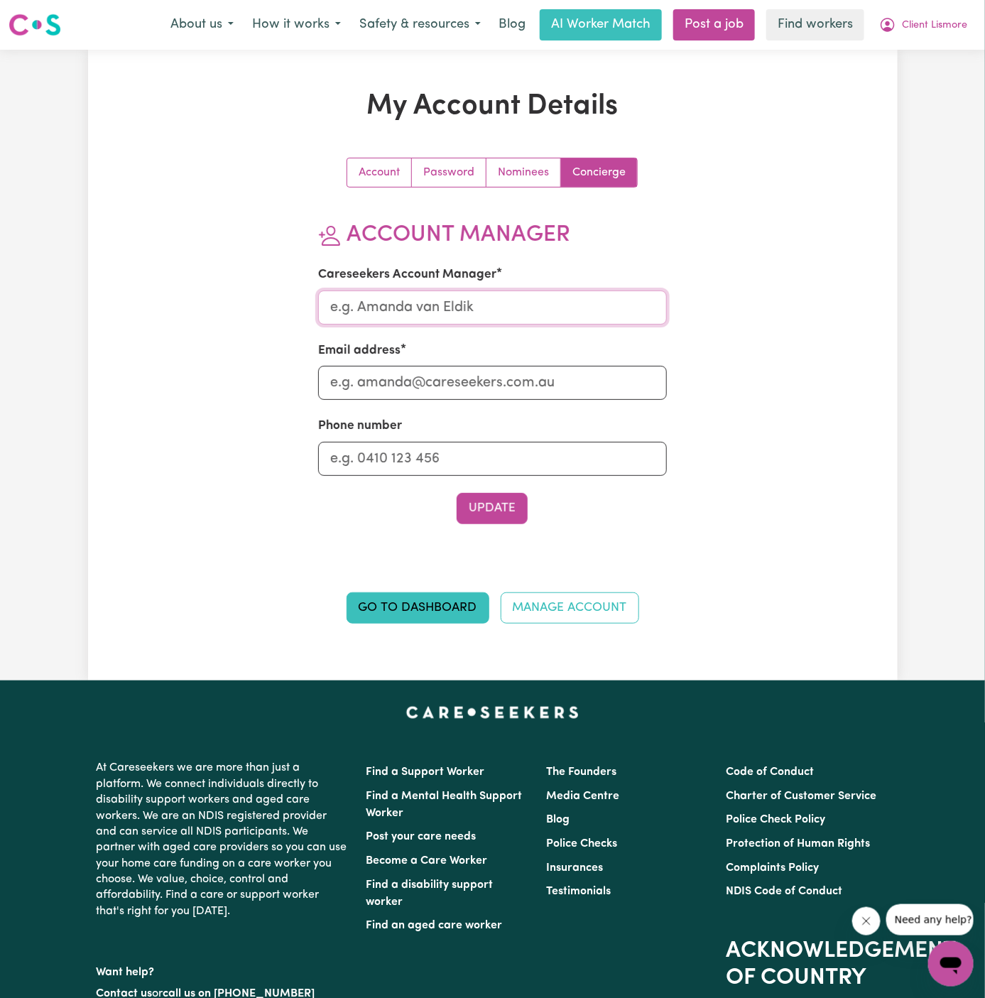
click at [472, 299] on input "Careseekers Account Manager" at bounding box center [492, 307] width 349 height 34
type input "[PERSON_NAME]"
click at [468, 371] on input "Email address" at bounding box center [492, 383] width 349 height 34
type input "[PERSON_NAME][EMAIL_ADDRESS][DOMAIN_NAME]"
click at [481, 457] on input "Phone number" at bounding box center [492, 459] width 349 height 34
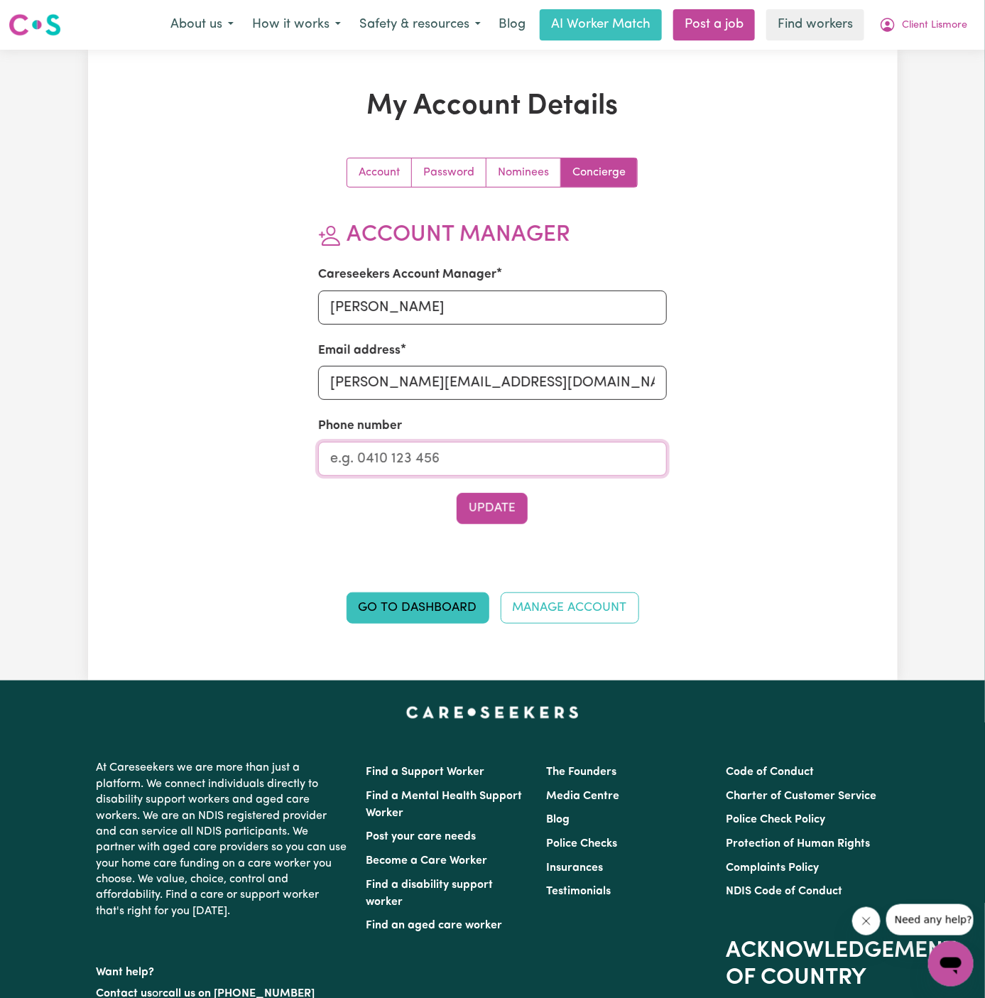
type input "1300765465"
click at [492, 507] on button "Update" at bounding box center [492, 508] width 71 height 31
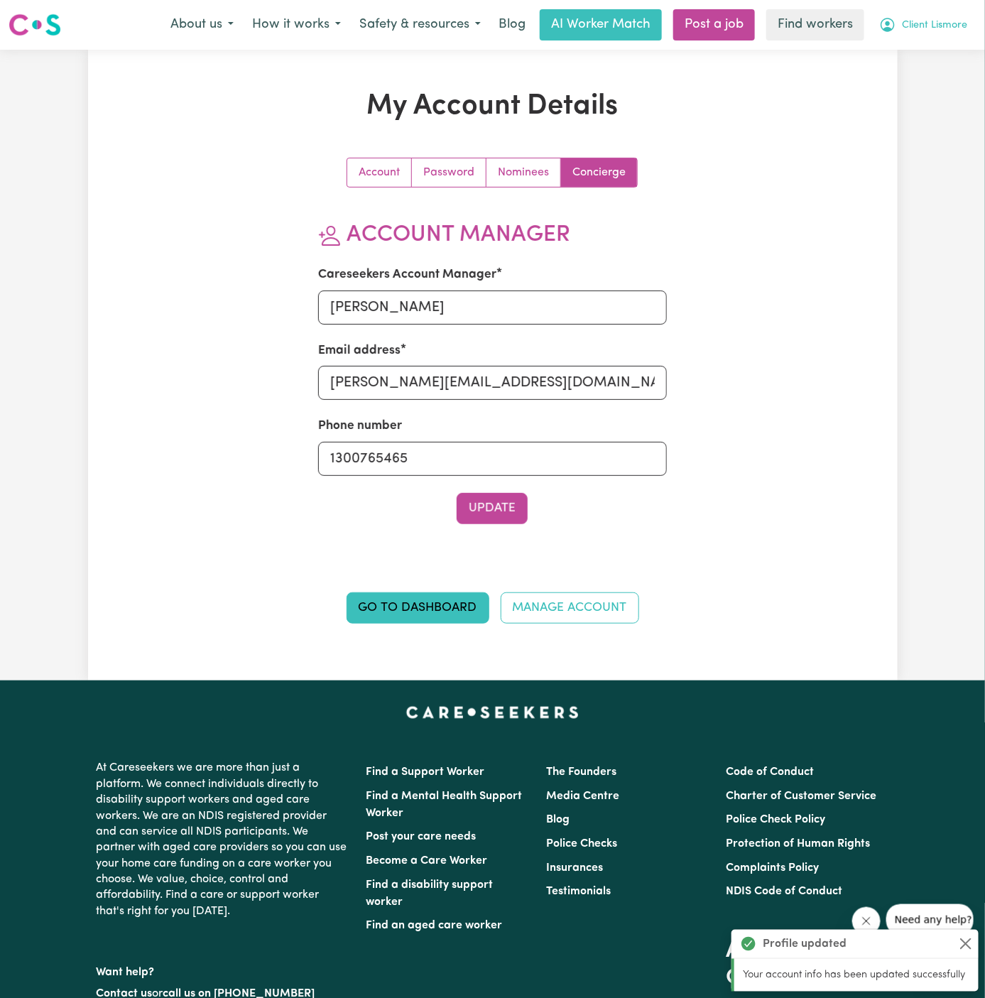
click at [941, 20] on span "Client Lismore" at bounding box center [934, 26] width 65 height 16
click at [941, 42] on link "My Dashboard" at bounding box center [919, 55] width 112 height 27
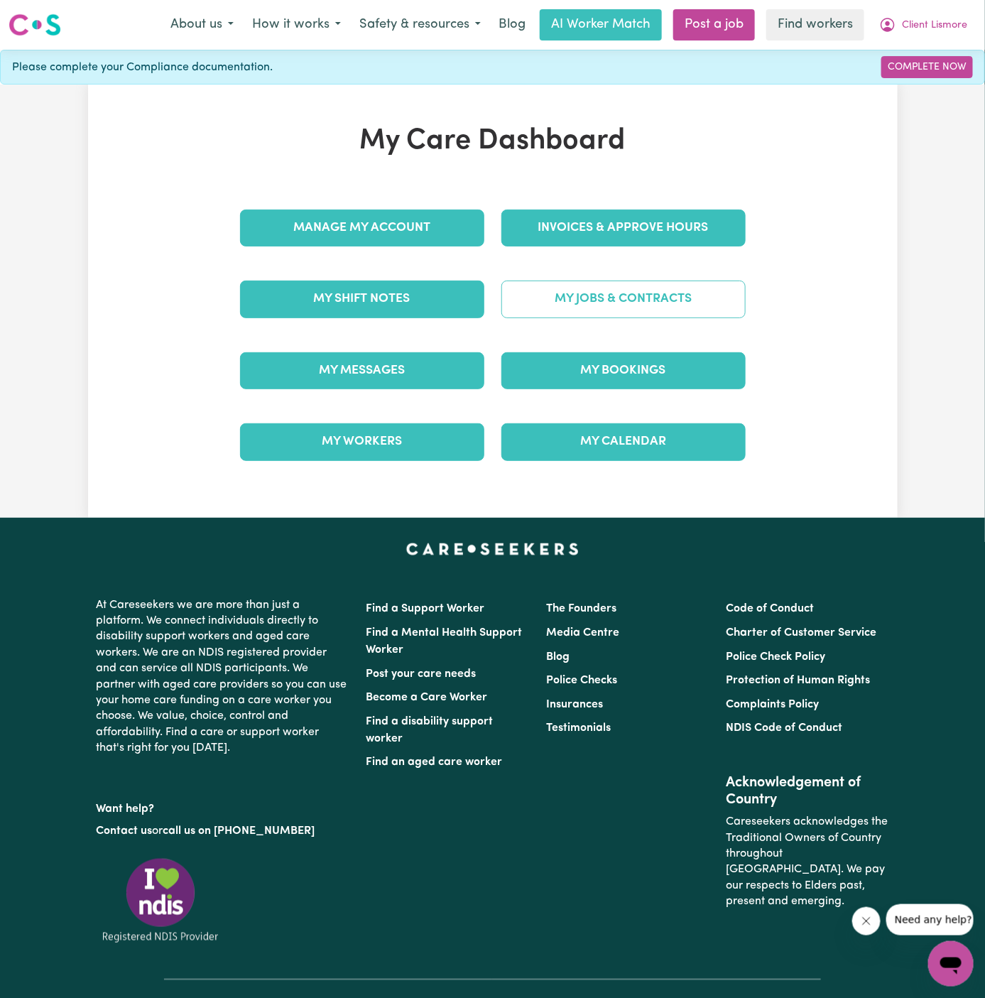
click at [613, 306] on link "My Jobs & Contracts" at bounding box center [623, 298] width 244 height 37
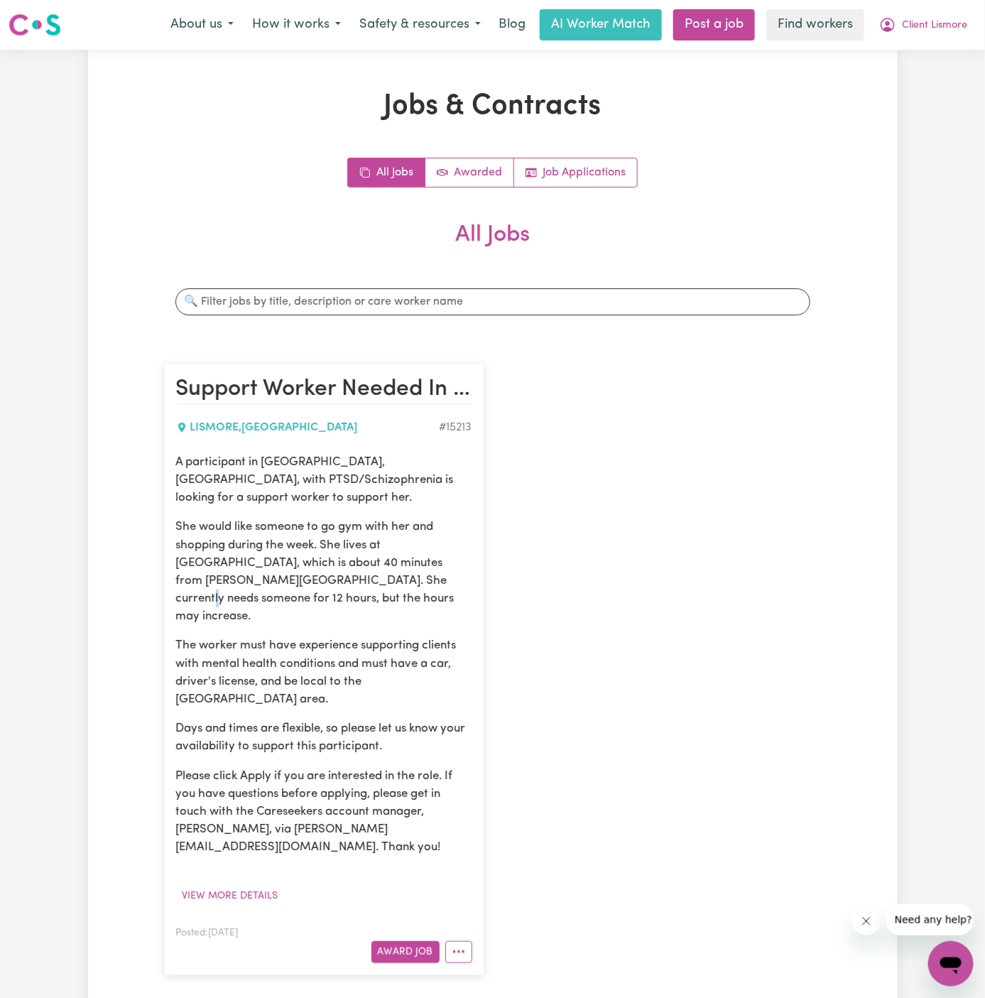
click at [333, 572] on p "She would like someone to go gym with her and shopping during the week. She liv…" at bounding box center [324, 571] width 296 height 107
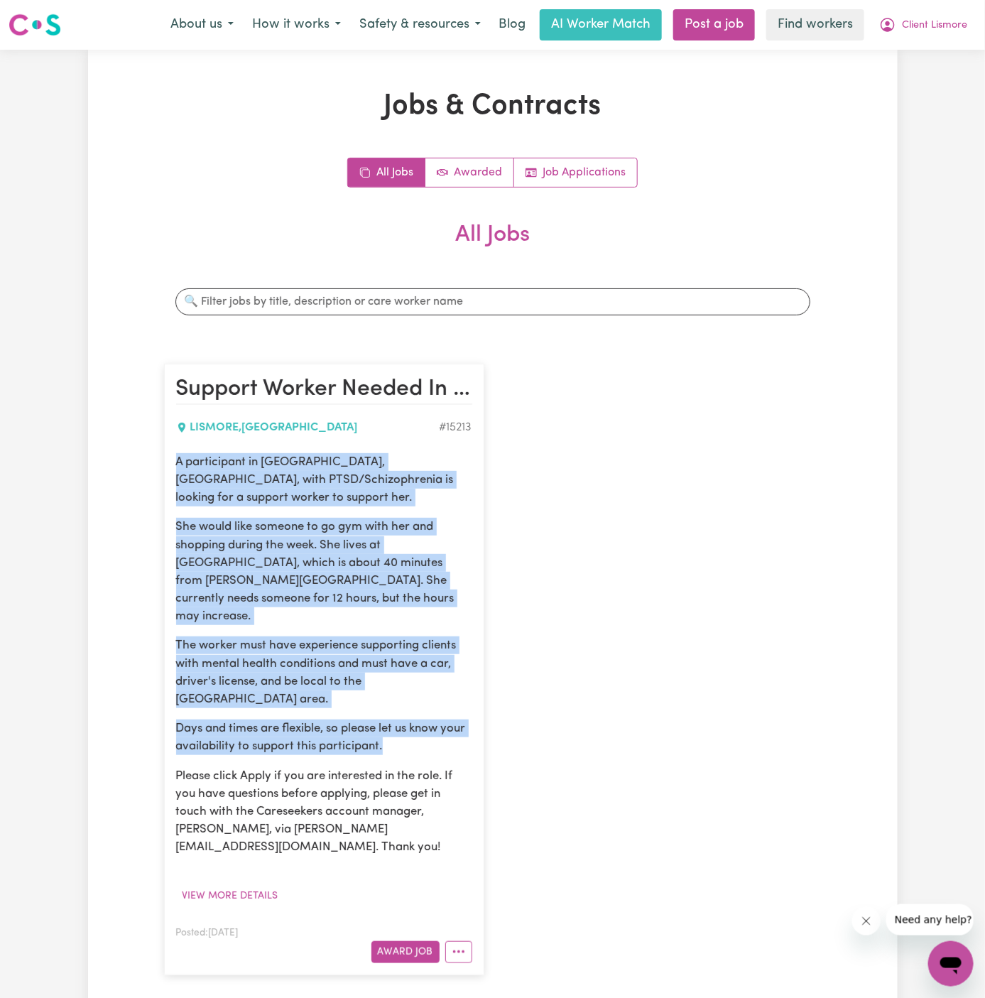
drag, startPoint x: 178, startPoint y: 462, endPoint x: 461, endPoint y: 709, distance: 375.9
click at [461, 709] on div "A participant in [GEOGRAPHIC_DATA], [GEOGRAPHIC_DATA], with PTSD/Schizophrenia …" at bounding box center [324, 654] width 296 height 403
copy div "A participant in [GEOGRAPHIC_DATA], [GEOGRAPHIC_DATA], with PTSD/Schizophrenia …"
click at [359, 573] on p "She would like someone to go gym with her and shopping during the week. She liv…" at bounding box center [324, 571] width 296 height 107
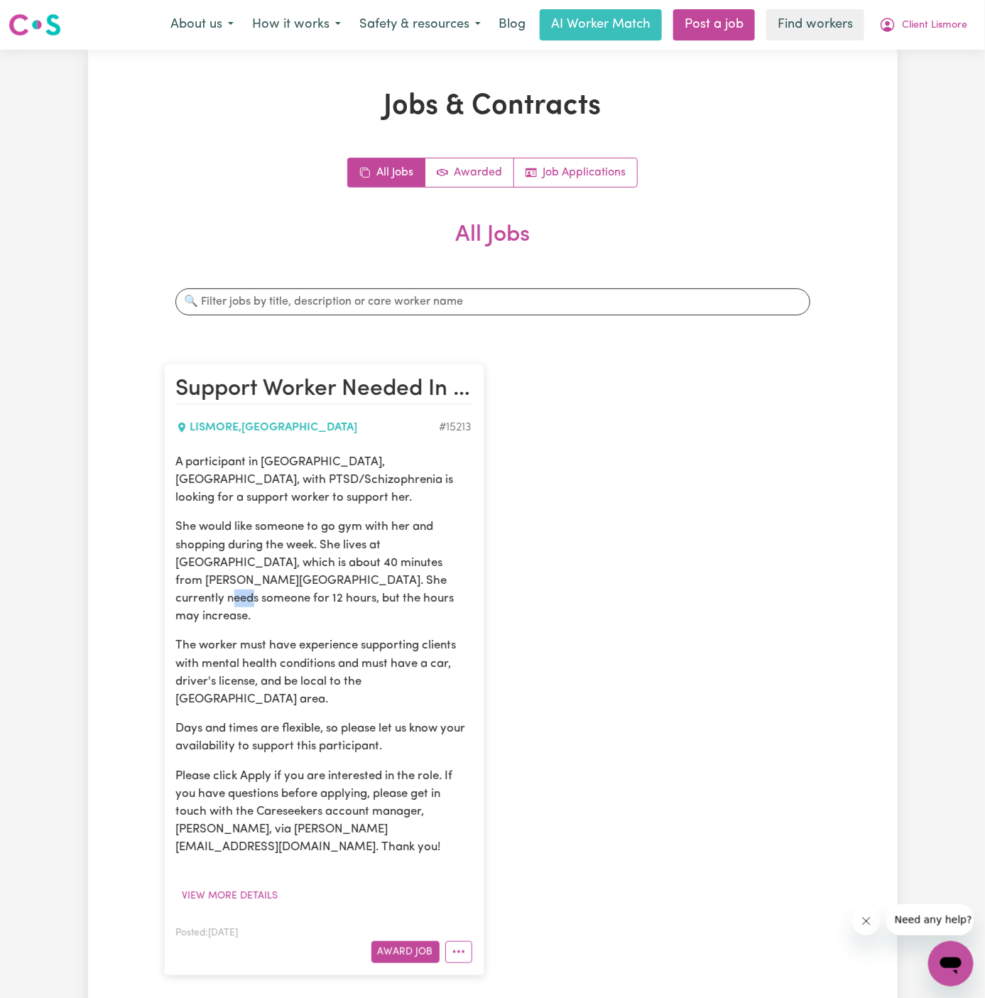
click at [359, 574] on p "She would like someone to go gym with her and shopping during the week. She liv…" at bounding box center [324, 571] width 296 height 107
click at [931, 29] on span "Client Lismore" at bounding box center [934, 26] width 65 height 16
click at [931, 55] on link "My Dashboard" at bounding box center [919, 55] width 112 height 27
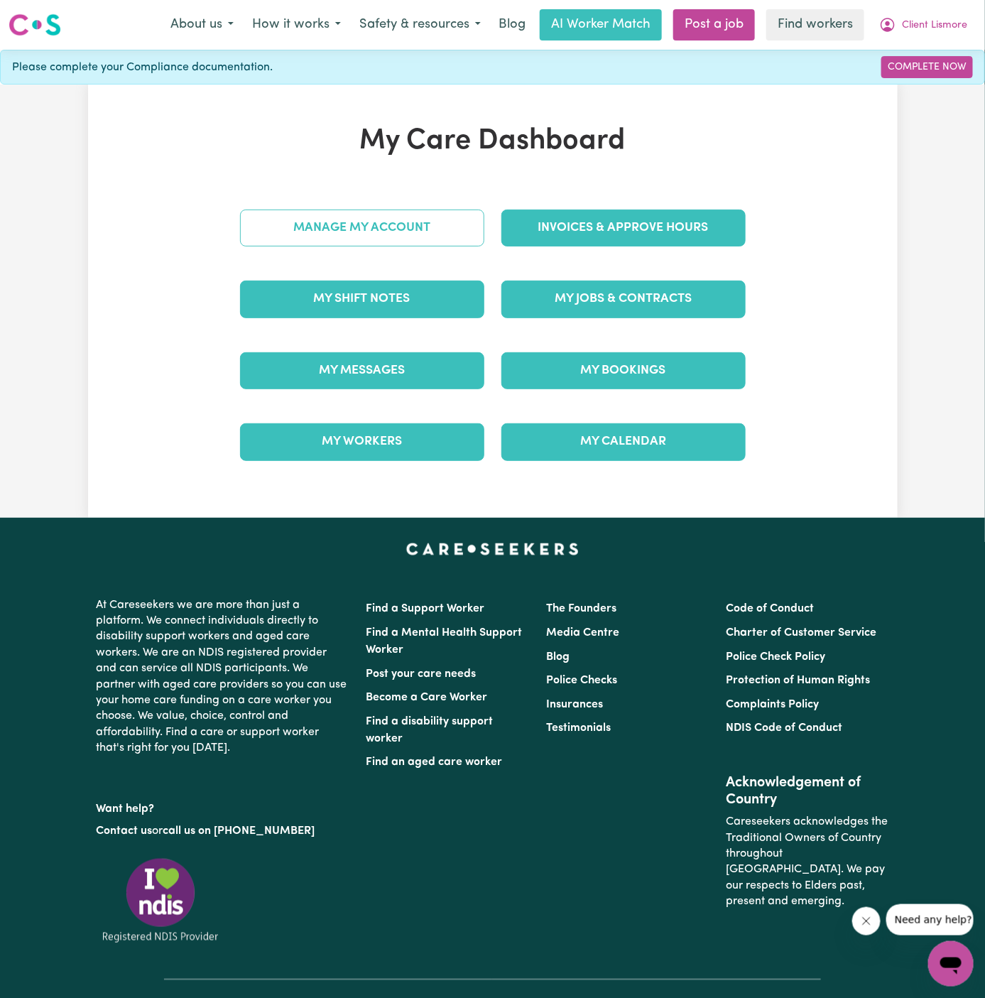
click at [356, 231] on link "Manage My Account" at bounding box center [362, 227] width 244 height 37
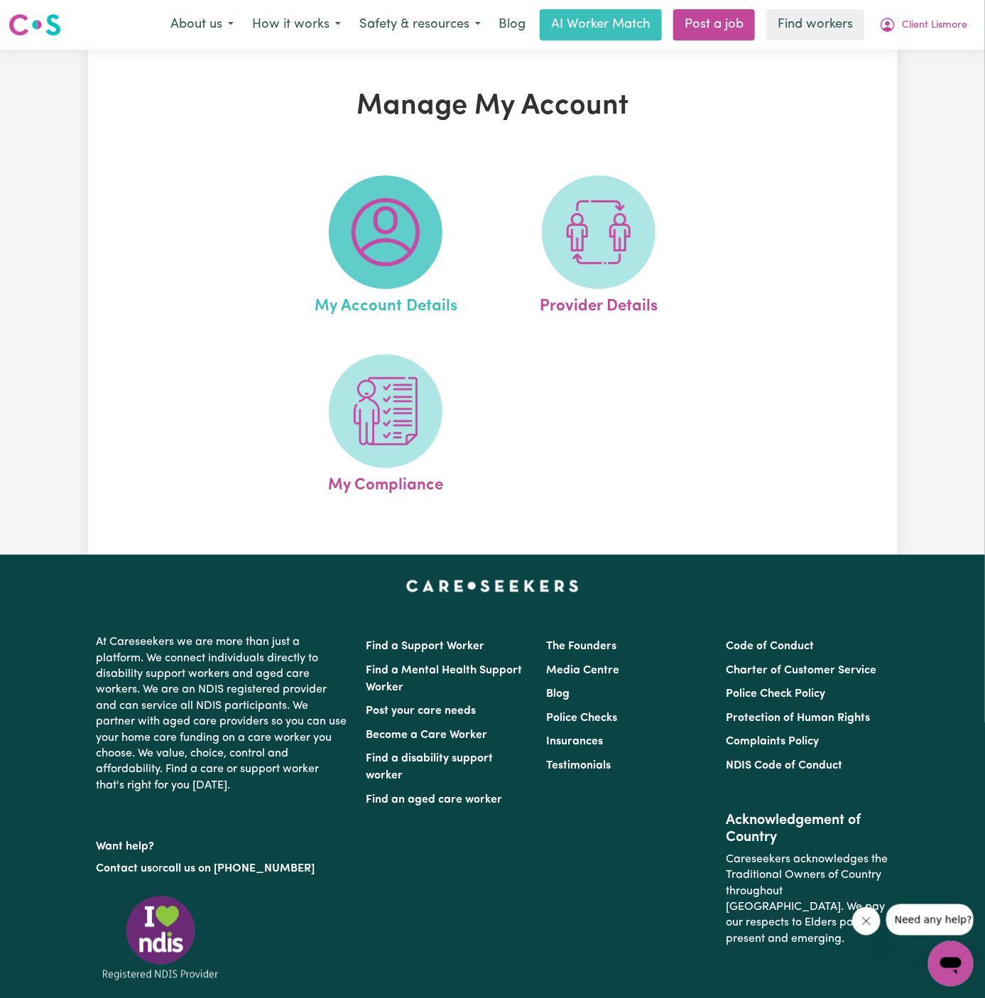
click at [365, 241] on img at bounding box center [385, 232] width 68 height 68
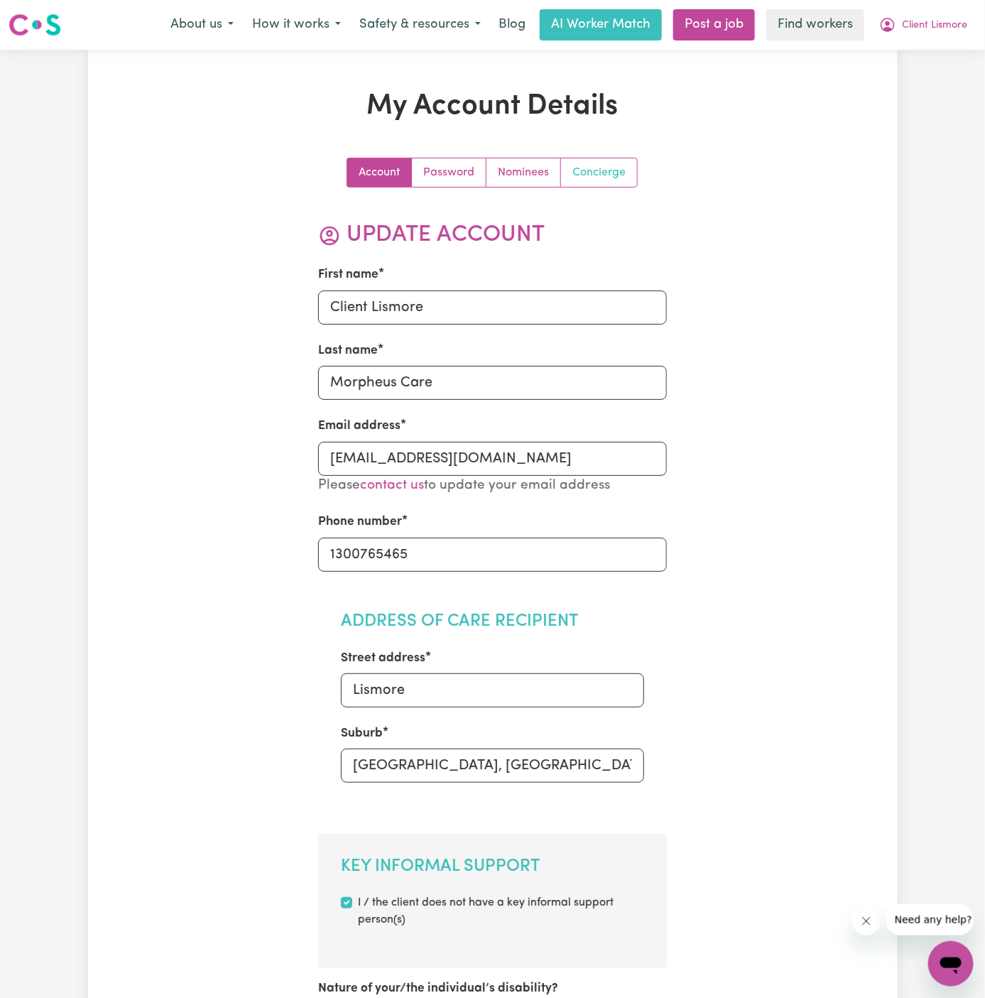
click at [615, 166] on link "Concierge" at bounding box center [599, 172] width 76 height 28
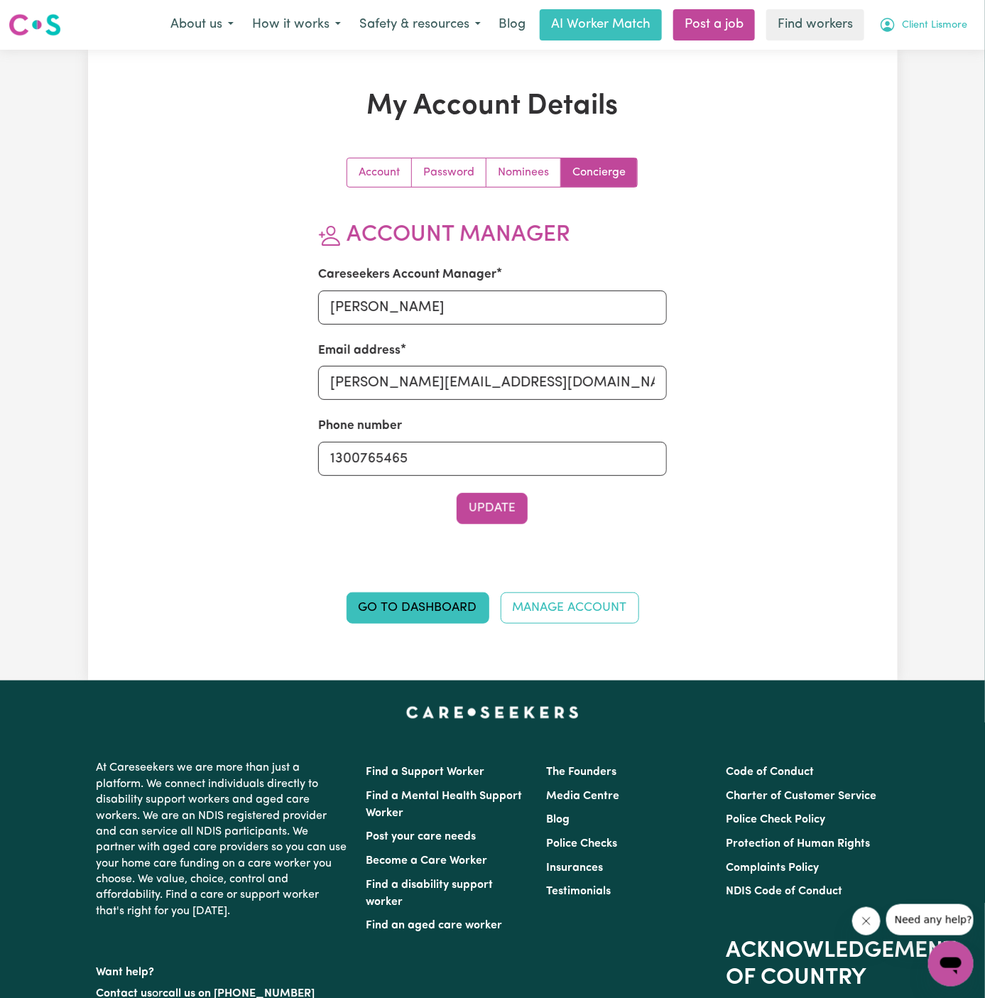
click at [940, 25] on span "Client Lismore" at bounding box center [934, 26] width 65 height 16
click at [940, 70] on link "Logout" at bounding box center [919, 81] width 112 height 27
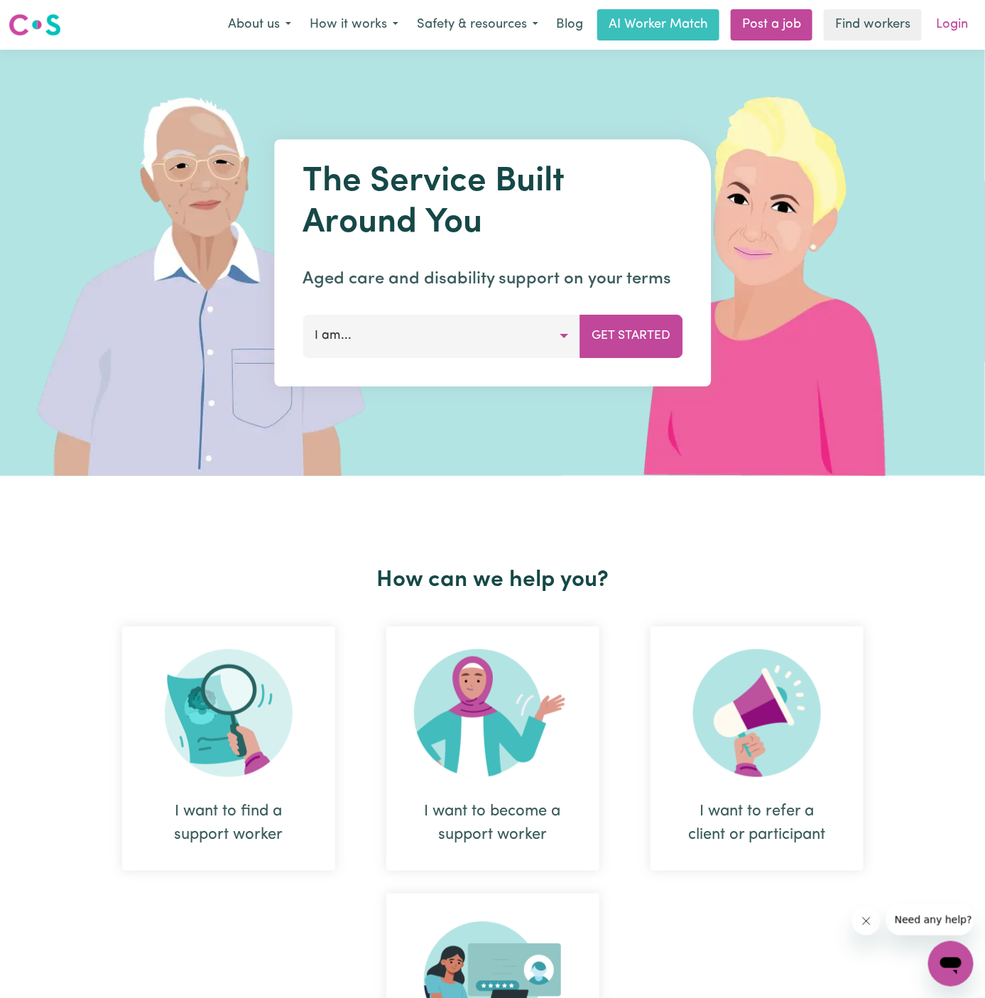
click at [940, 22] on link "Login" at bounding box center [951, 24] width 49 height 31
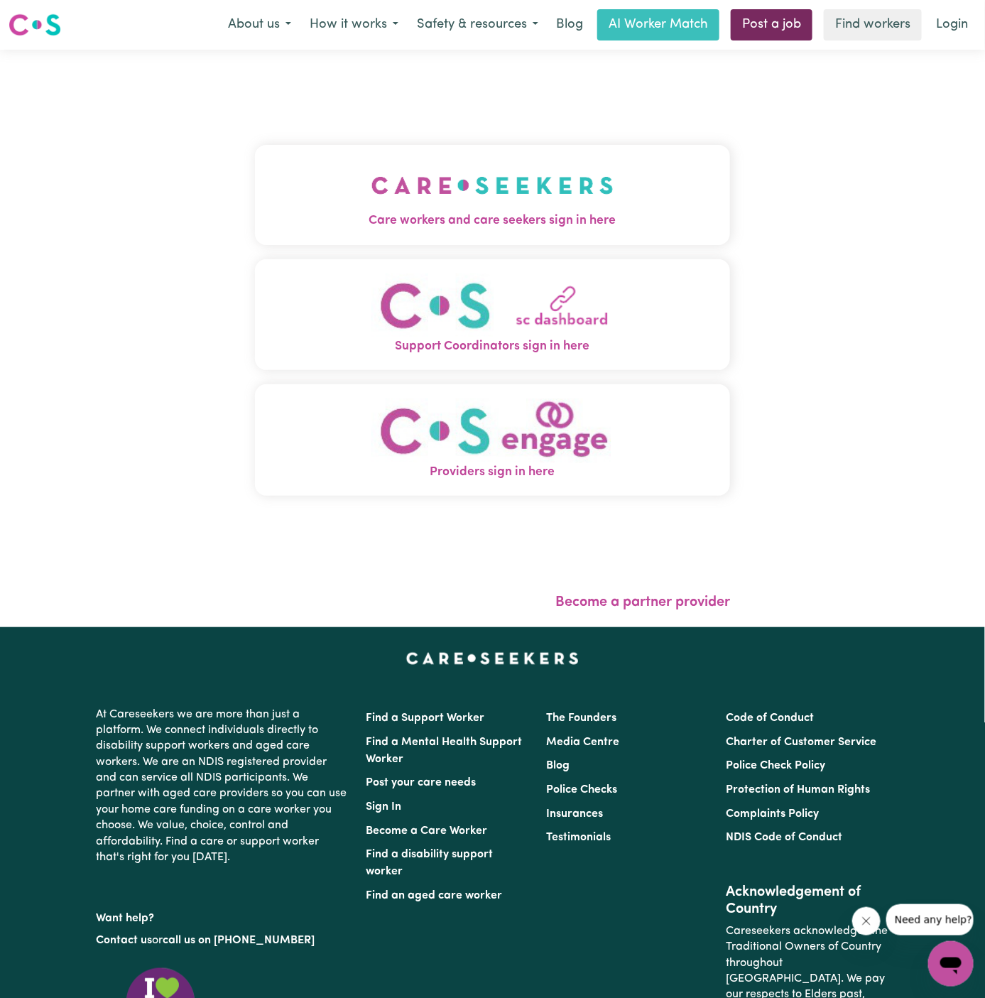
click at [774, 25] on link "Post a job" at bounding box center [772, 24] width 82 height 31
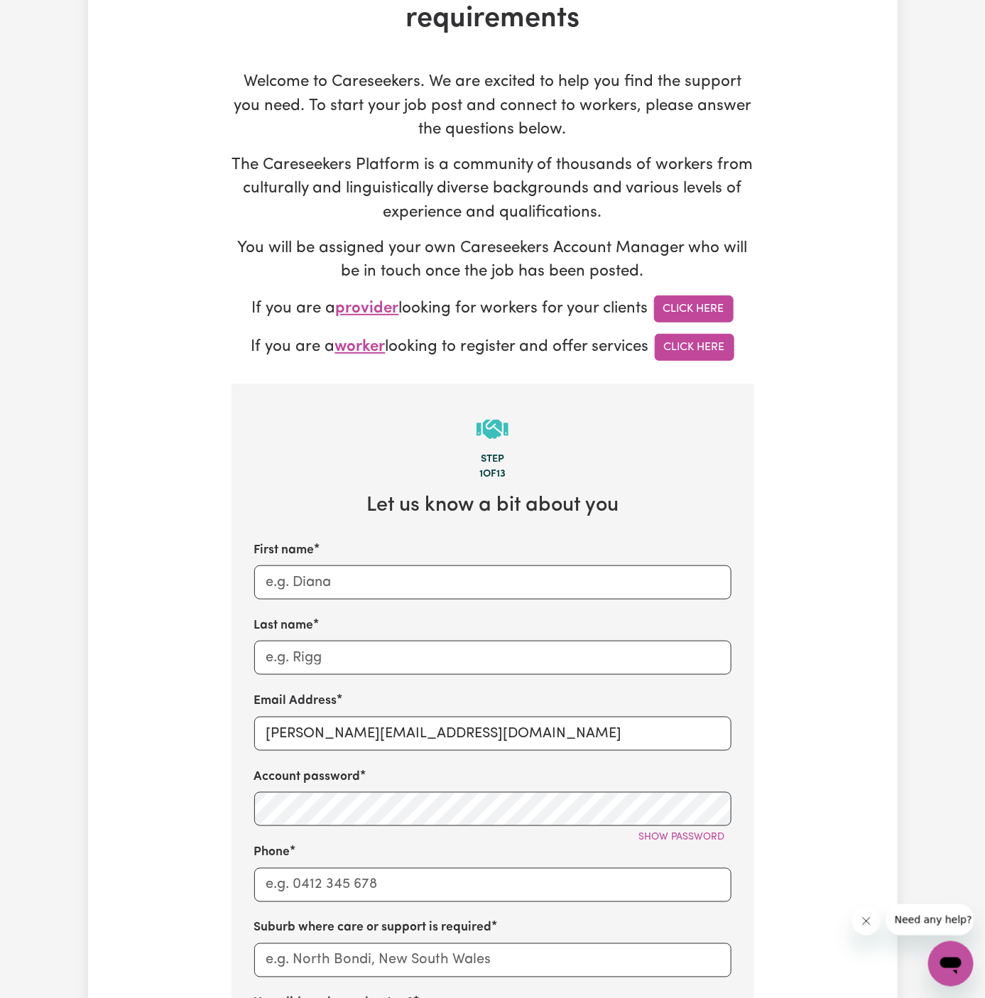
scroll to position [246, 0]
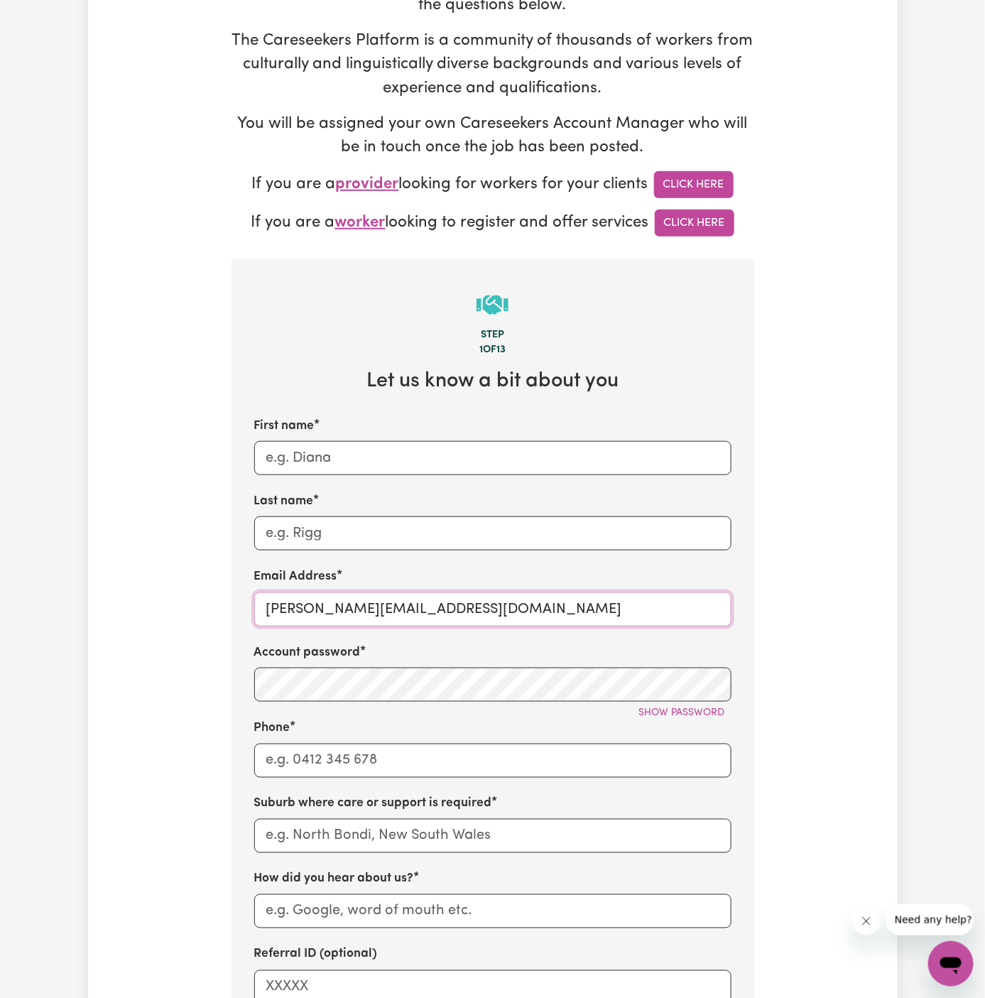
drag, startPoint x: 300, startPoint y: 611, endPoint x: 713, endPoint y: 606, distance: 413.2
click at [713, 606] on input "[PERSON_NAME][EMAIL_ADDRESS][DOMAIN_NAME]" at bounding box center [492, 609] width 477 height 34
click at [459, 601] on input "[PERSON_NAME][EMAIL_ADDRESS][DOMAIN_NAME]" at bounding box center [492, 609] width 477 height 34
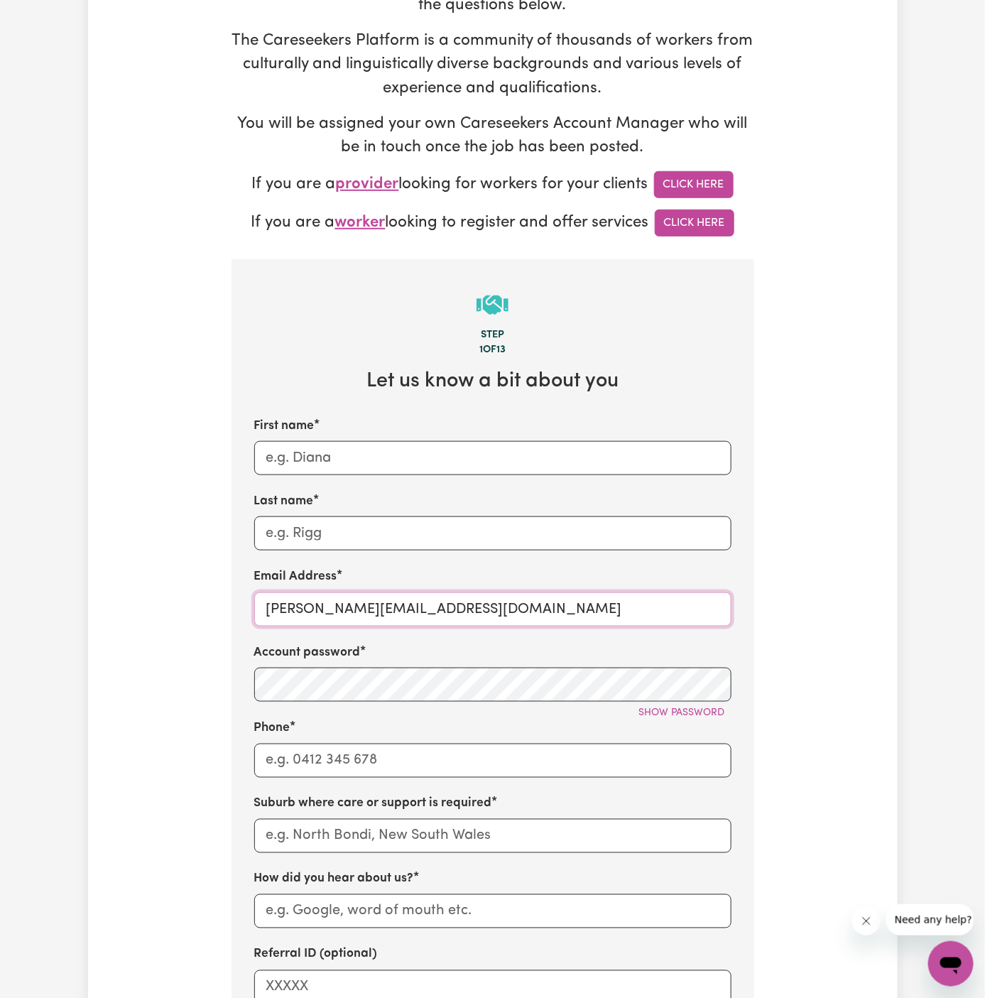
paste input "ClientLismoreMCA"
drag, startPoint x: 352, startPoint y: 610, endPoint x: 226, endPoint y: 606, distance: 126.4
click at [226, 606] on div "Tell us your care and support requirements Welcome to Careseekers. We are excit…" at bounding box center [493, 612] width 540 height 1536
type input "[EMAIL_ADDRESS][DOMAIN_NAME]"
click at [301, 457] on input "First name" at bounding box center [492, 458] width 477 height 34
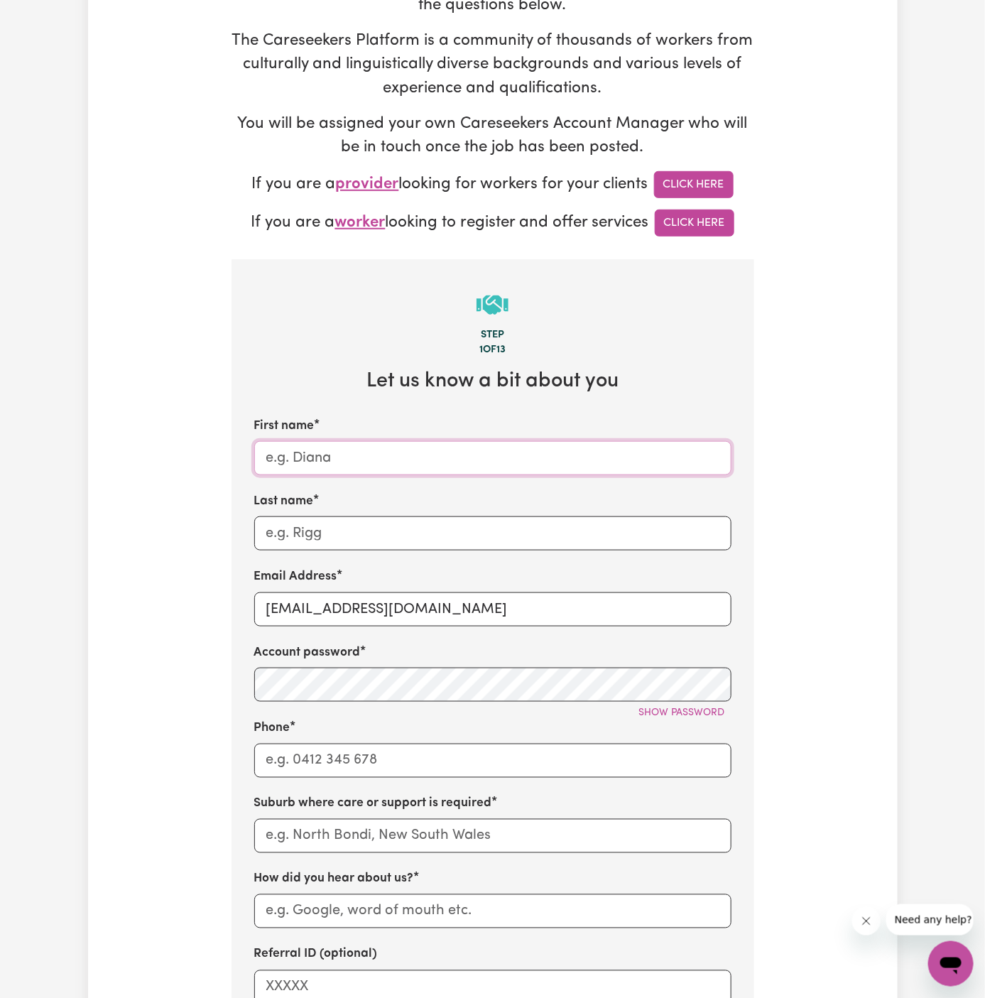
paste input "ClientLismore"
click at [300, 457] on input "ClientLismore" at bounding box center [492, 458] width 477 height 34
click at [299, 454] on input "ClientLismore" at bounding box center [492, 458] width 477 height 34
click at [303, 457] on input "ClientLismore" at bounding box center [492, 458] width 477 height 34
click at [387, 457] on input "Client Lismore" at bounding box center [492, 458] width 477 height 34
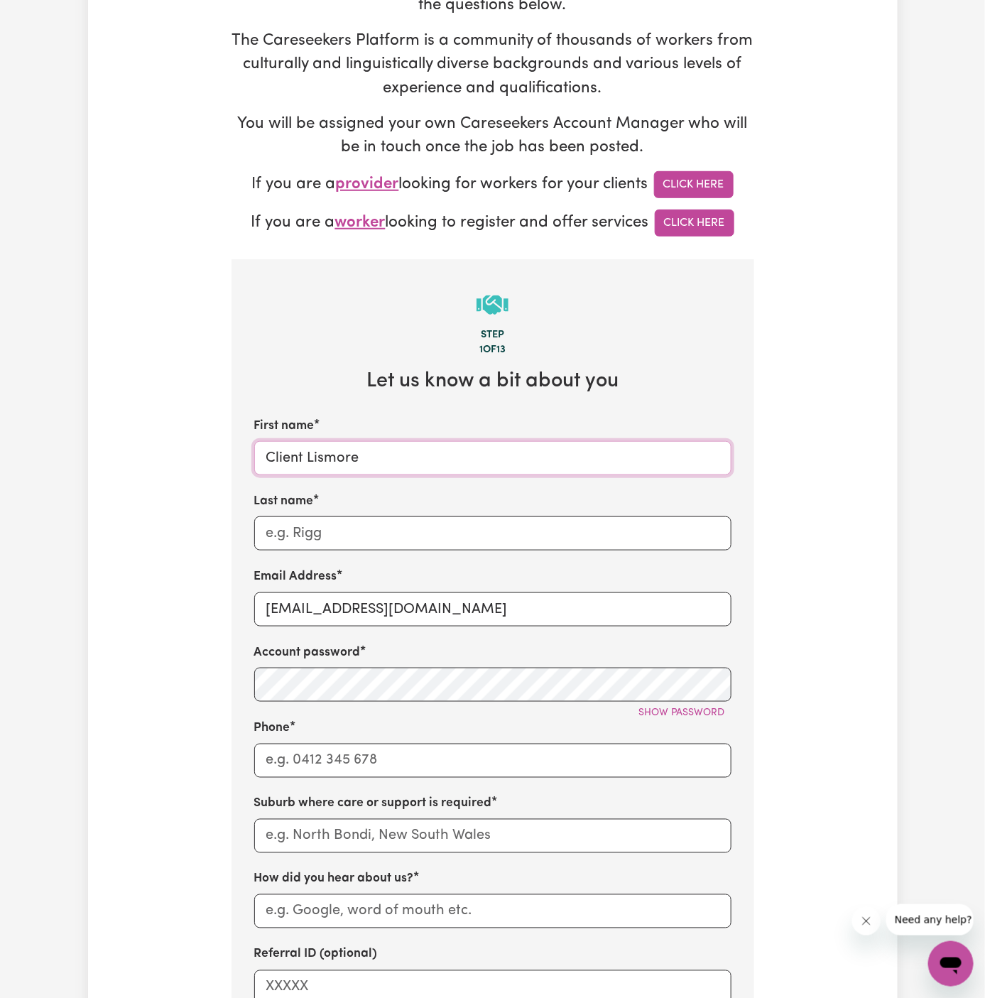
type input "Client Lismore"
click at [472, 519] on input "Last name" at bounding box center [492, 533] width 477 height 34
paste input "My Care Ability"
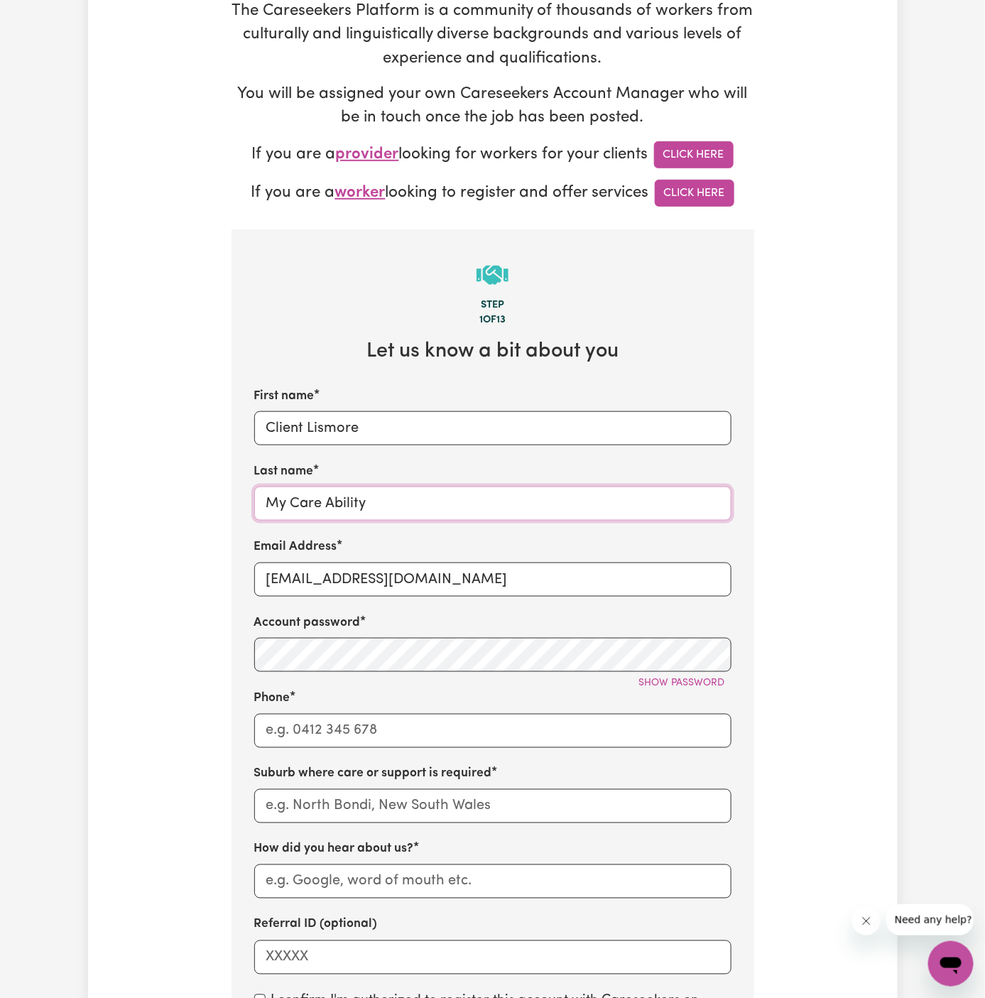
scroll to position [313, 0]
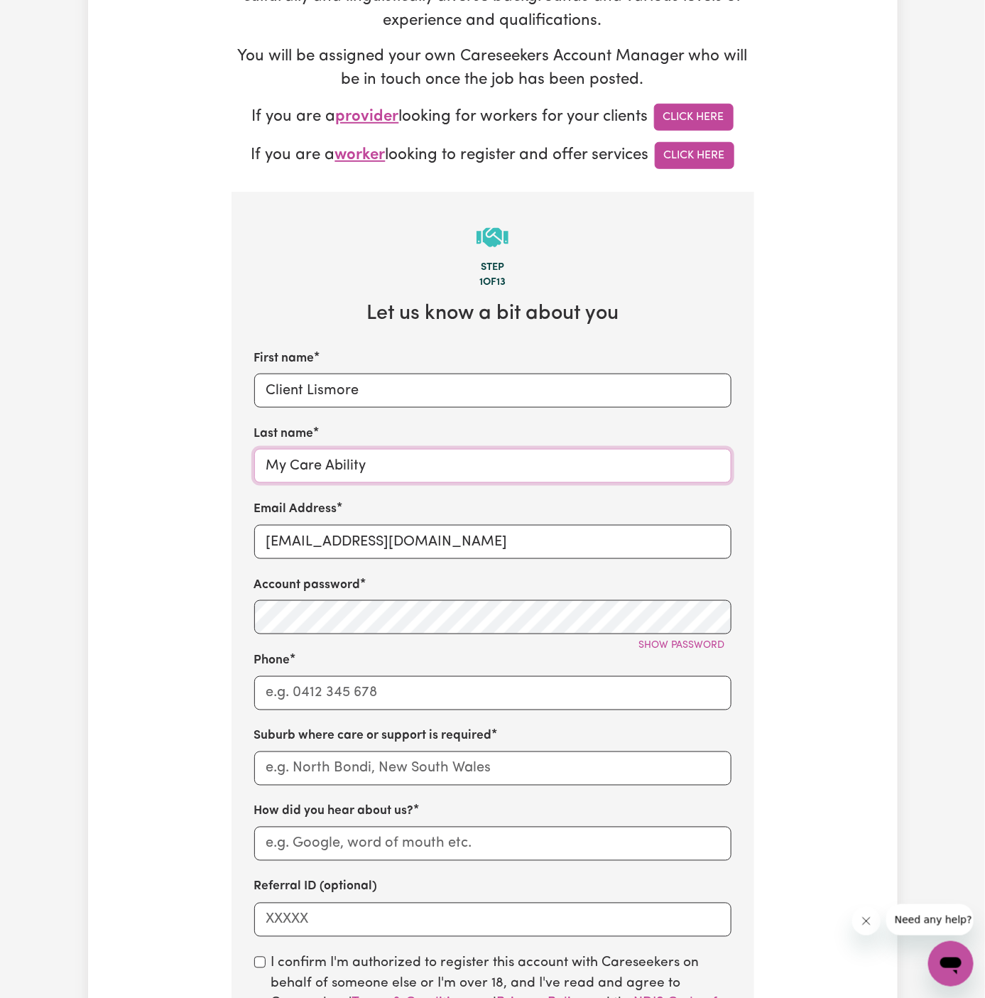
type input "My Care Ability"
click at [457, 689] on input "Phone" at bounding box center [492, 693] width 477 height 34
type input "1300765465"
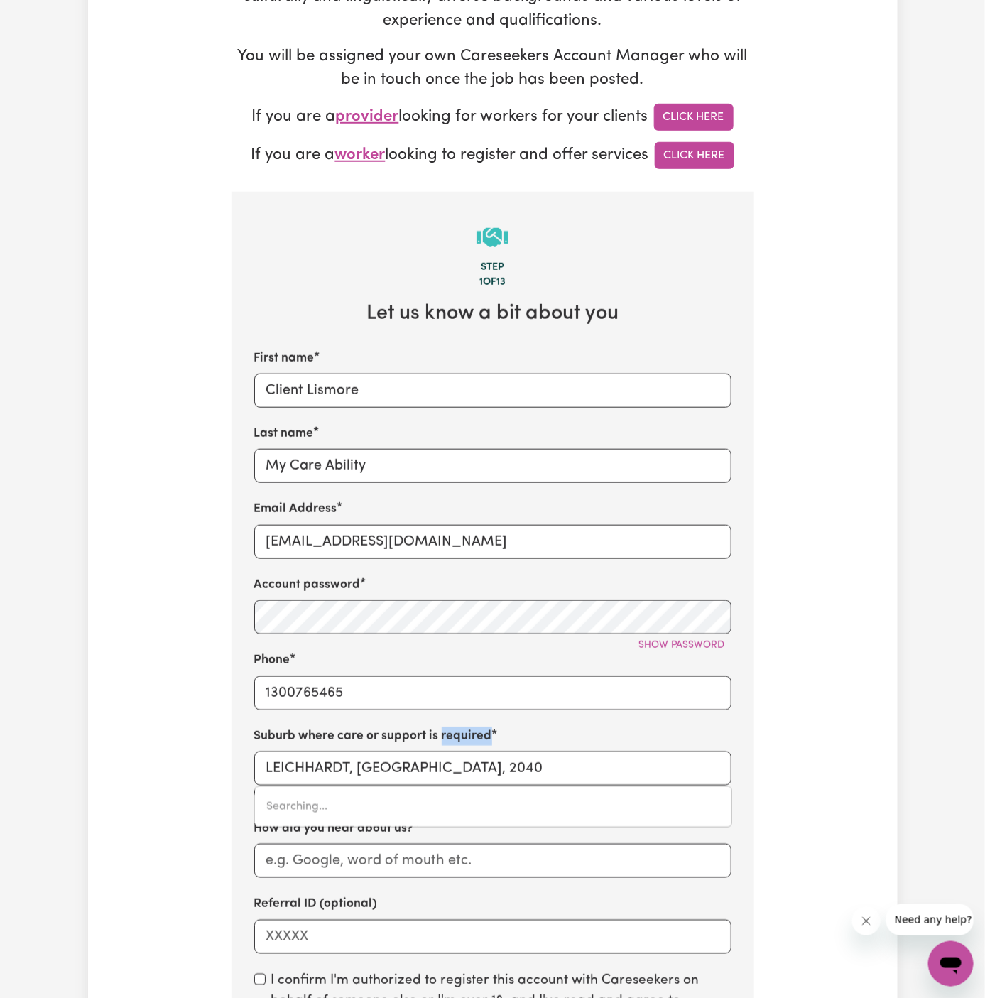
click at [467, 742] on label "Suburb where care or support is required" at bounding box center [373, 736] width 238 height 18
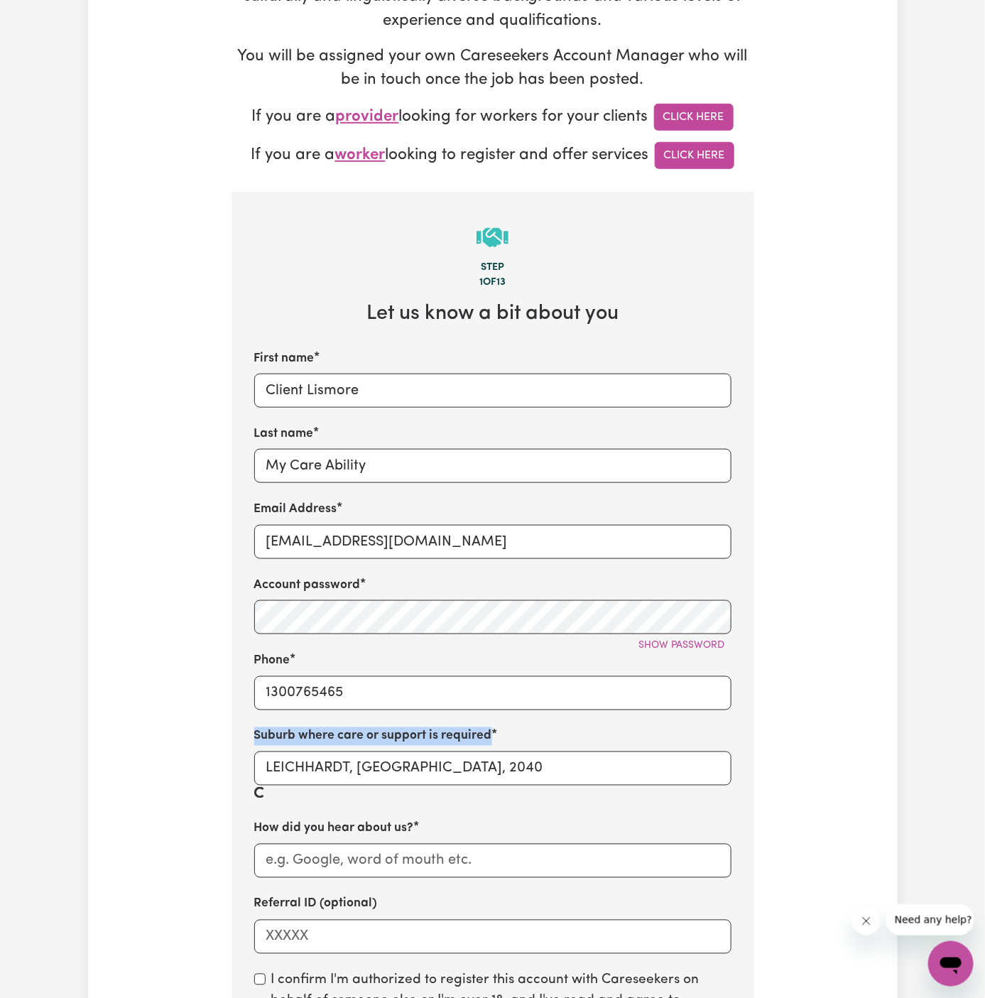
click at [467, 742] on label "Suburb where care or support is required" at bounding box center [373, 736] width 238 height 18
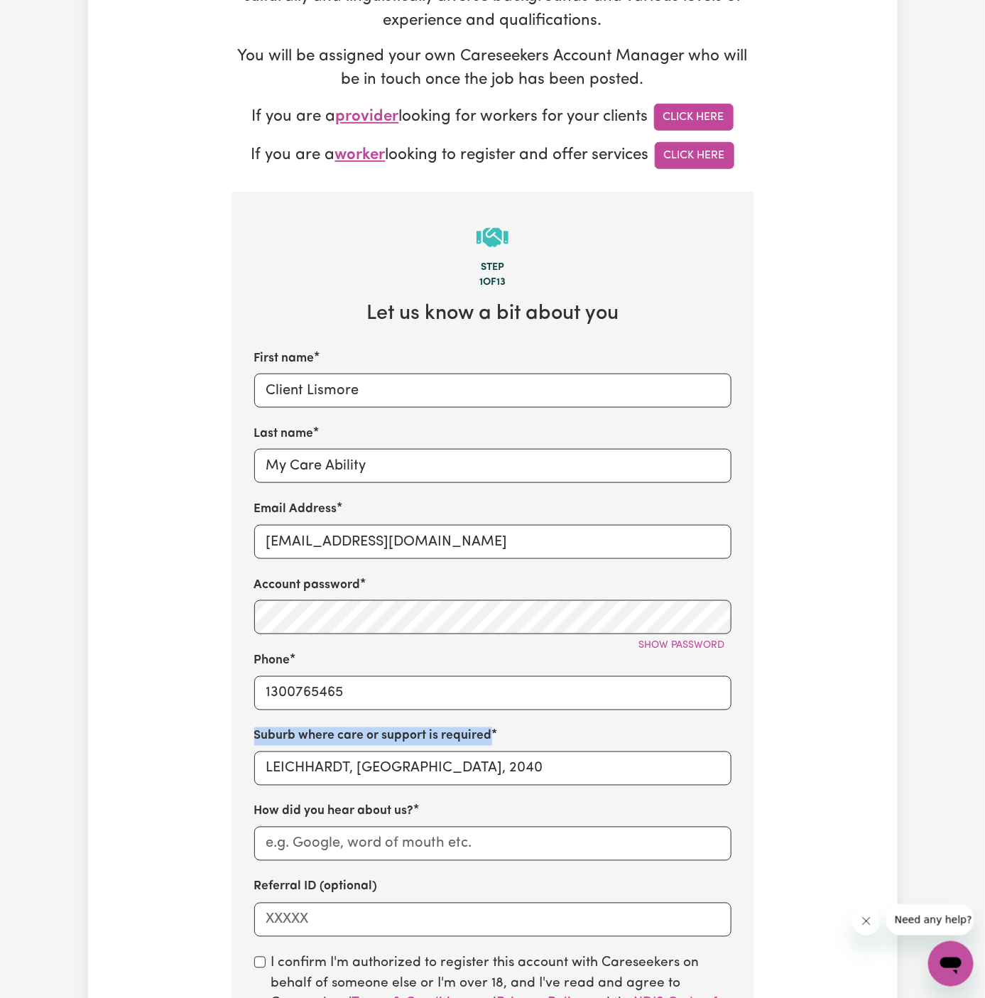
click at [467, 742] on label "Suburb where care or support is required" at bounding box center [373, 736] width 238 height 18
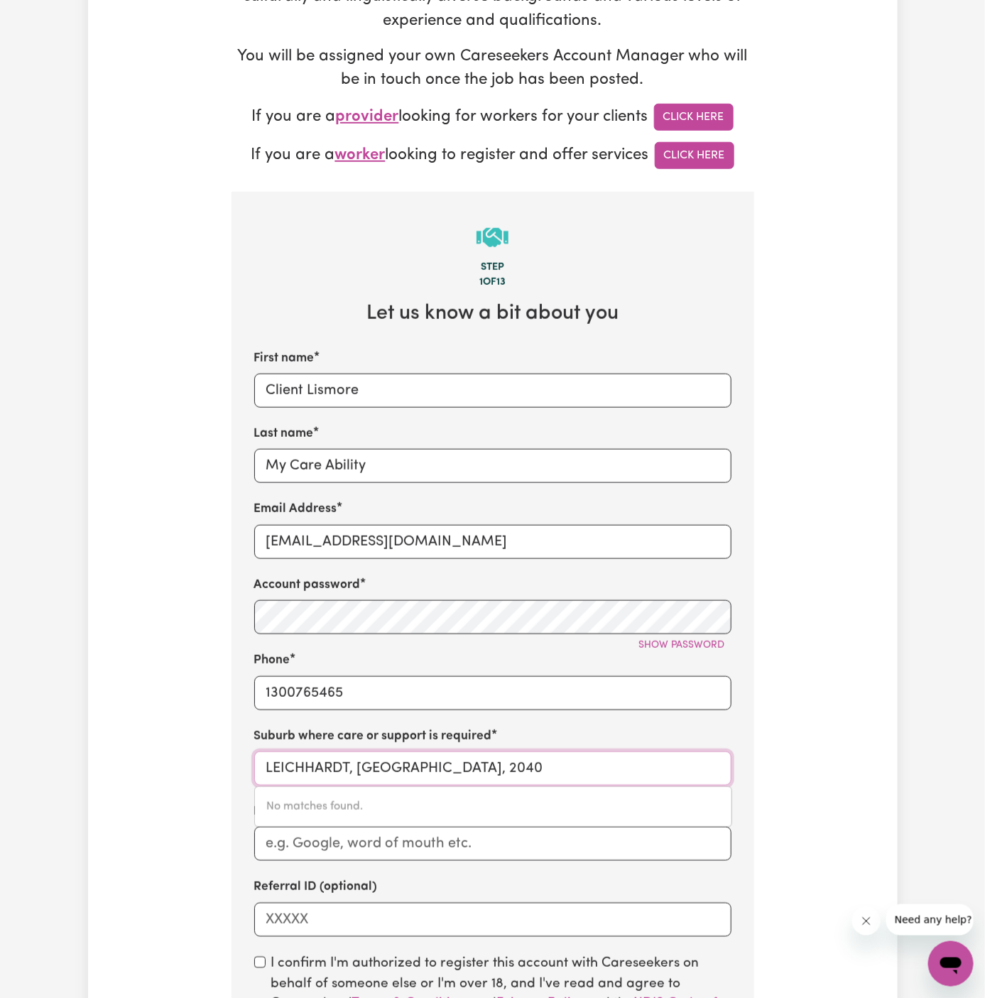
click at [459, 763] on input "LEICHHARDT, [GEOGRAPHIC_DATA], 2040" at bounding box center [492, 768] width 477 height 34
type input "lismore"
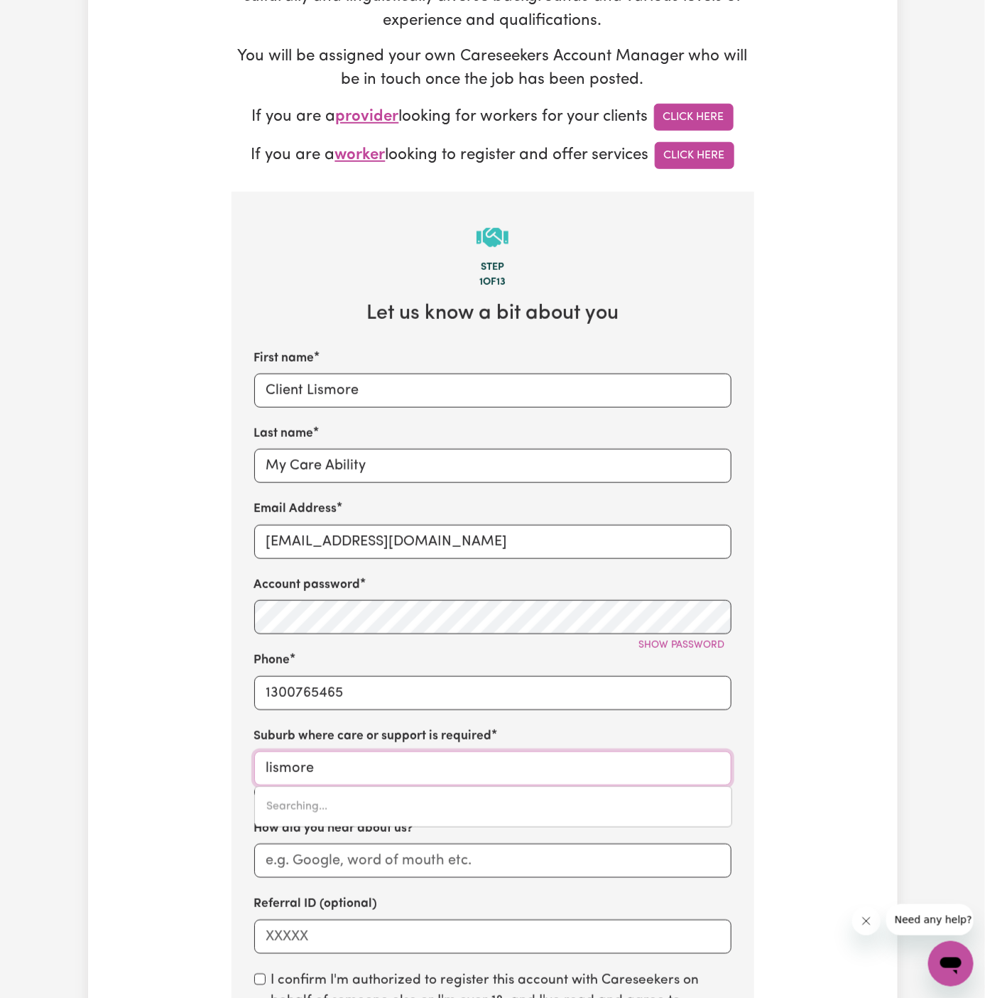
type input "[GEOGRAPHIC_DATA], [GEOGRAPHIC_DATA], 2480"
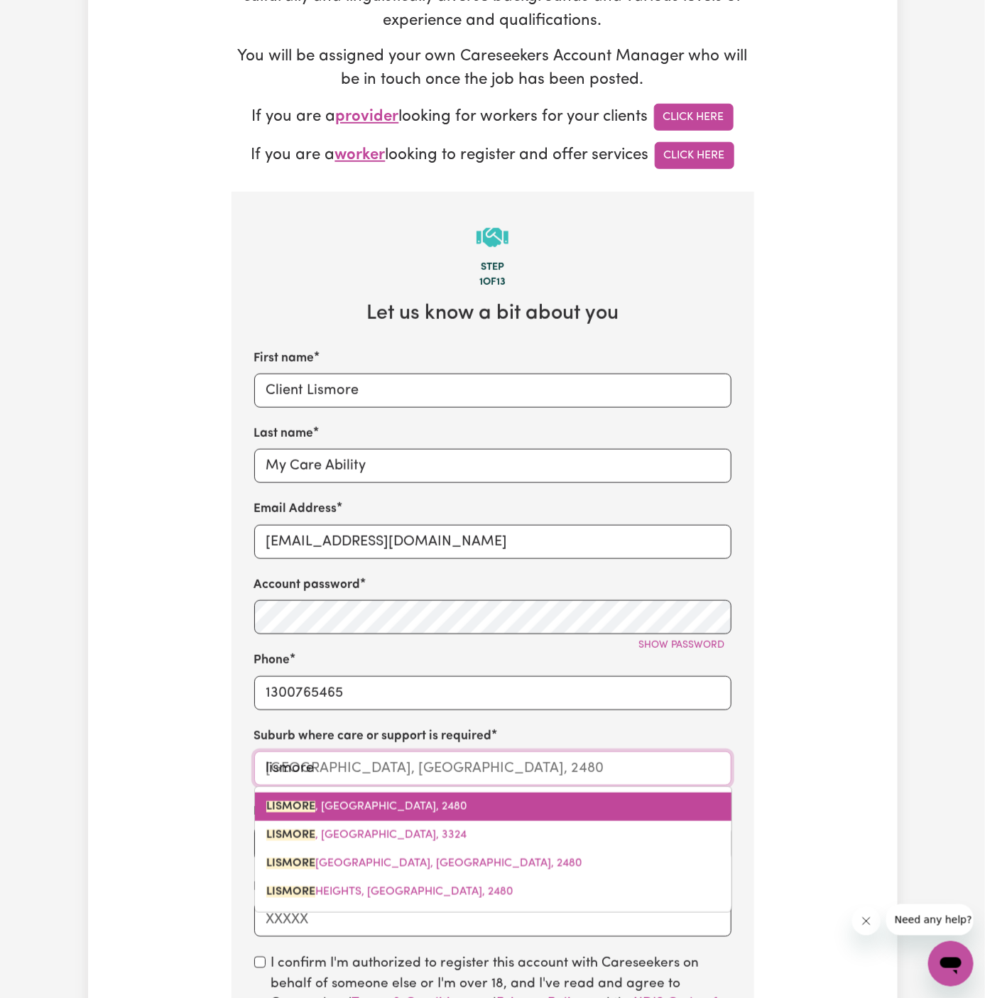
drag, startPoint x: 459, startPoint y: 762, endPoint x: 413, endPoint y: 801, distance: 59.9
click at [413, 785] on div "[GEOGRAPHIC_DATA], [GEOGRAPHIC_DATA], [GEOGRAPHIC_DATA], [GEOGRAPHIC_DATA], [GE…" at bounding box center [492, 768] width 477 height 34
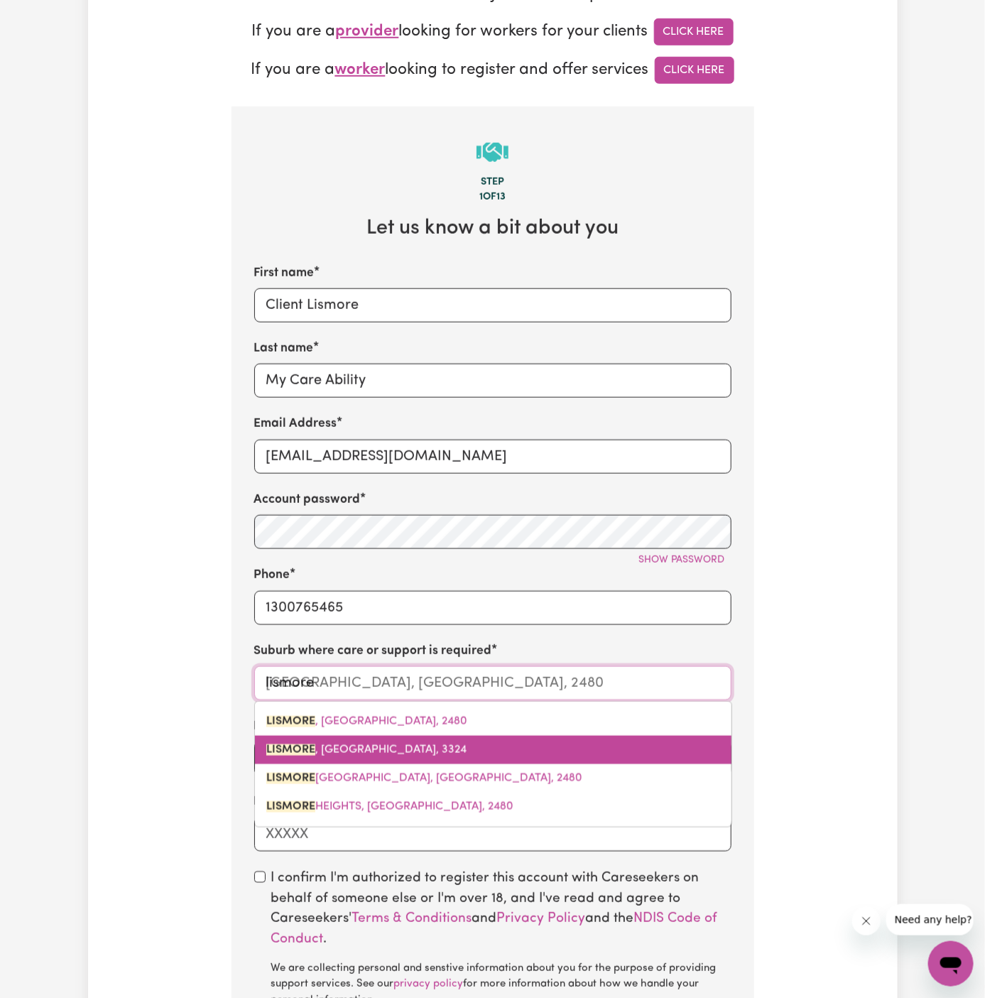
scroll to position [405, 0]
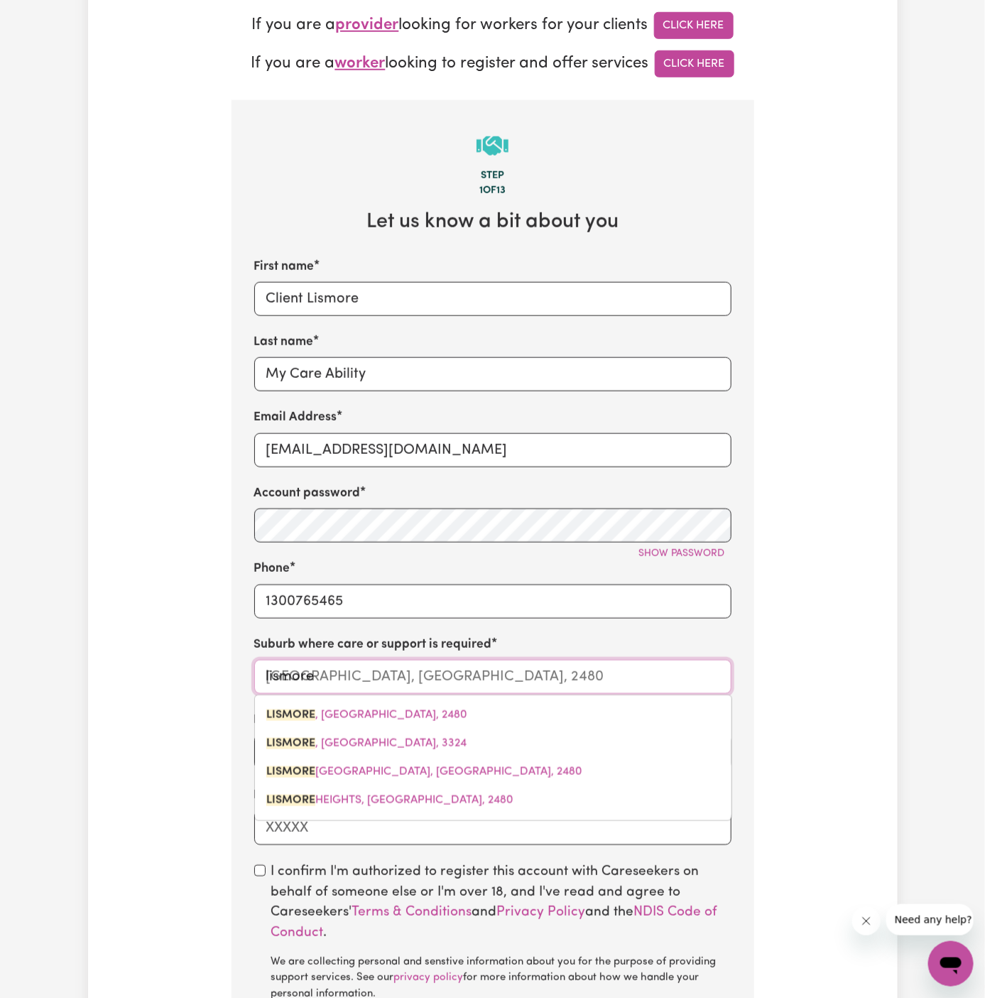
click at [415, 696] on div "[GEOGRAPHIC_DATA] , [GEOGRAPHIC_DATA], [GEOGRAPHIC_DATA], [GEOGRAPHIC_DATA], [S…" at bounding box center [493, 757] width 478 height 126
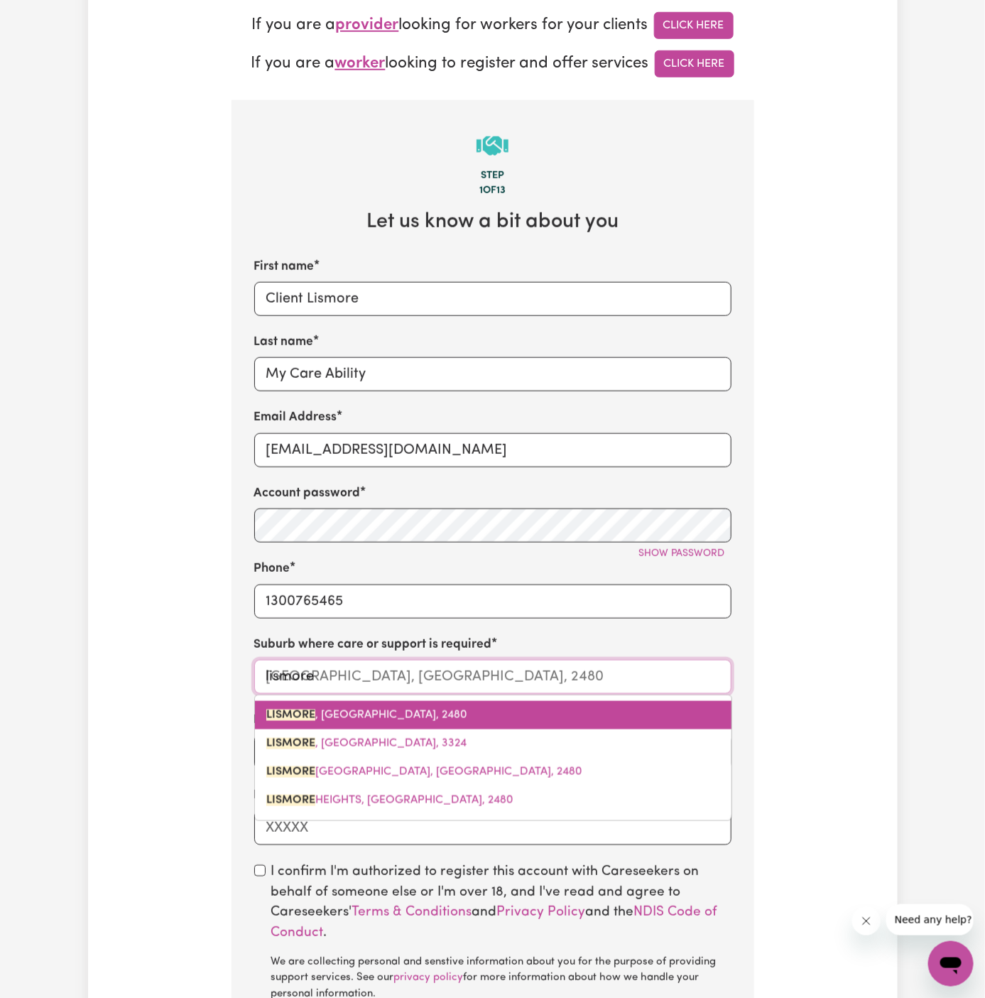
click at [375, 709] on span "[GEOGRAPHIC_DATA] , [GEOGRAPHIC_DATA], 2480" at bounding box center [366, 714] width 201 height 11
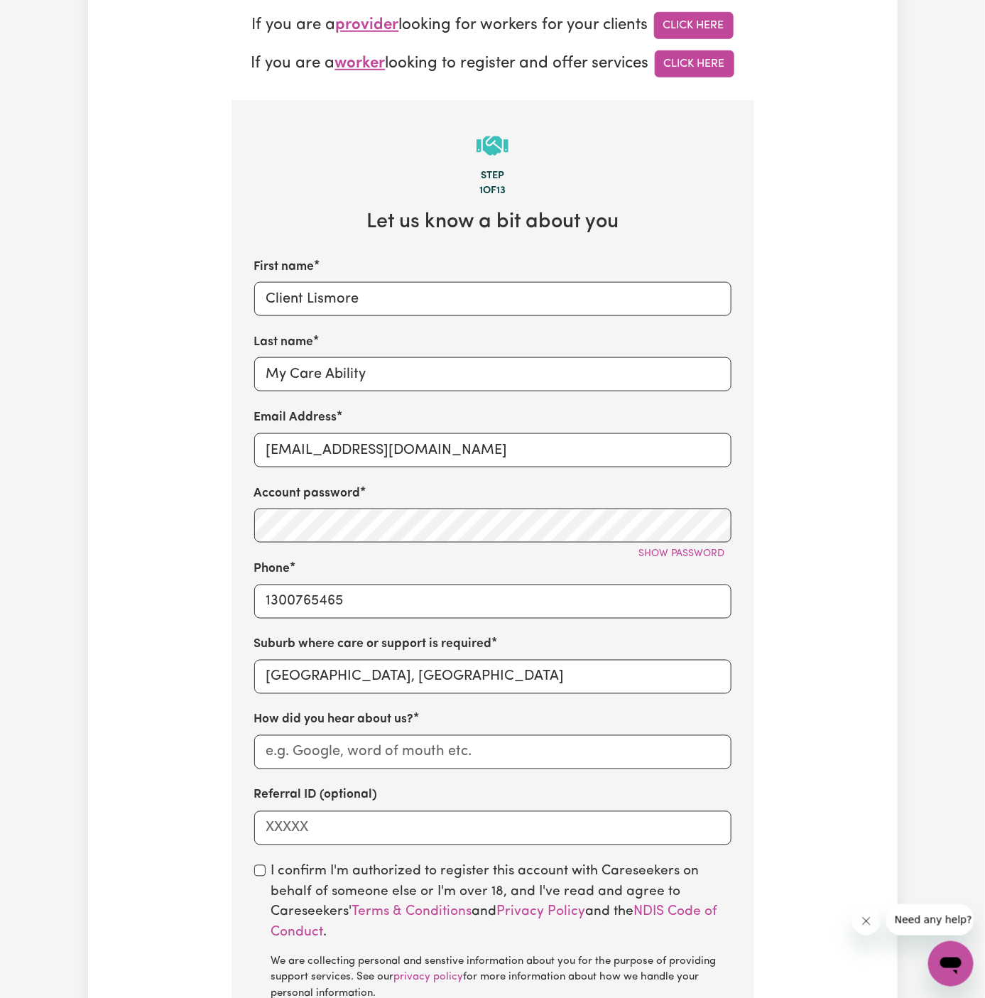
click at [351, 731] on div "How did you hear about us?" at bounding box center [492, 740] width 477 height 58
click at [382, 393] on div "First name Client Lismore Last name My Care Ability Email Address [EMAIL_ADDRES…" at bounding box center [492, 551] width 477 height 587
click at [351, 354] on div "Last name My Care Ability" at bounding box center [492, 362] width 477 height 58
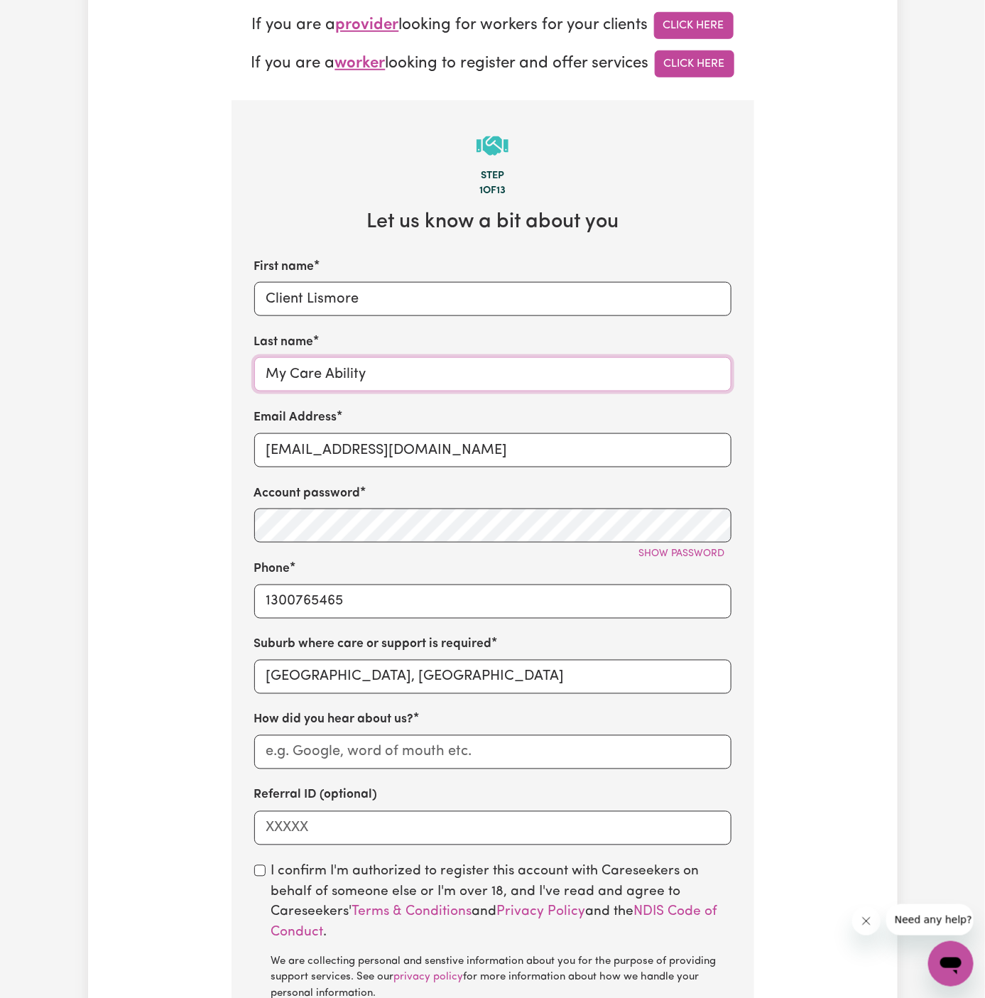
click at [351, 374] on input "My Care Ability" at bounding box center [492, 374] width 477 height 34
click at [349, 745] on input "How did you hear about us?" at bounding box center [492, 752] width 477 height 34
paste input "My Care Ability"
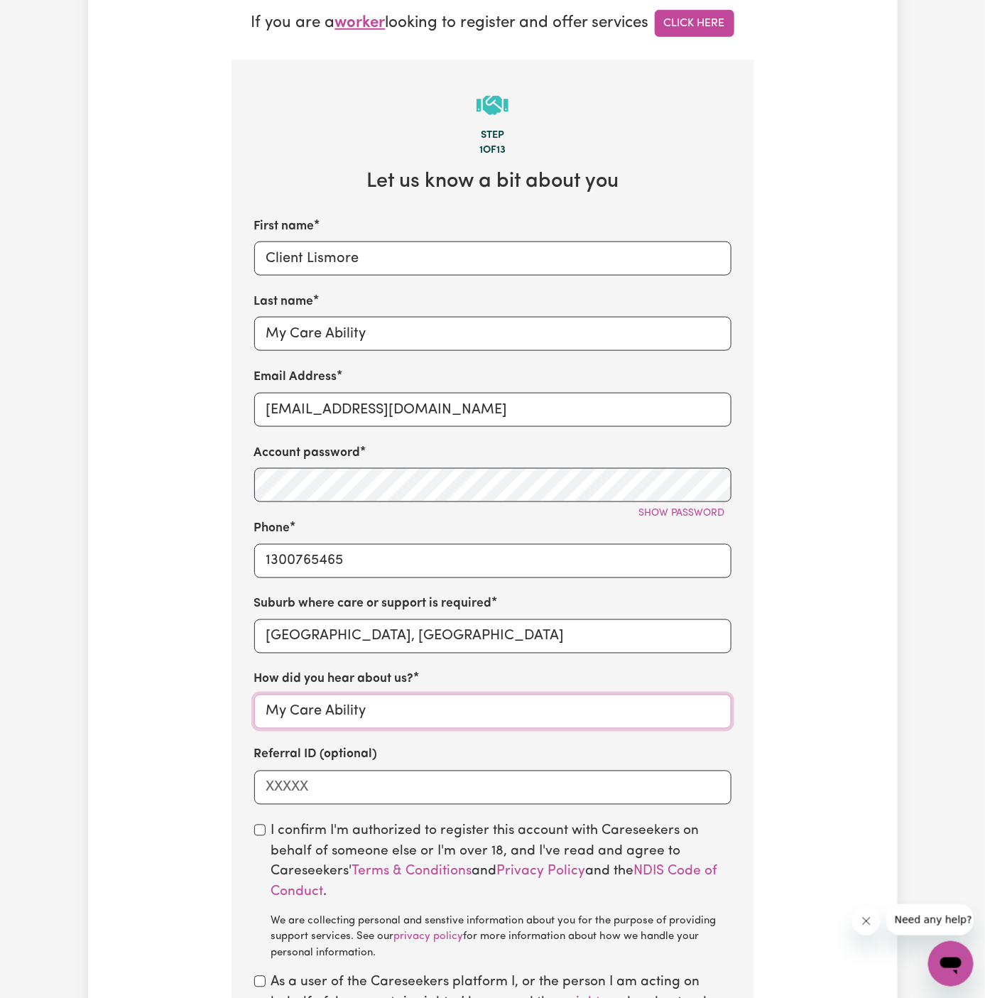
scroll to position [469, 0]
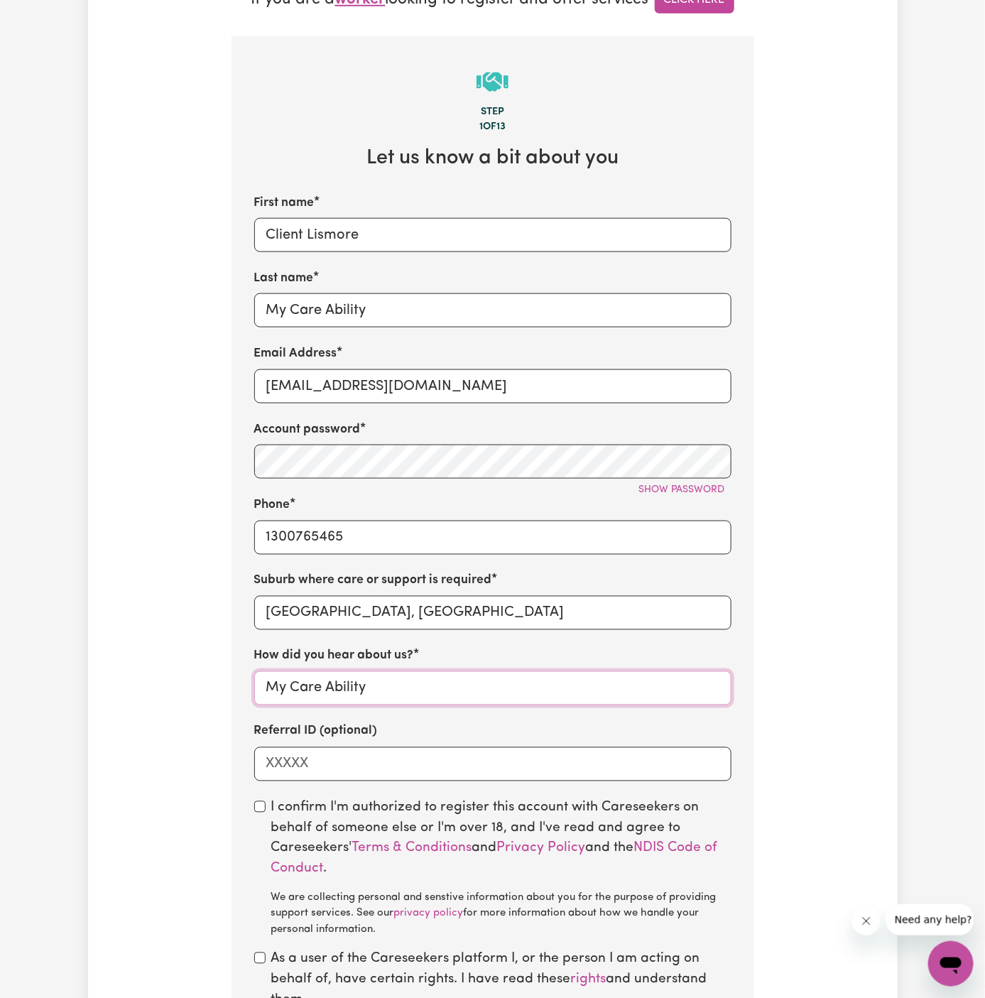
type input "My Care Ability"
click at [263, 808] on input "checkbox" at bounding box center [259, 806] width 11 height 11
checkbox input "true"
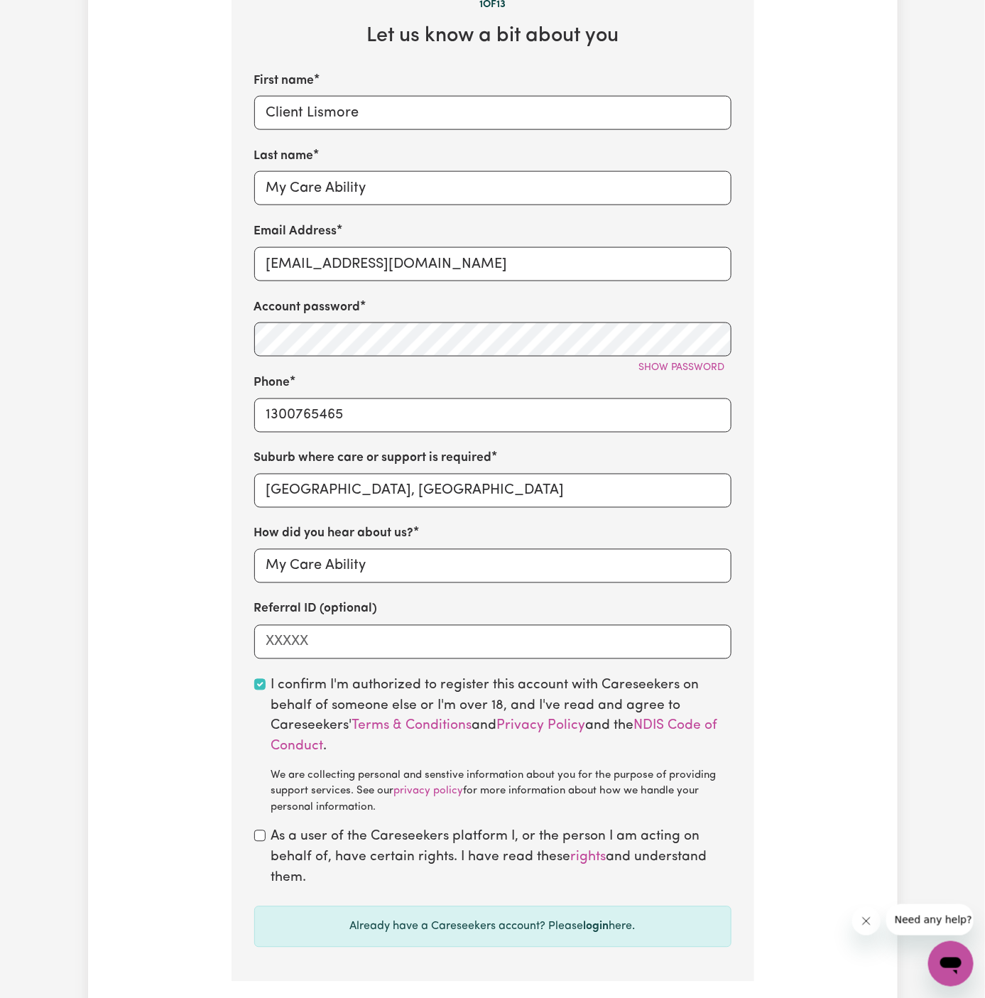
click at [258, 844] on div "As a user of the Careseekers platform I, or the person I am acting on behalf of…" at bounding box center [492, 857] width 477 height 61
click at [260, 839] on input "checkbox" at bounding box center [259, 835] width 11 height 11
checkbox input "true"
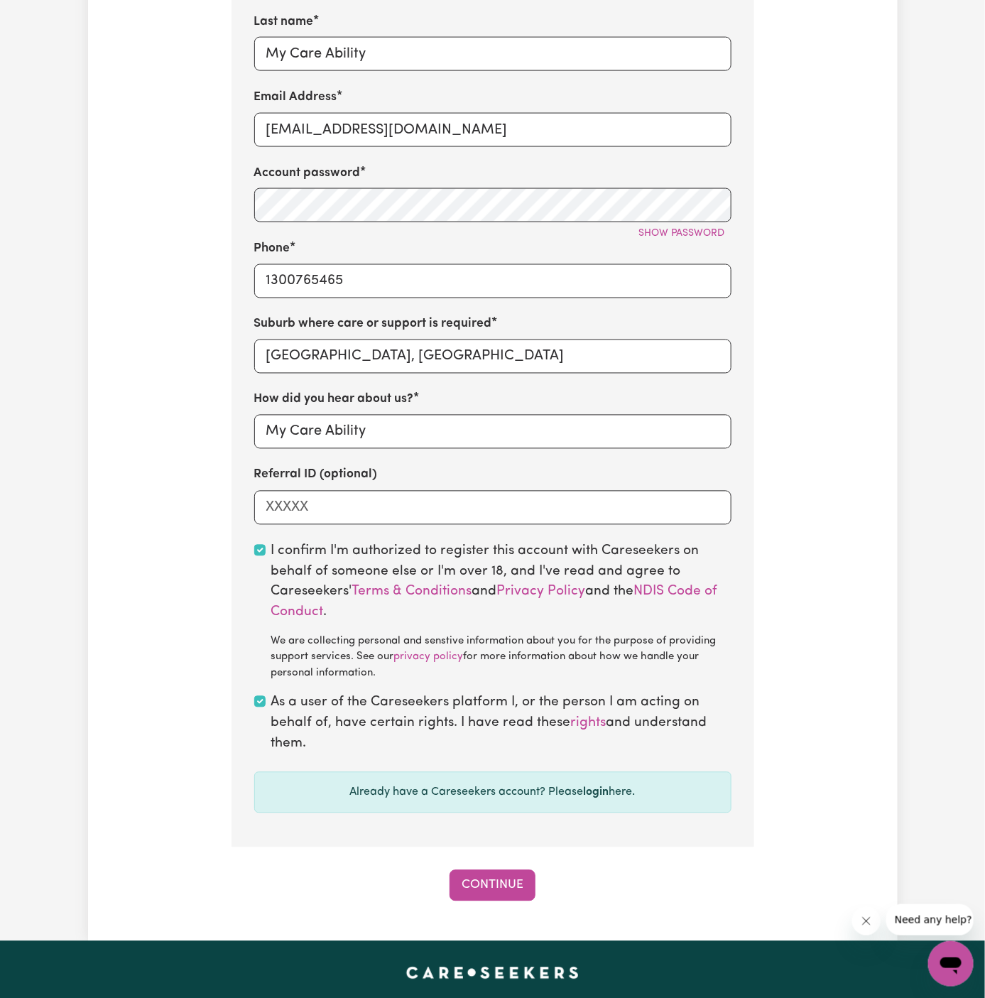
click at [483, 874] on button "Continue" at bounding box center [492, 885] width 86 height 31
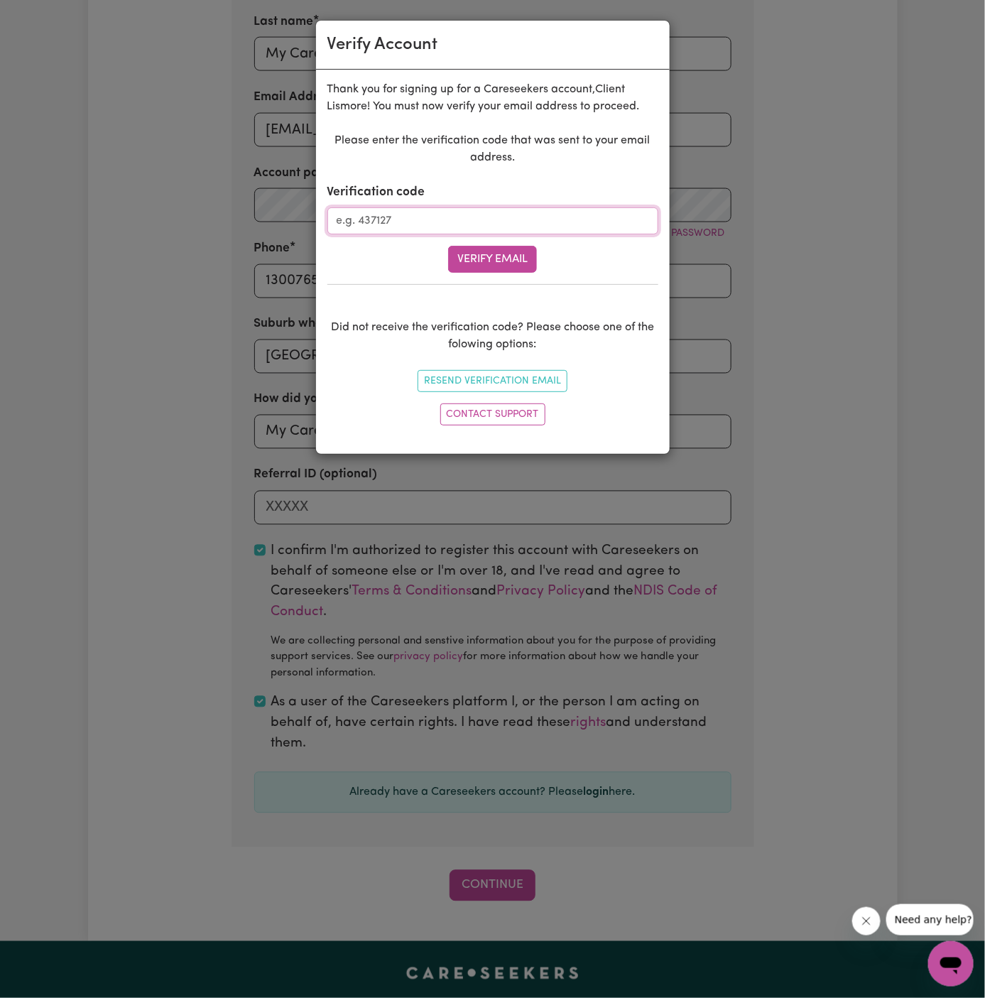
click at [395, 227] on input "Verification code" at bounding box center [492, 220] width 331 height 27
paste input "170273"
type input "170273"
click at [513, 266] on button "Verify Email" at bounding box center [492, 259] width 89 height 27
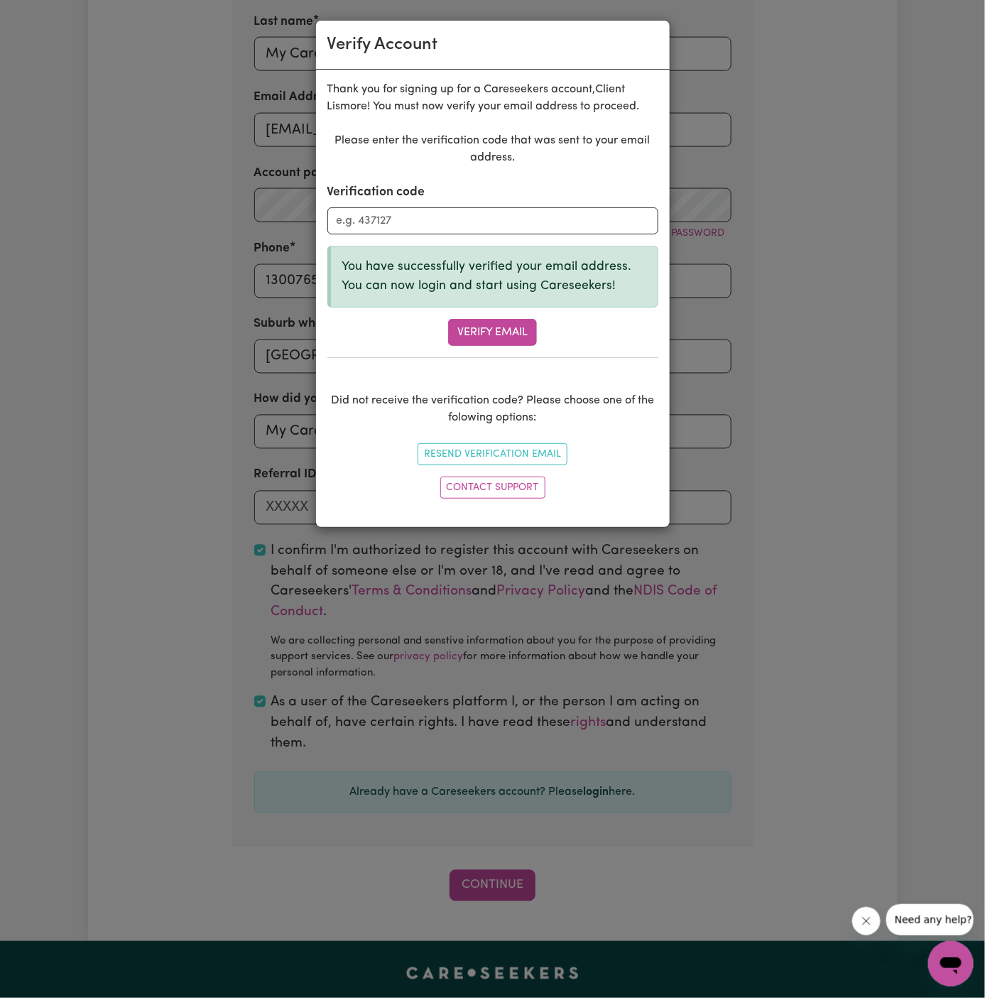
scroll to position [490, 0]
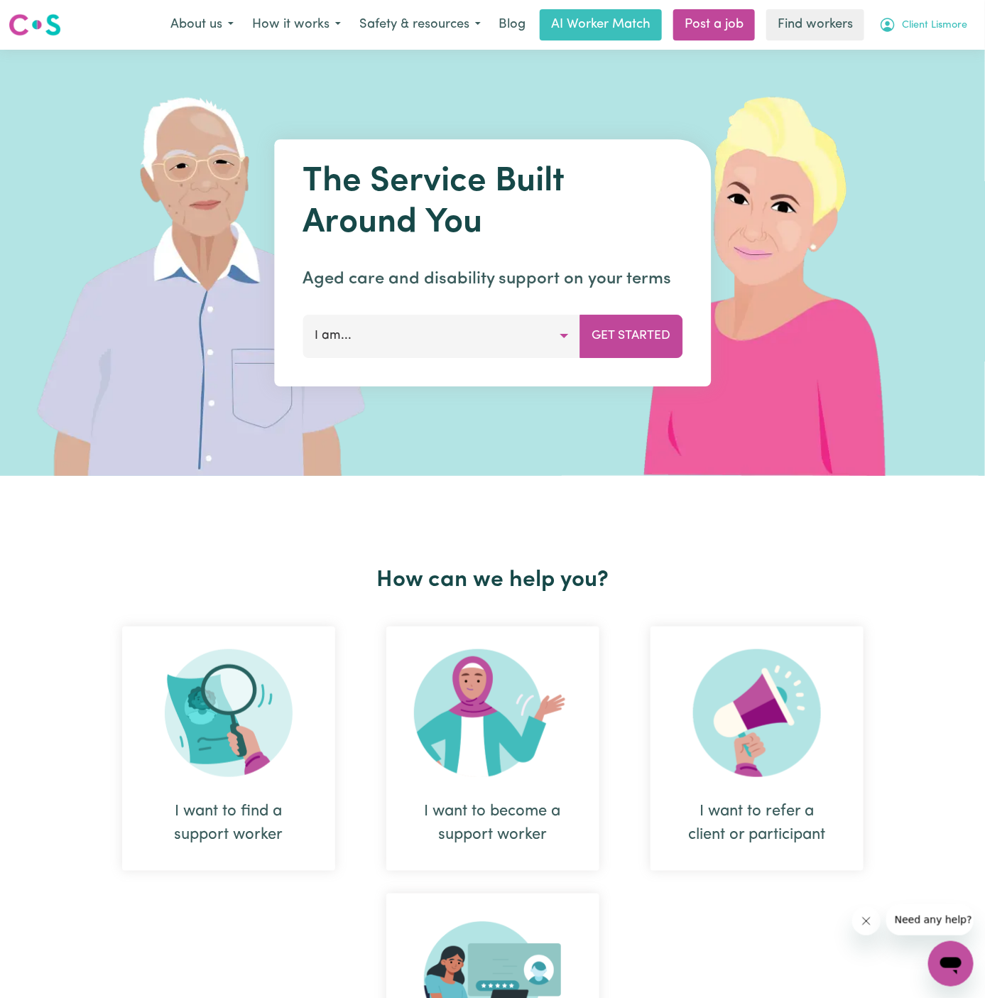
click at [922, 19] on span "Client Lismore" at bounding box center [934, 26] width 65 height 16
click at [916, 81] on link "Logout" at bounding box center [919, 81] width 112 height 27
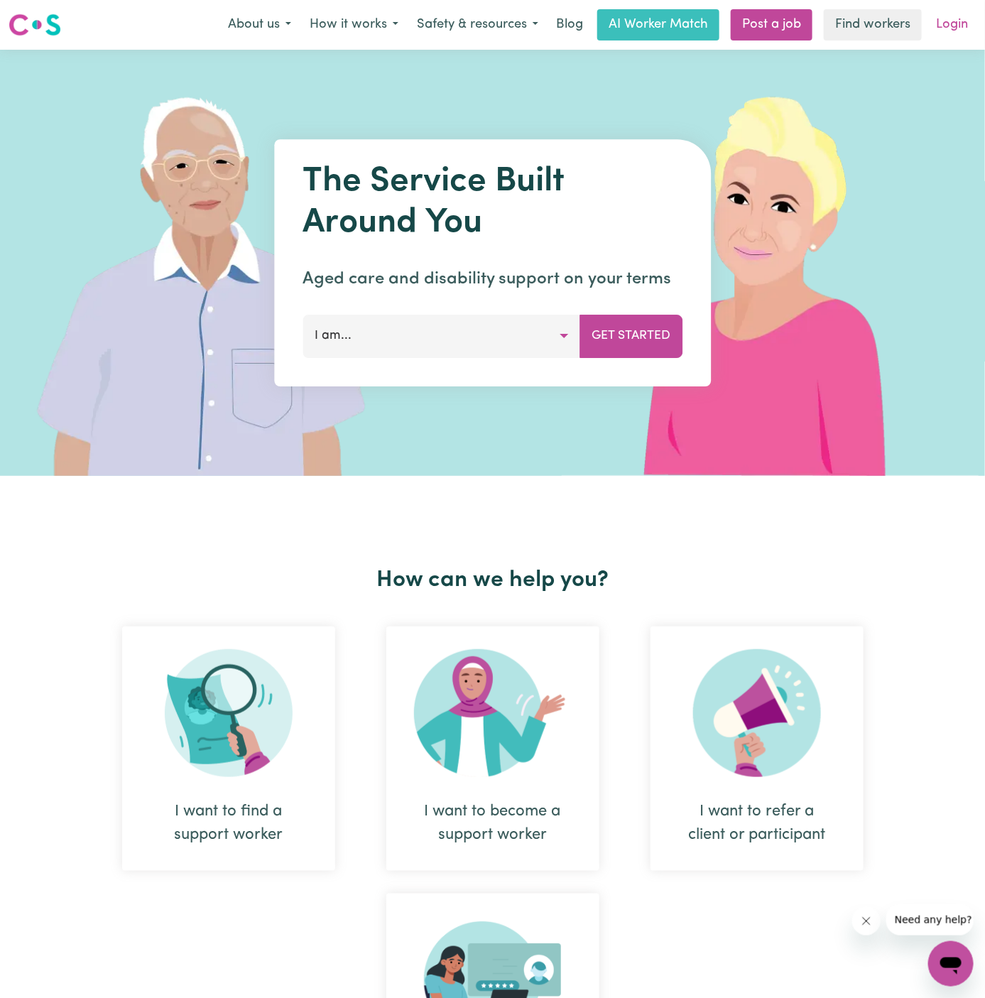
click at [949, 30] on link "Login" at bounding box center [951, 24] width 49 height 31
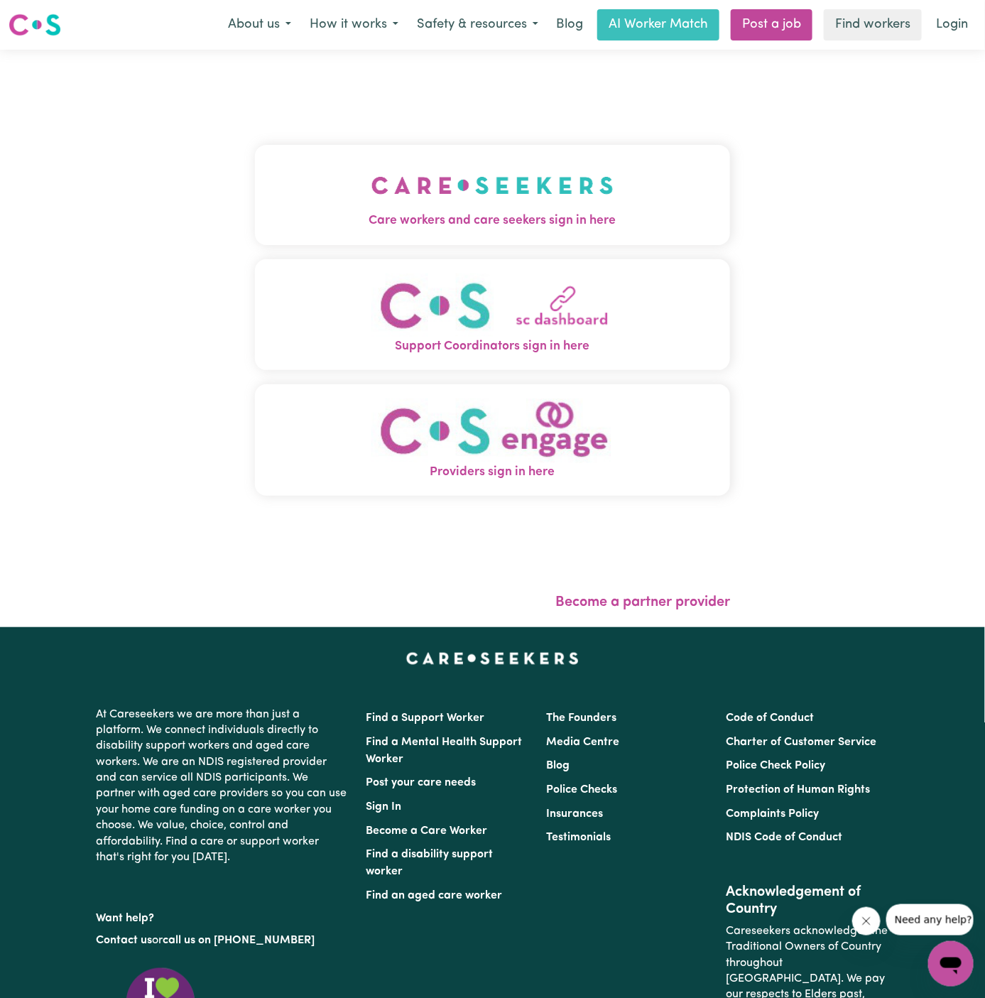
click at [531, 185] on img "Care workers and care seekers sign in here" at bounding box center [492, 185] width 242 height 53
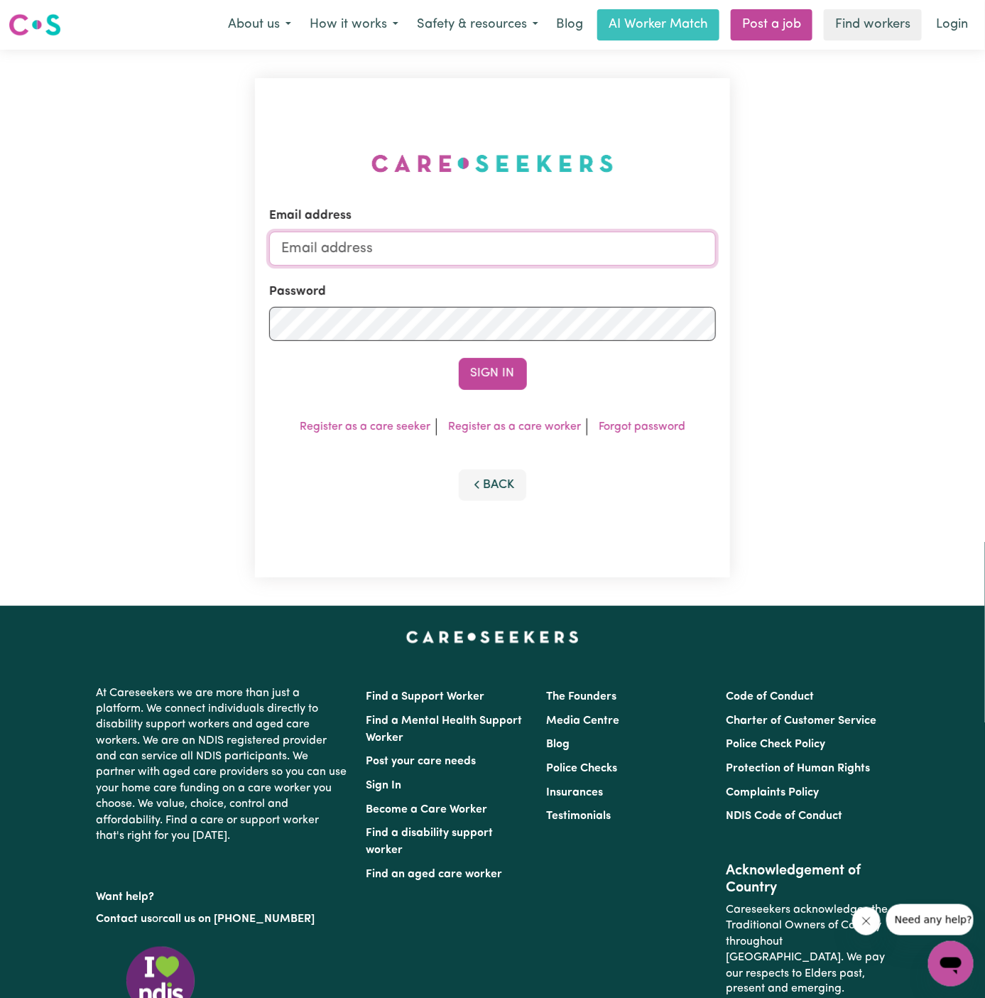
type input "[PERSON_NAME][EMAIL_ADDRESS][DOMAIN_NAME]"
click at [488, 372] on button "Sign In" at bounding box center [493, 373] width 68 height 31
